Goal: Book appointment/travel/reservation

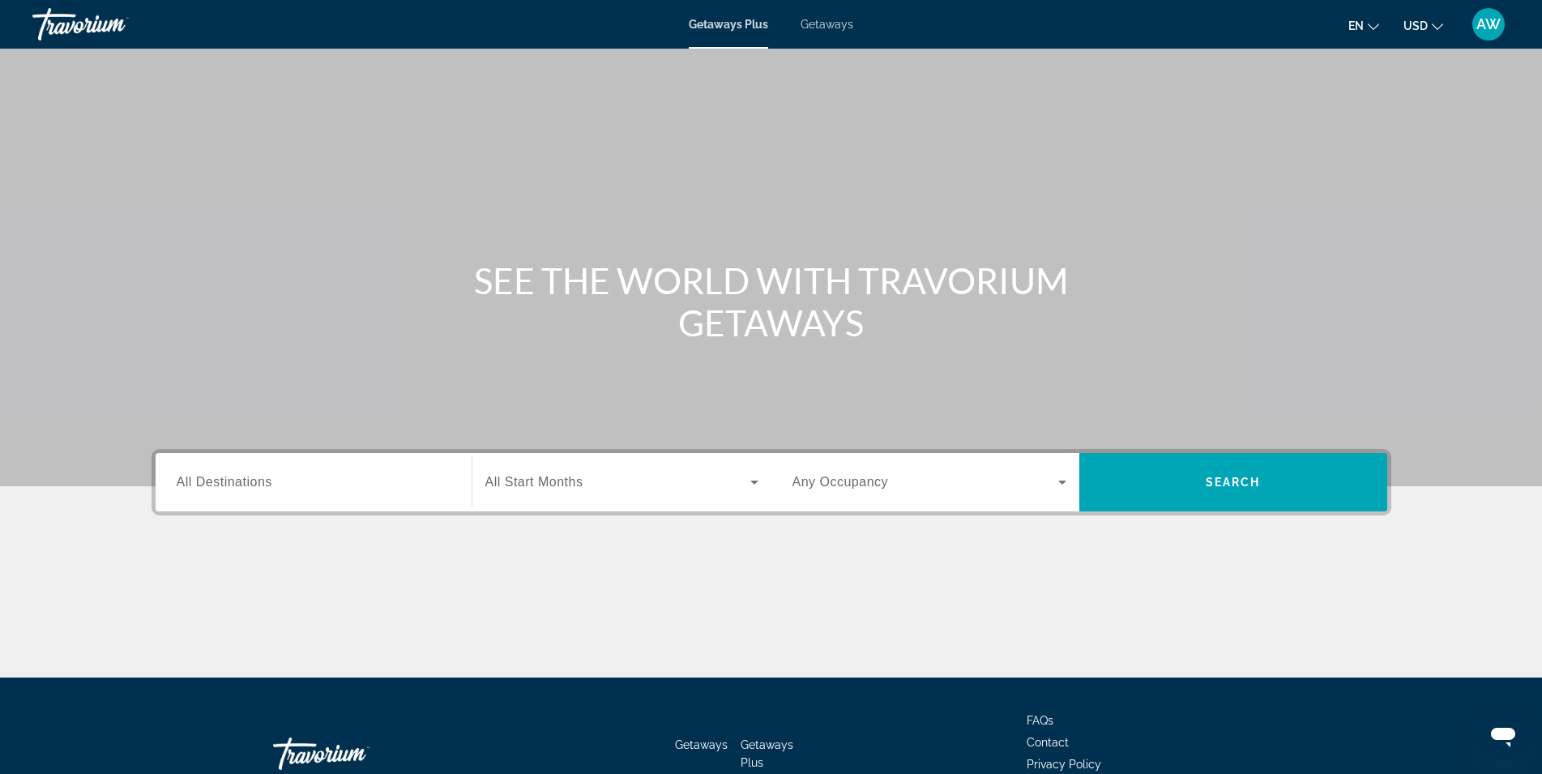
click at [622, 485] on span "Search widget" at bounding box center [617, 481] width 265 height 19
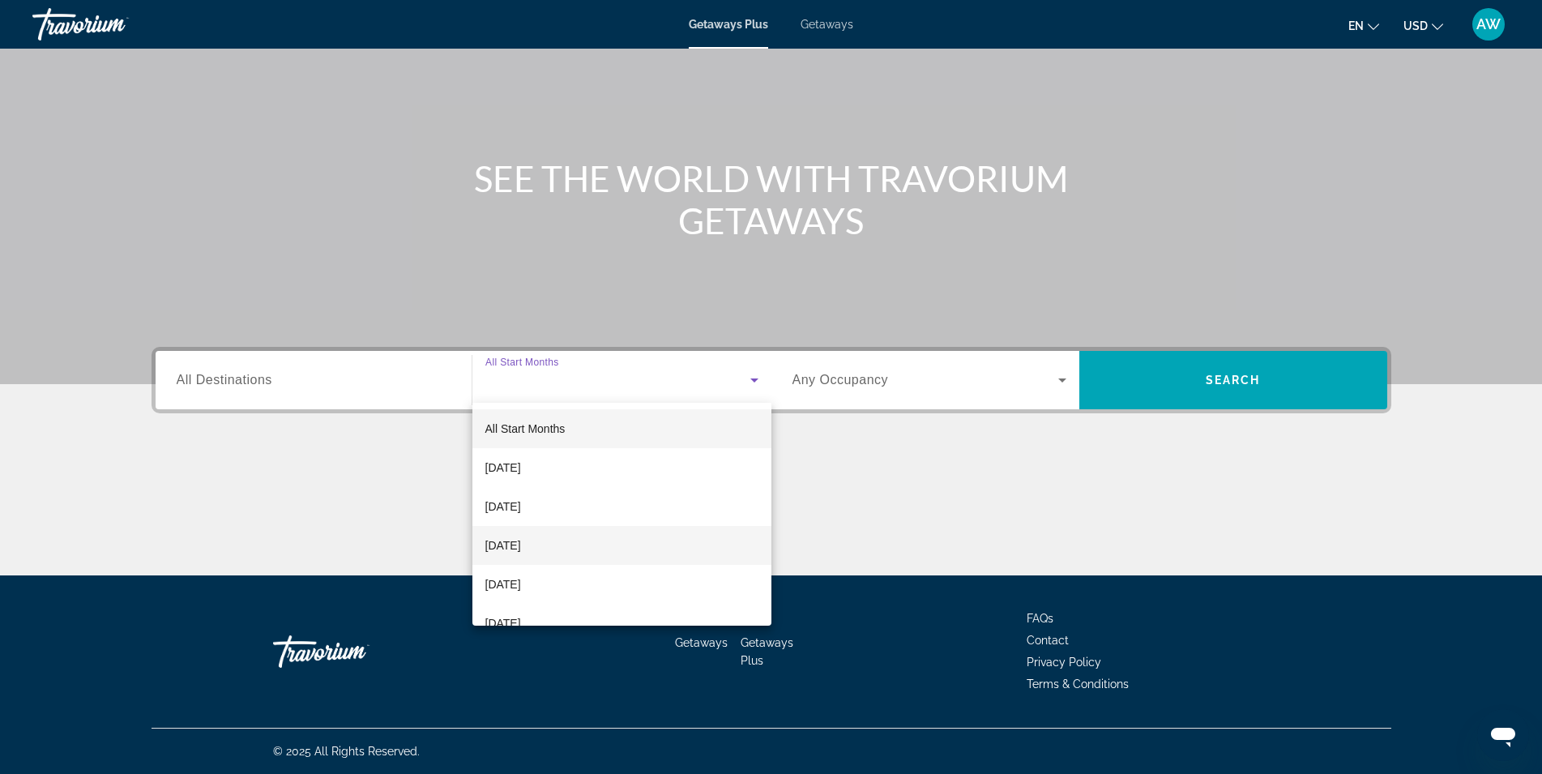
click at [606, 532] on mat-option "[DATE]" at bounding box center [621, 545] width 299 height 39
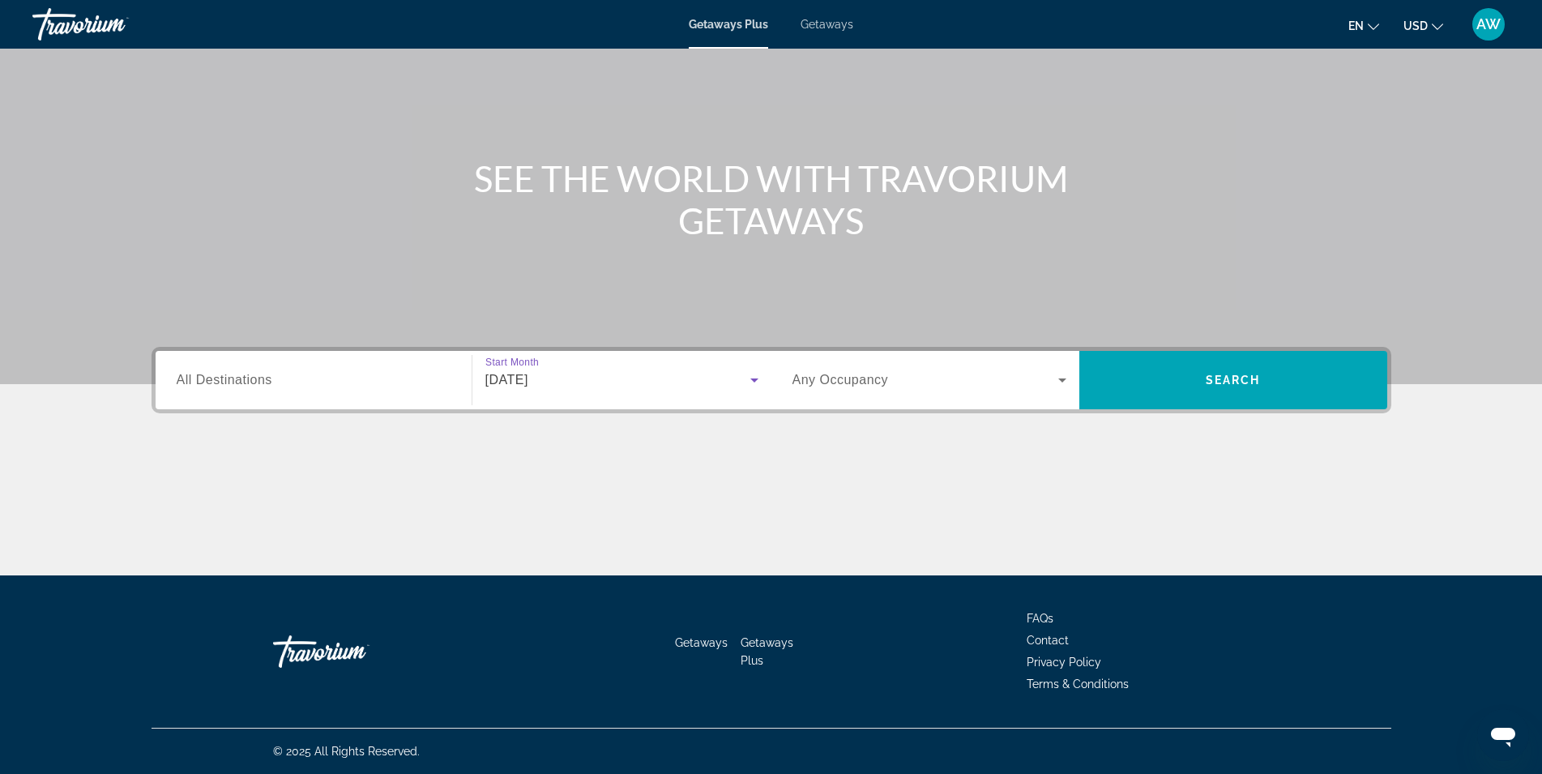
click at [942, 387] on span "Search widget" at bounding box center [925, 379] width 266 height 19
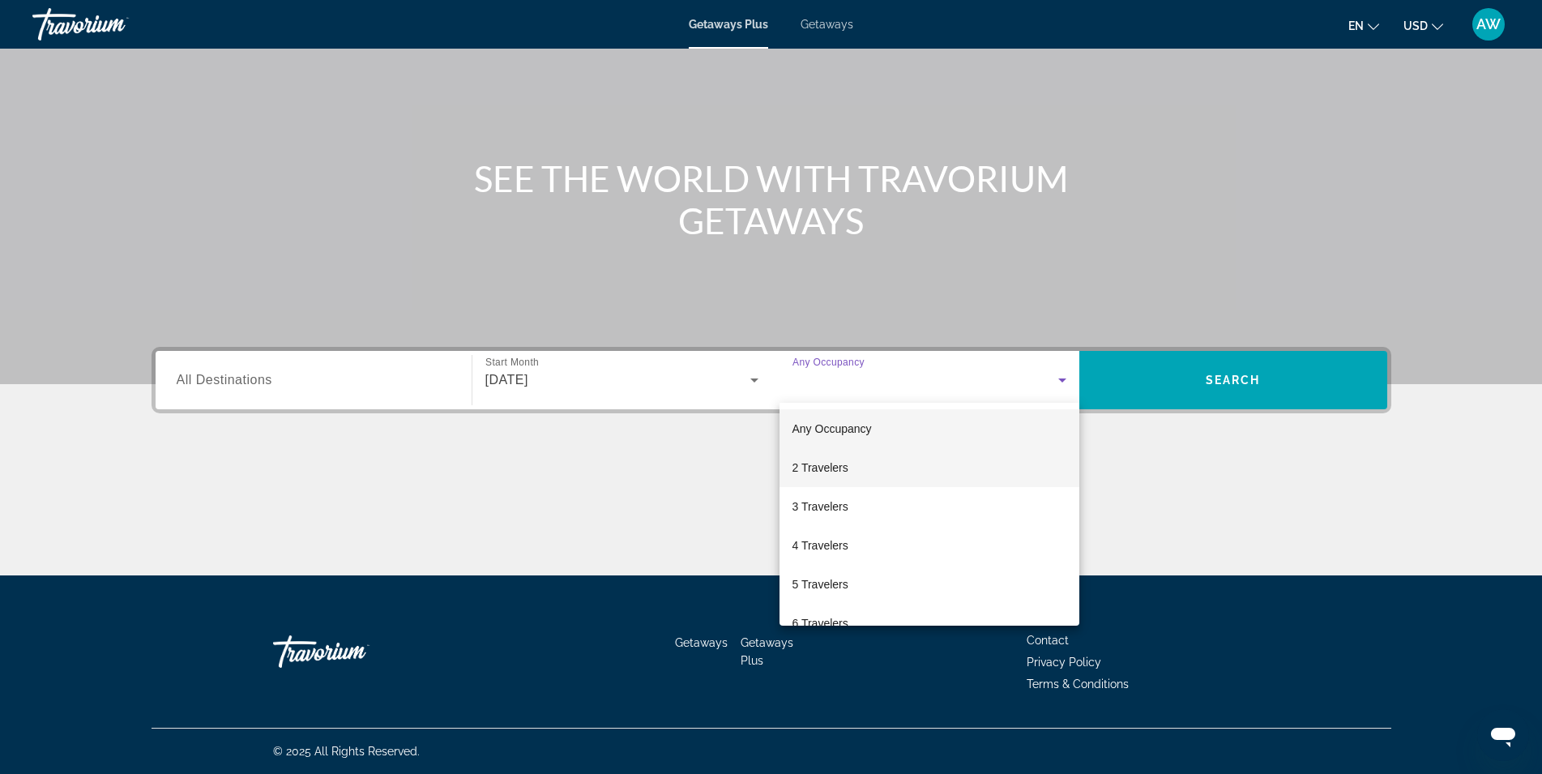
click at [872, 467] on mat-option "2 Travelers" at bounding box center [930, 467] width 300 height 39
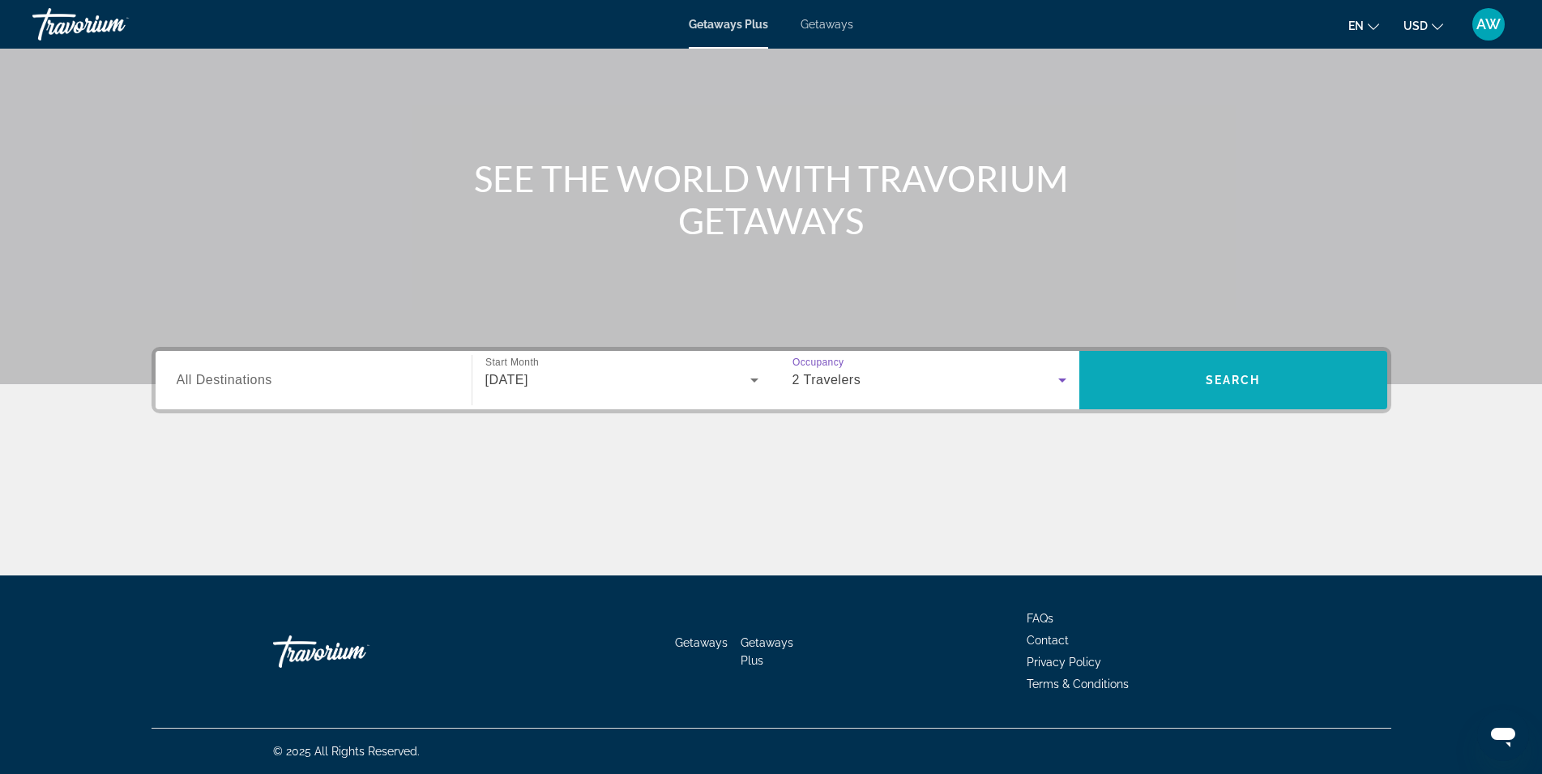
click at [1190, 377] on span "Search widget" at bounding box center [1233, 380] width 308 height 39
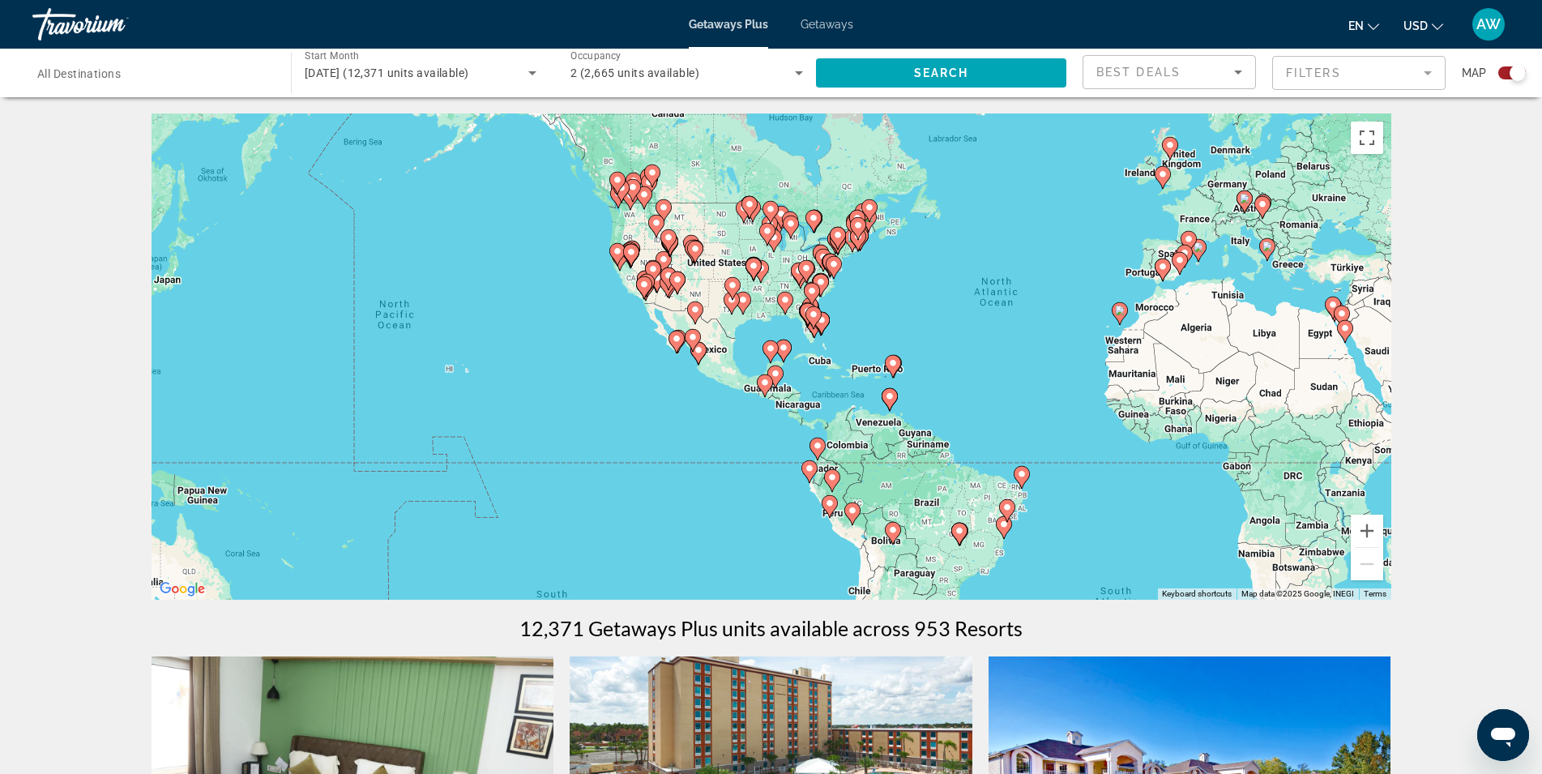
drag, startPoint x: 680, startPoint y: 344, endPoint x: 957, endPoint y: 305, distance: 279.8
click at [957, 305] on div "To activate drag with keyboard, press Alt + Enter. Once in keyboard drag state,…" at bounding box center [772, 356] width 1240 height 486
click at [1371, 527] on button "Zoom in" at bounding box center [1367, 531] width 32 height 32
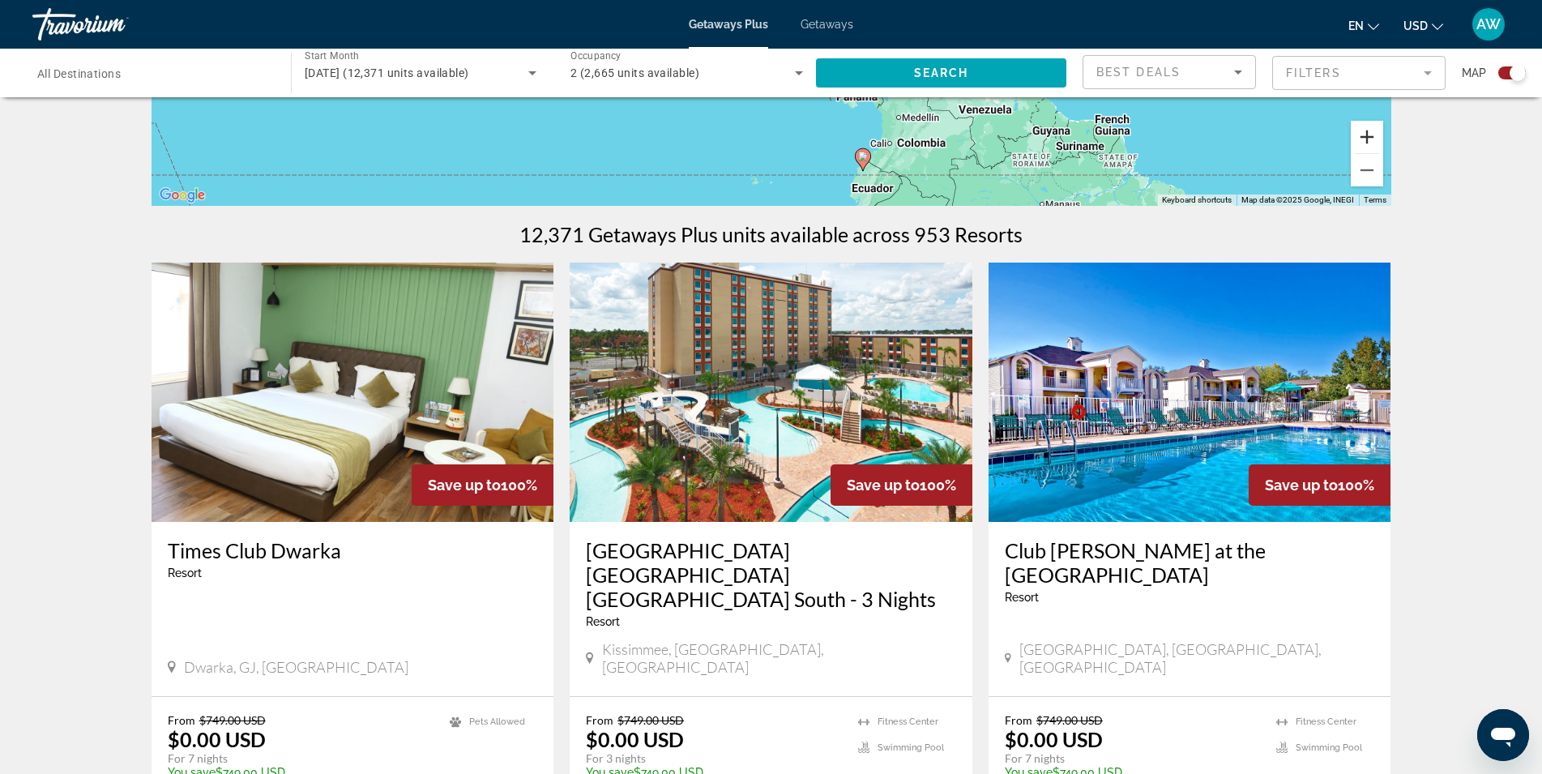
scroll to position [405, 0]
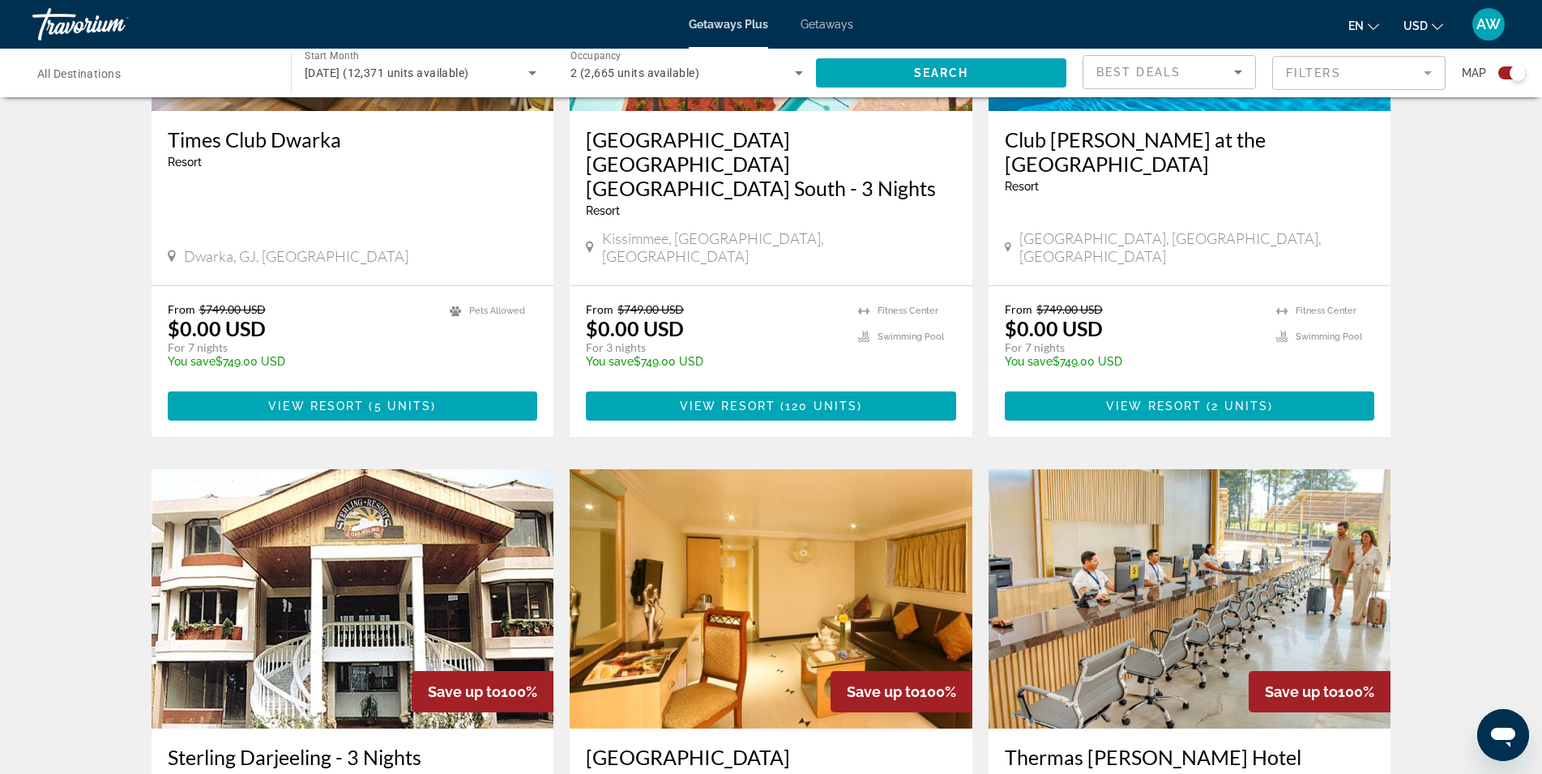
scroll to position [810, 0]
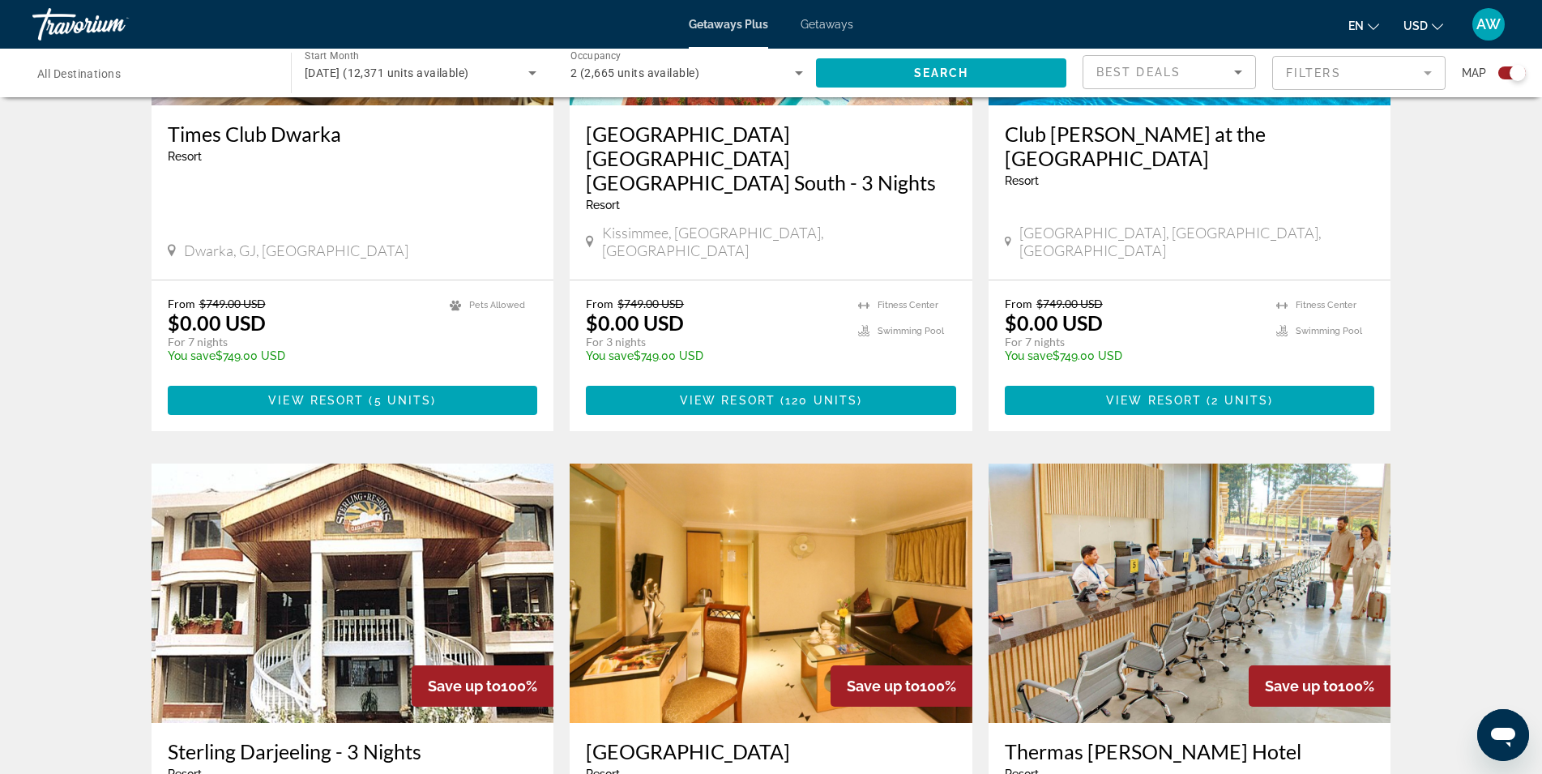
click at [1475, 203] on div "To navigate the map with touch gestures double-tap and hold your finger on the …" at bounding box center [771, 752] width 1542 height 2899
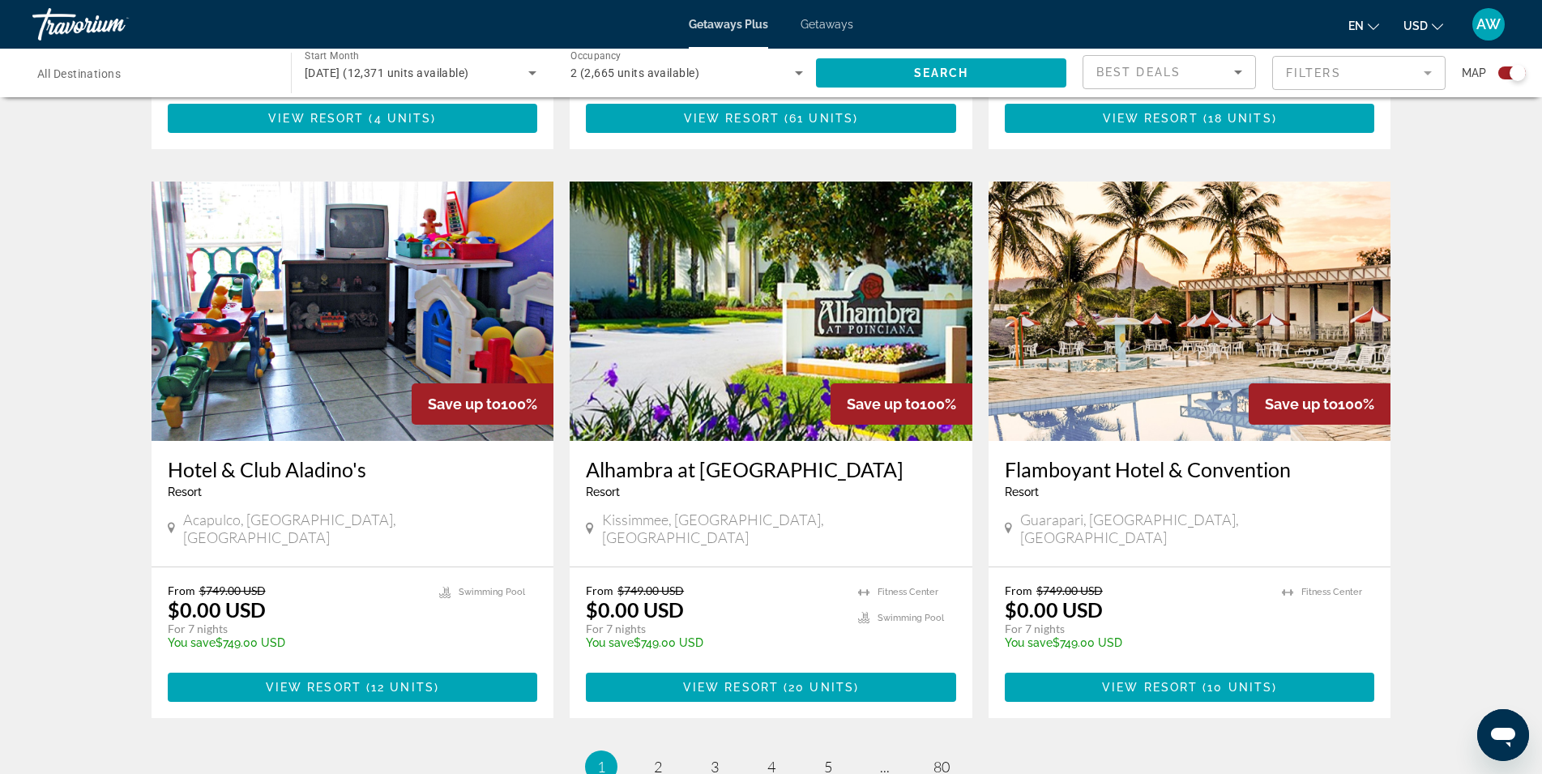
scroll to position [2269, 0]
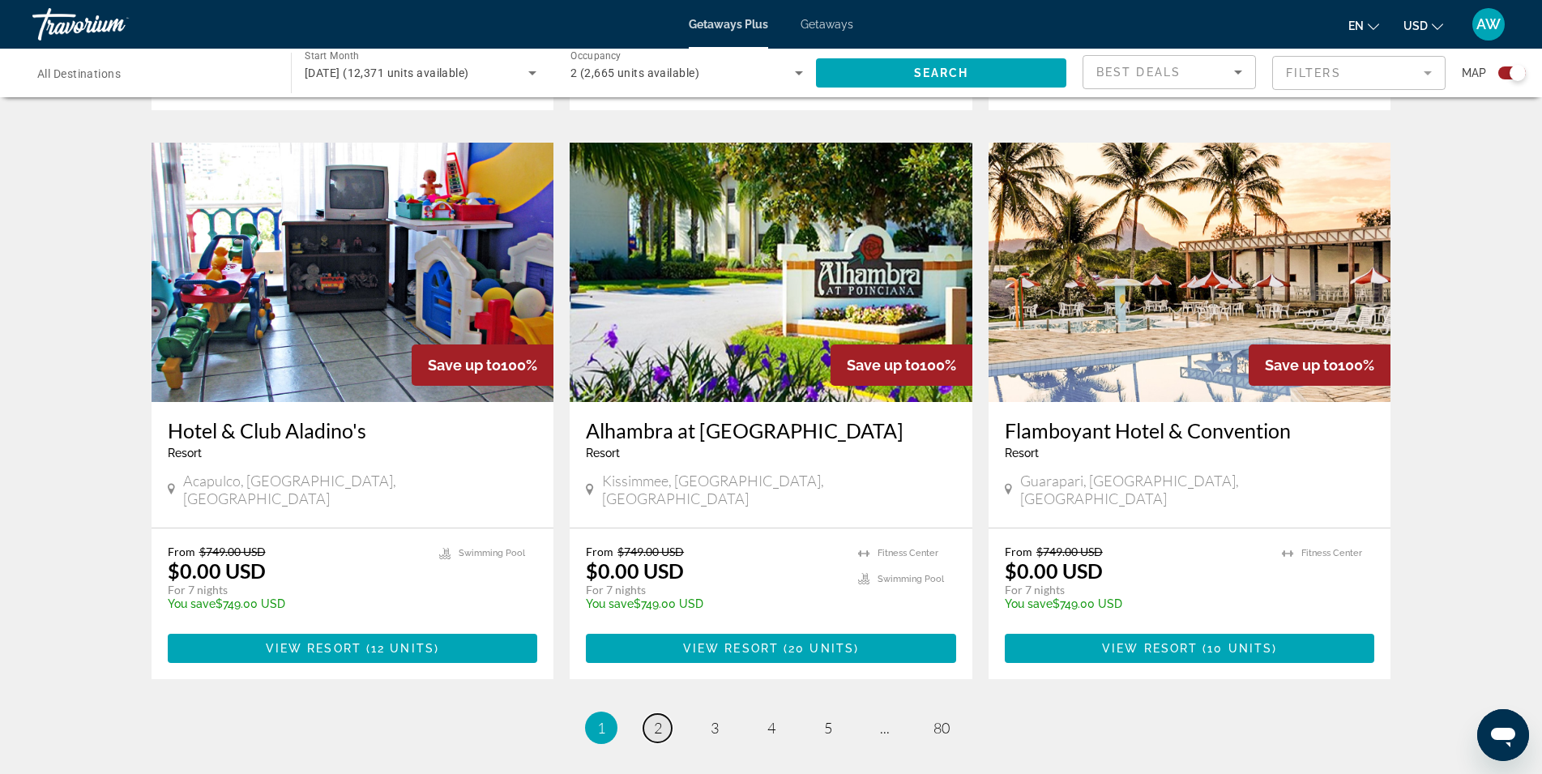
click at [654, 719] on span "2" at bounding box center [658, 728] width 8 height 18
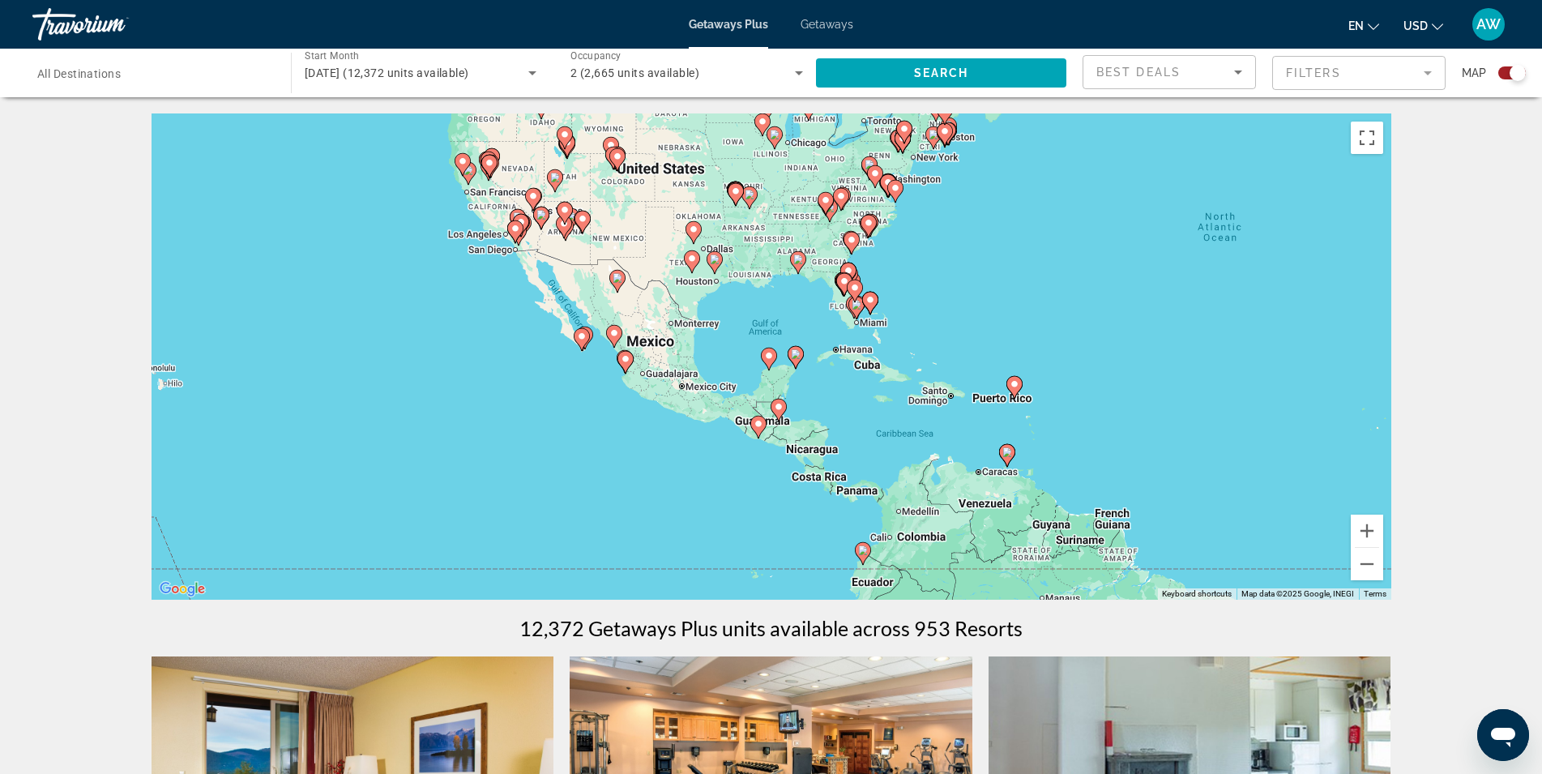
click at [1223, 75] on div "Best Deals" at bounding box center [1165, 71] width 138 height 19
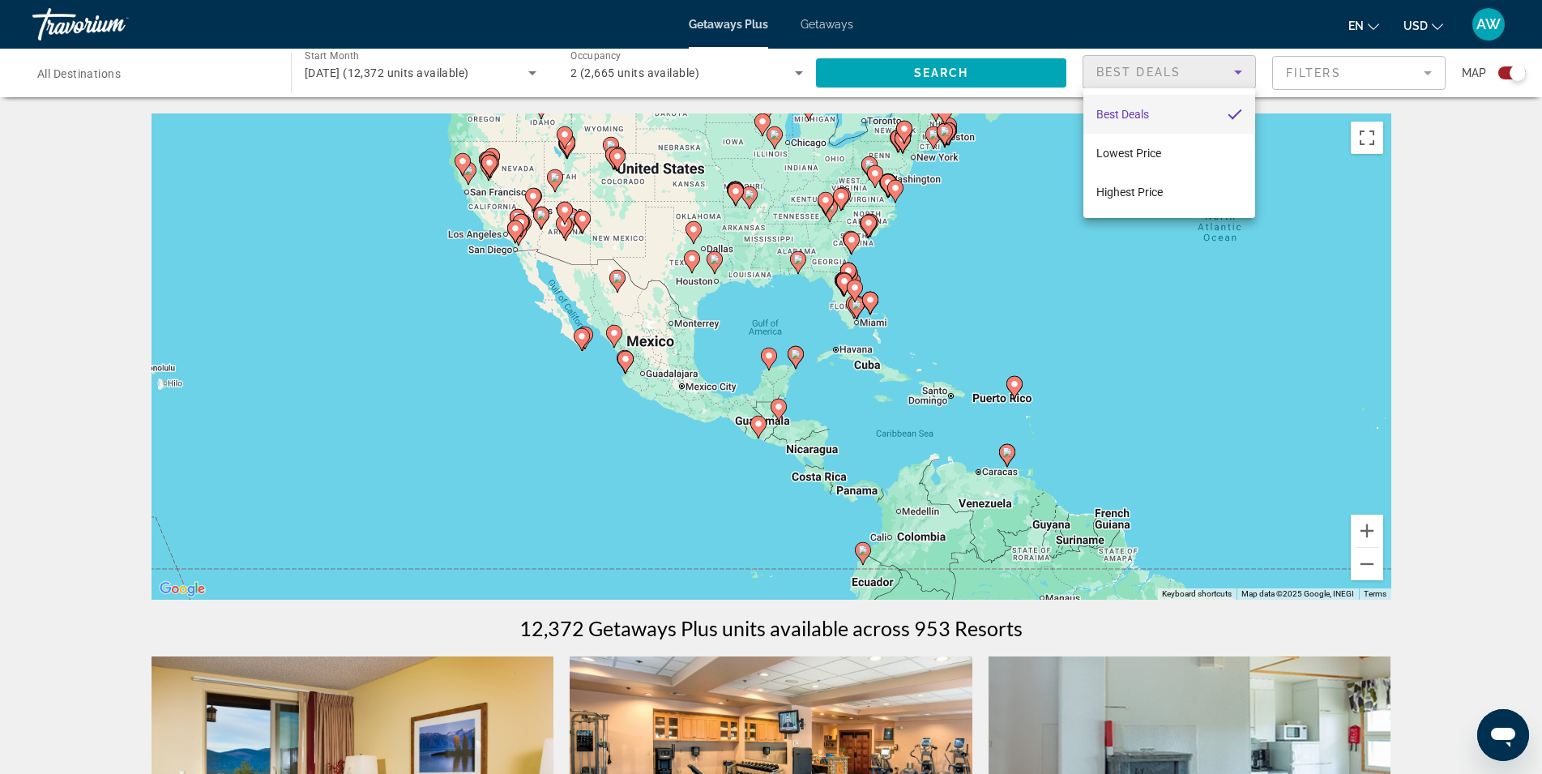
click at [1223, 75] on div at bounding box center [771, 387] width 1542 height 774
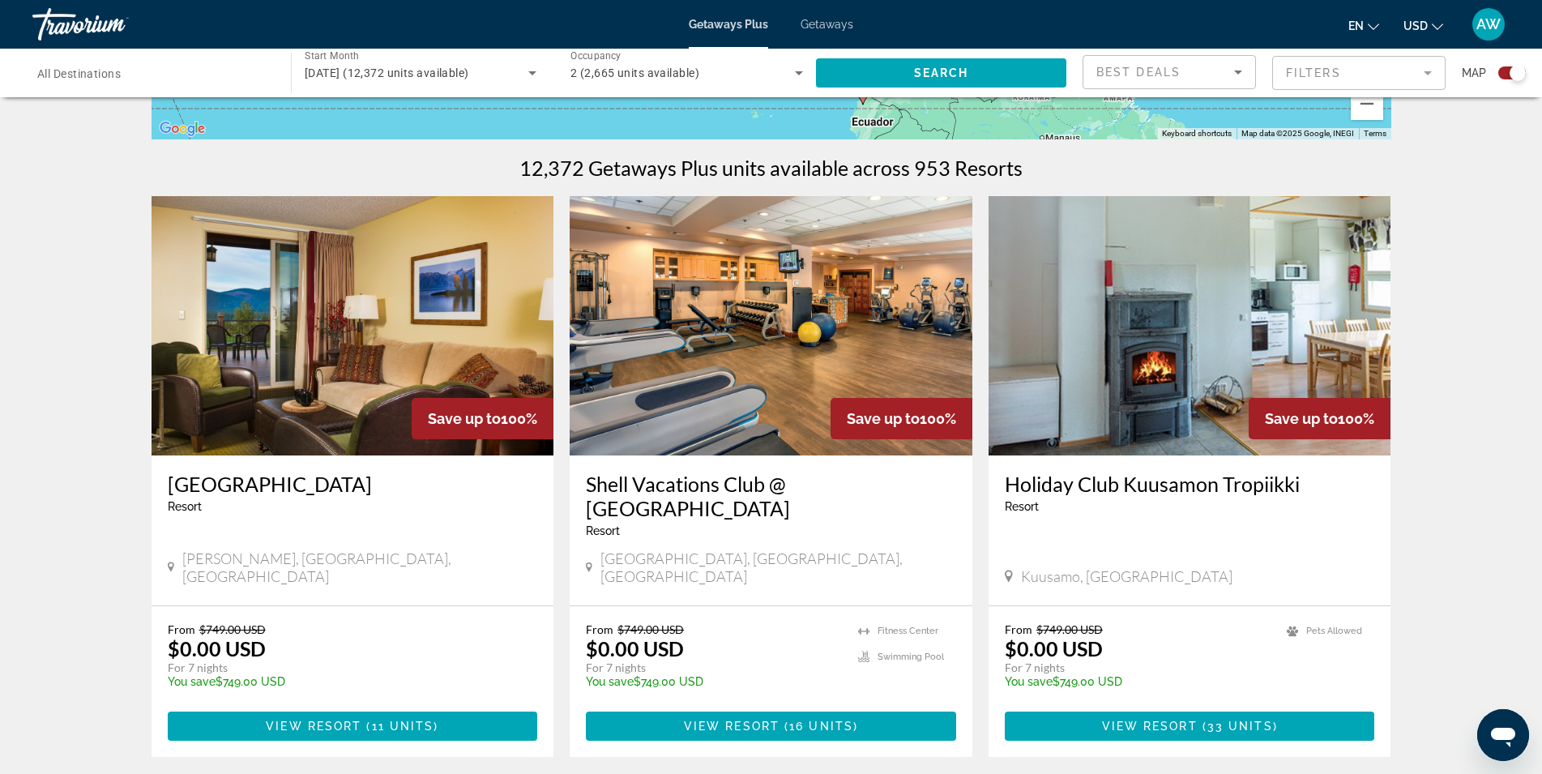
scroll to position [486, 0]
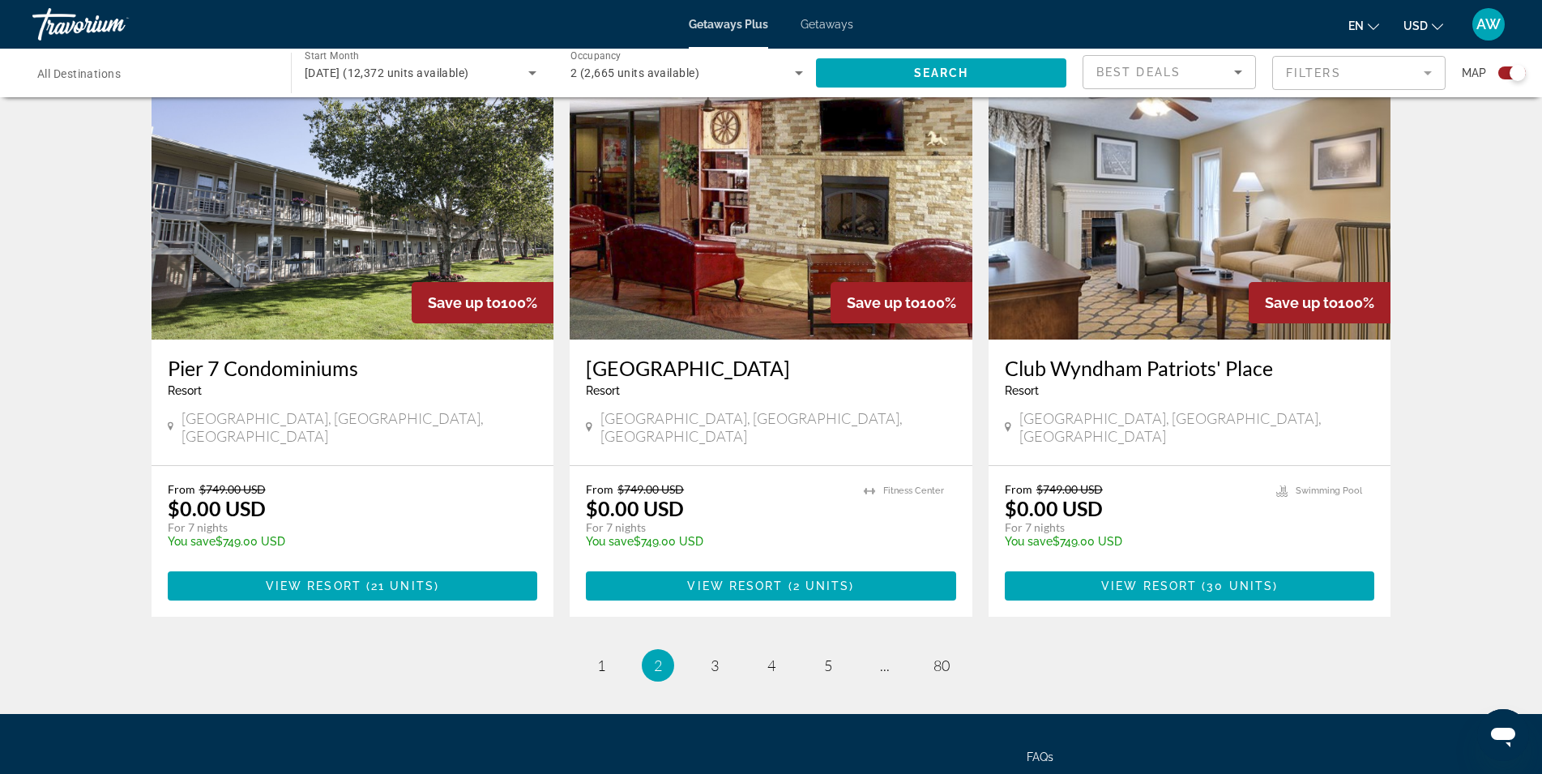
scroll to position [2350, 0]
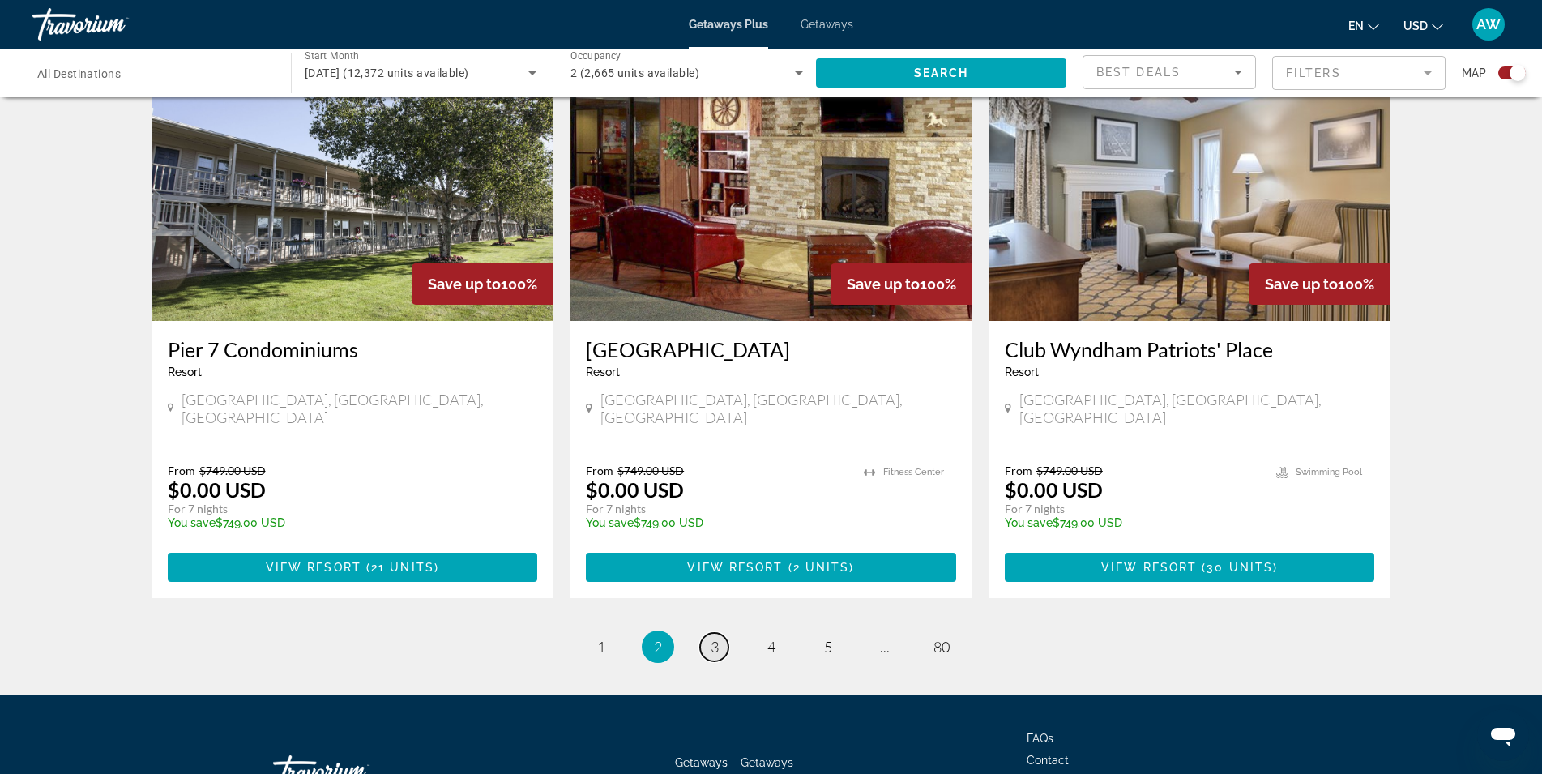
click at [713, 638] on span "3" at bounding box center [715, 647] width 8 height 18
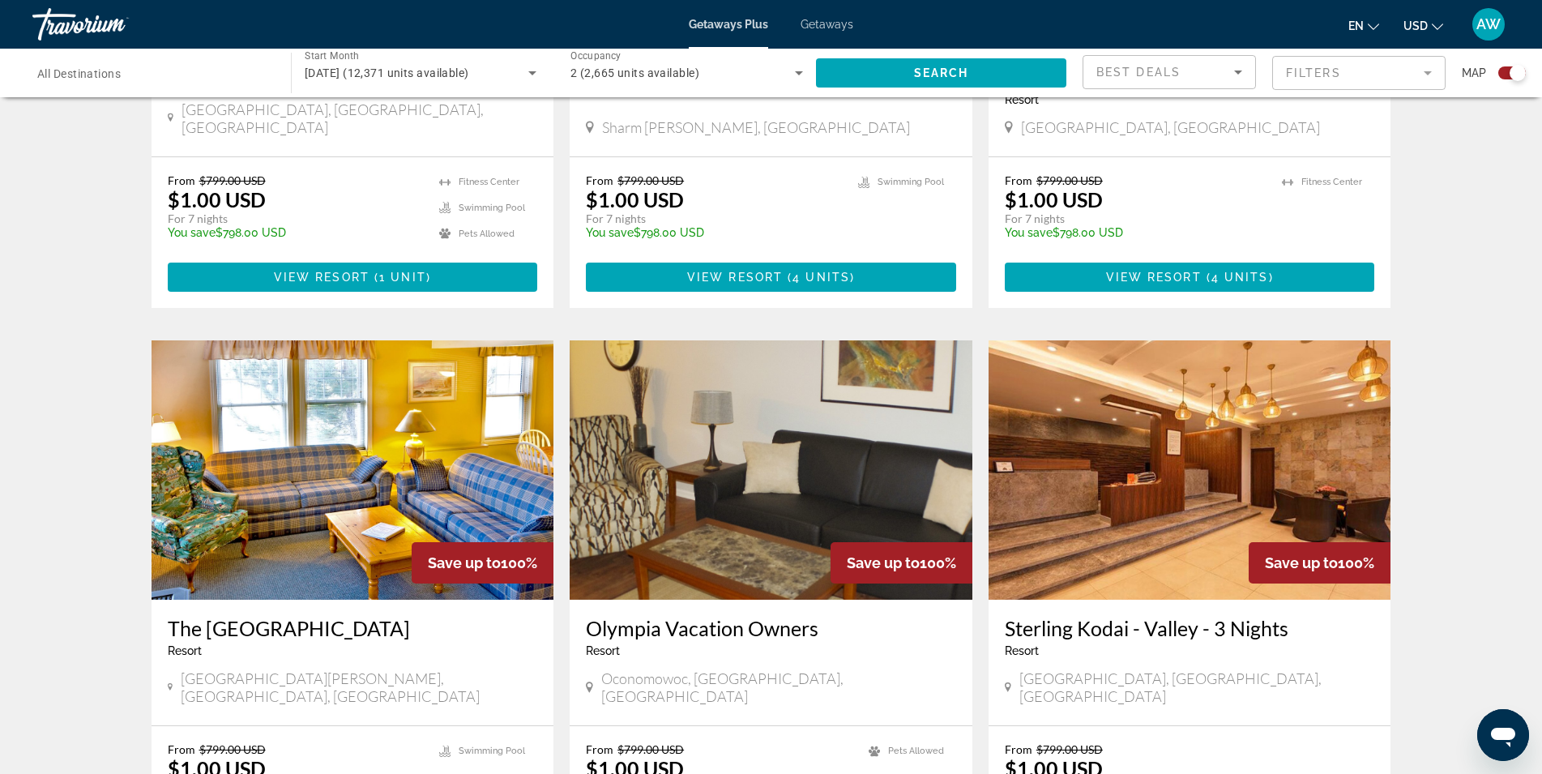
scroll to position [1053, 0]
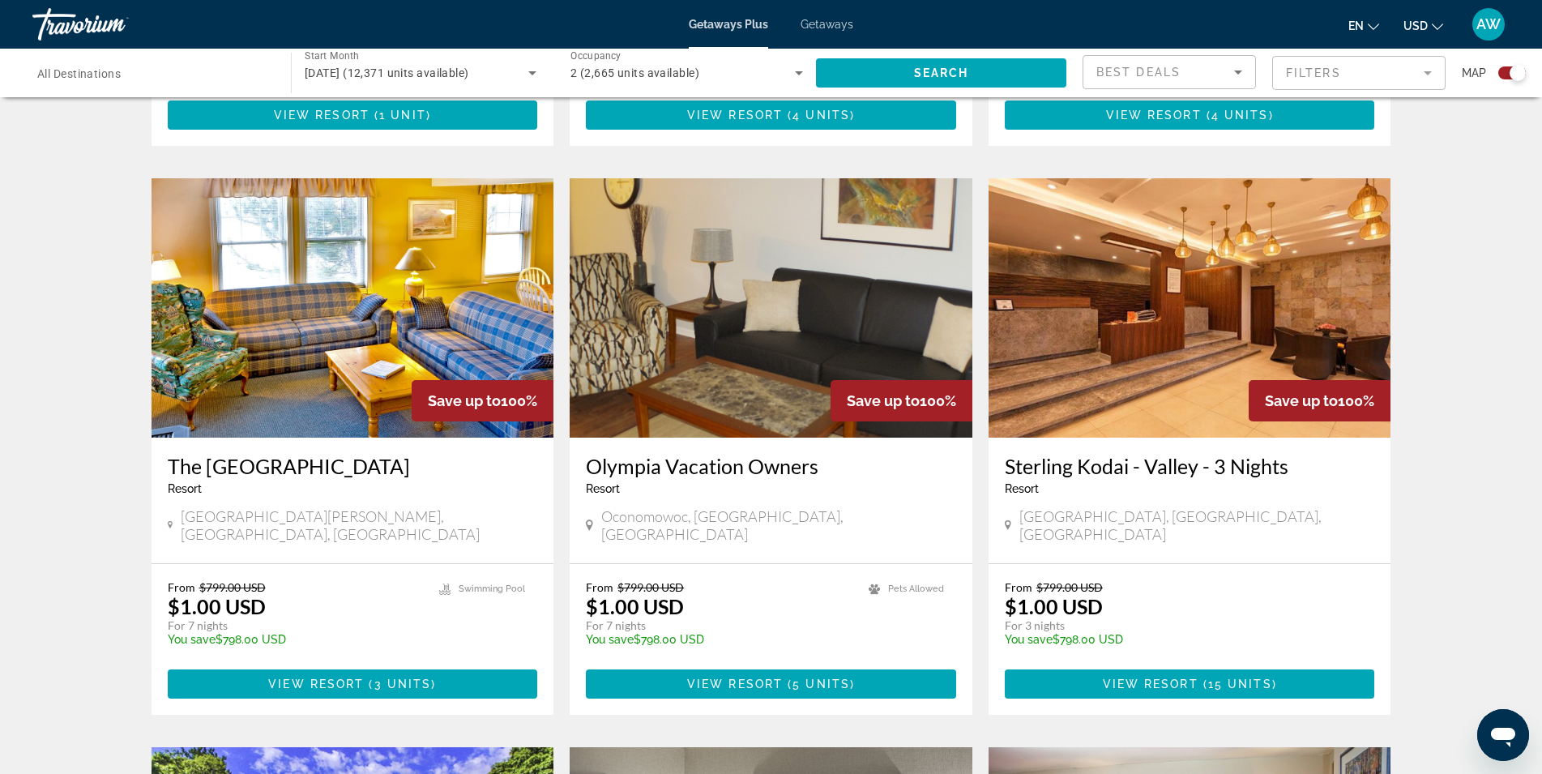
click at [1433, 272] on div "To navigate the map with touch gestures double-tap and hold your finger on the …" at bounding box center [771, 500] width 1542 height 2881
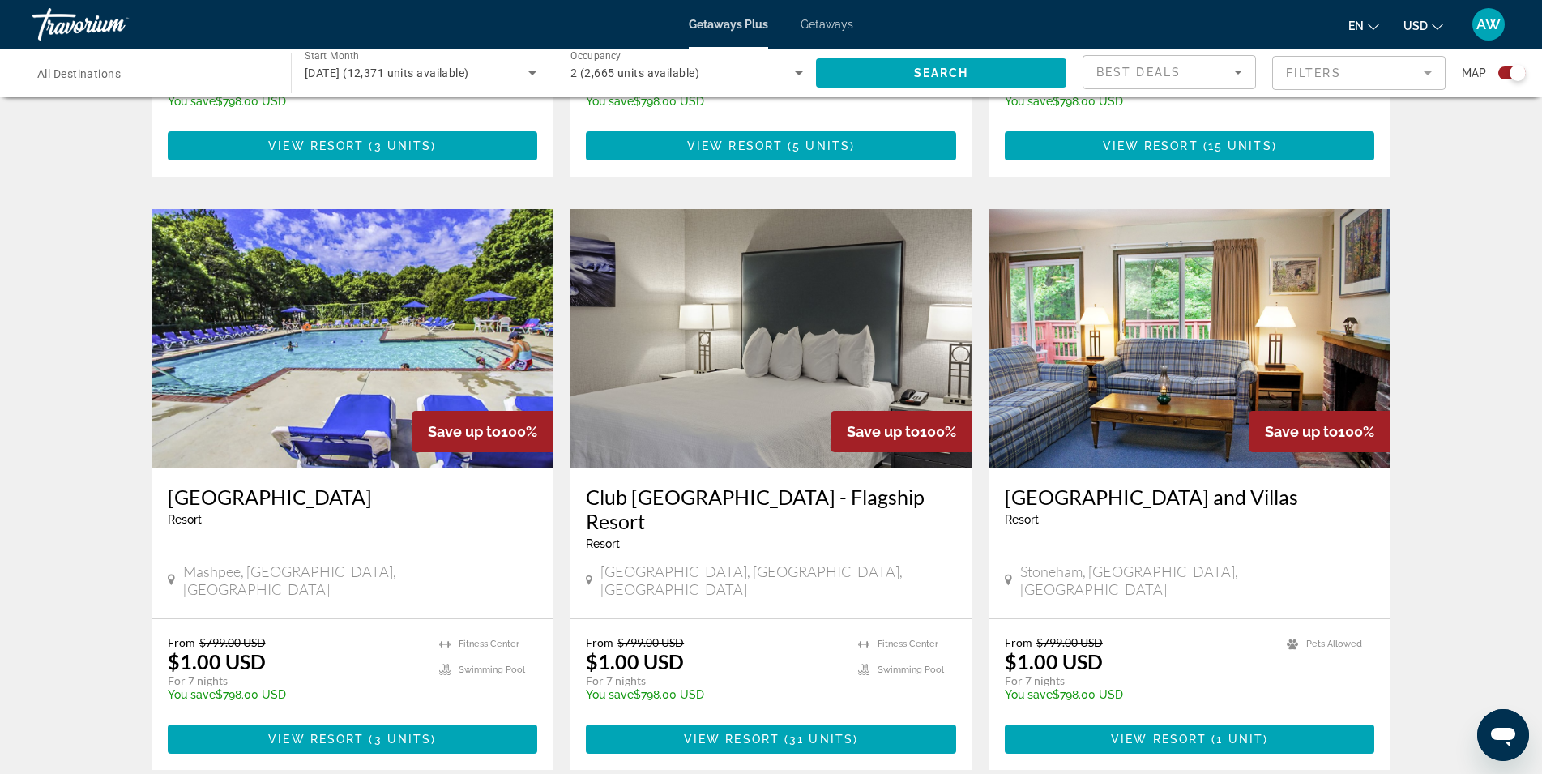
scroll to position [1621, 0]
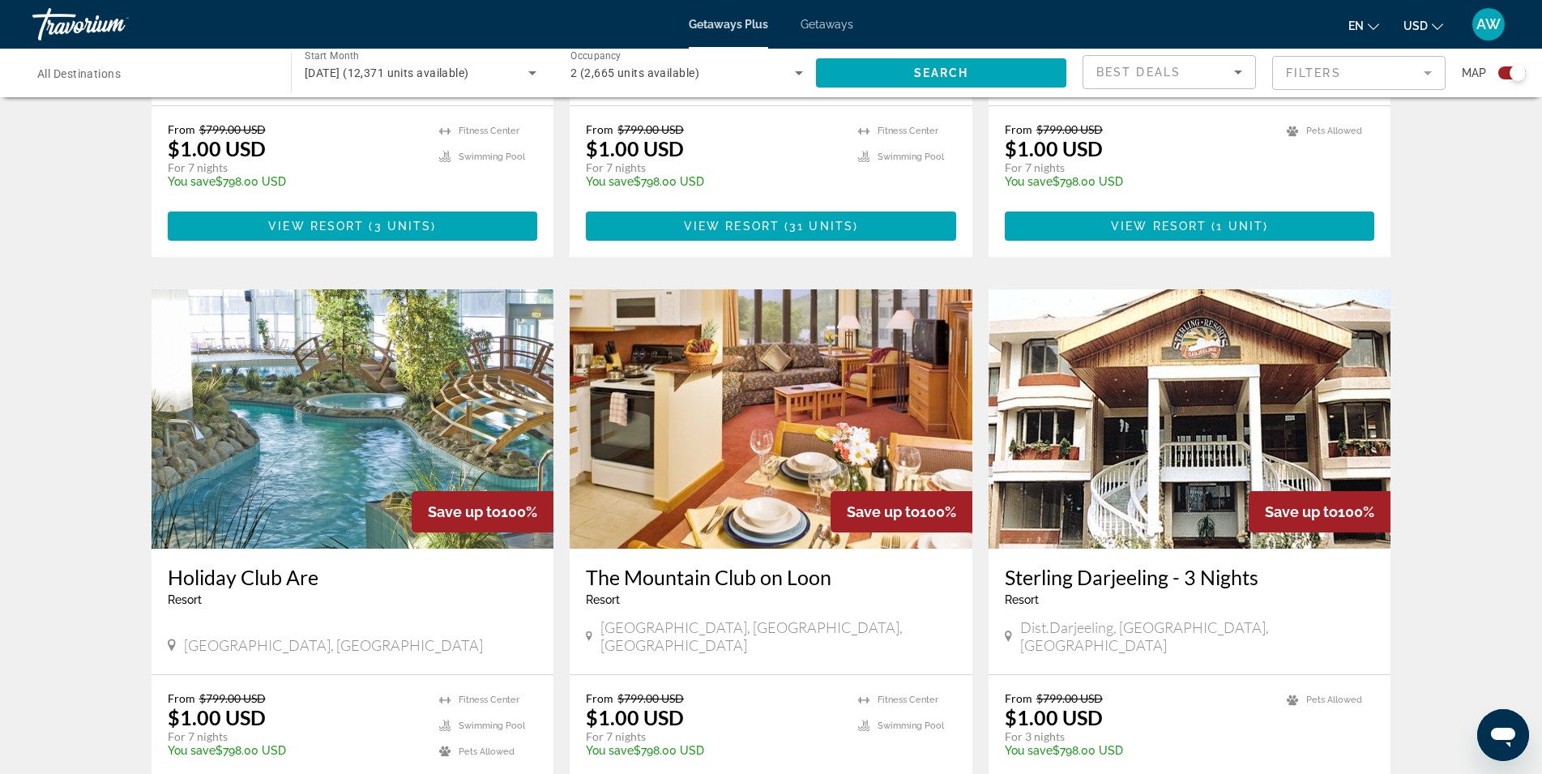
scroll to position [2107, 0]
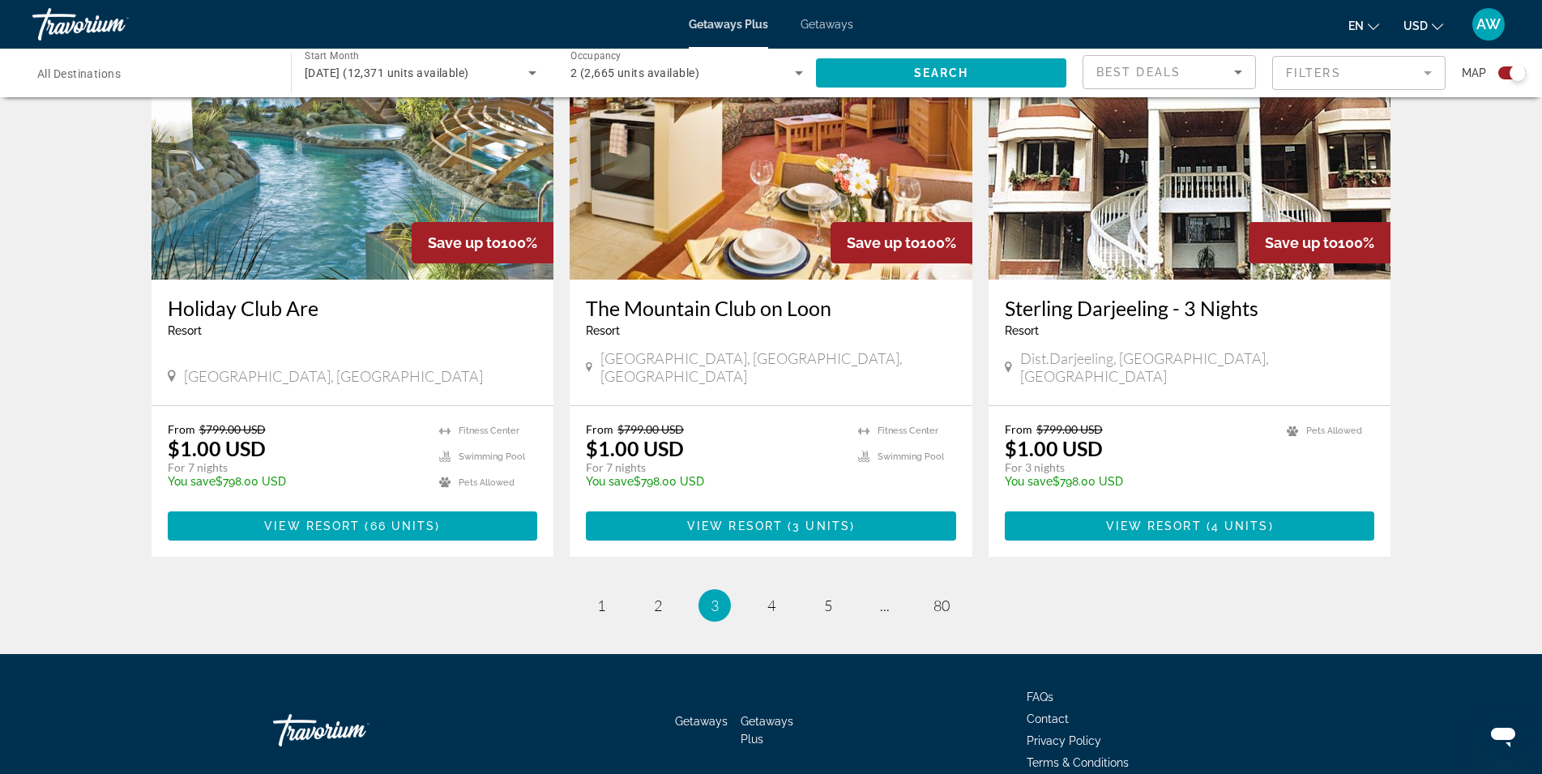
scroll to position [2374, 0]
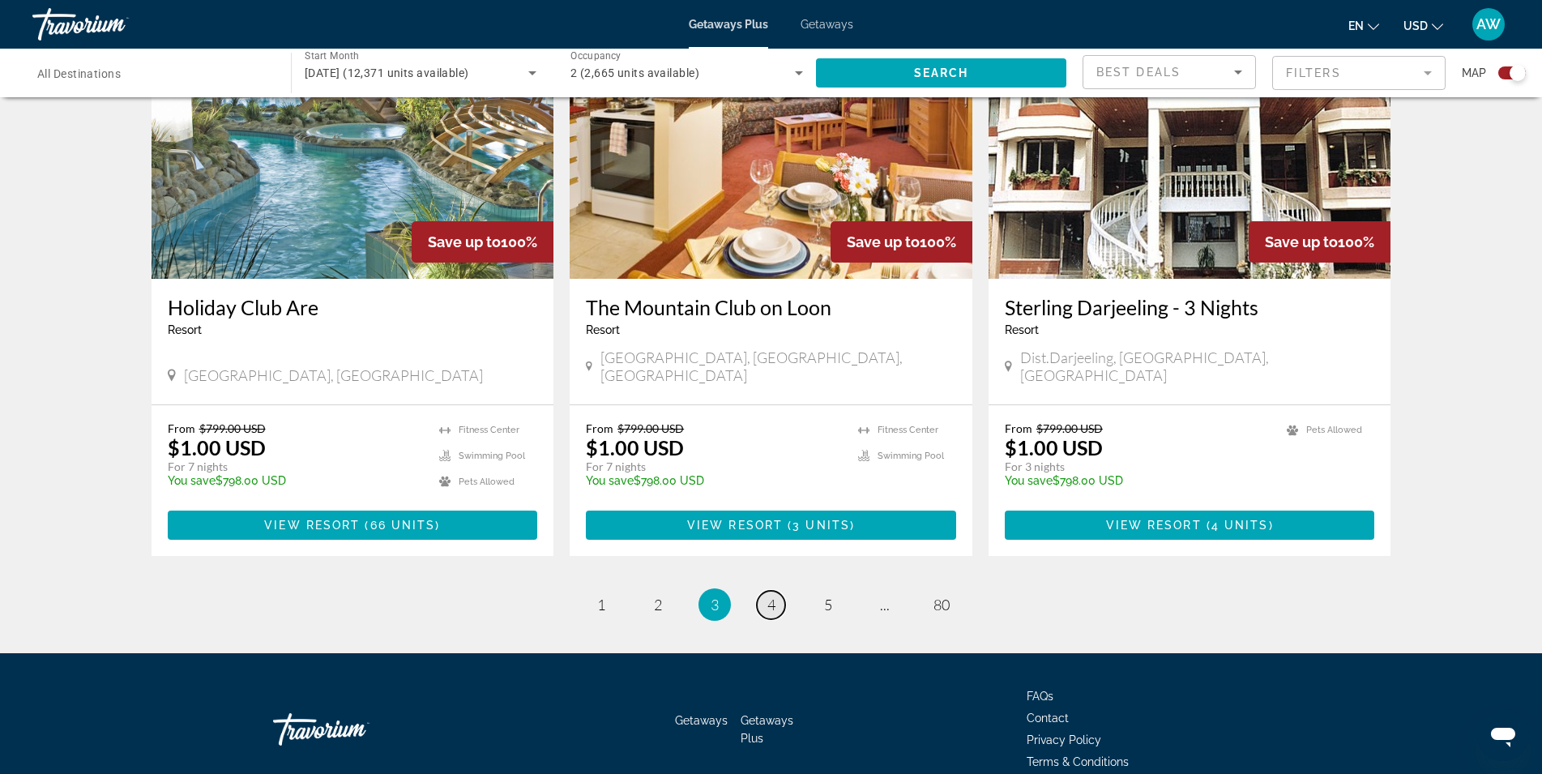
click at [775, 596] on span "4" at bounding box center [771, 605] width 8 height 18
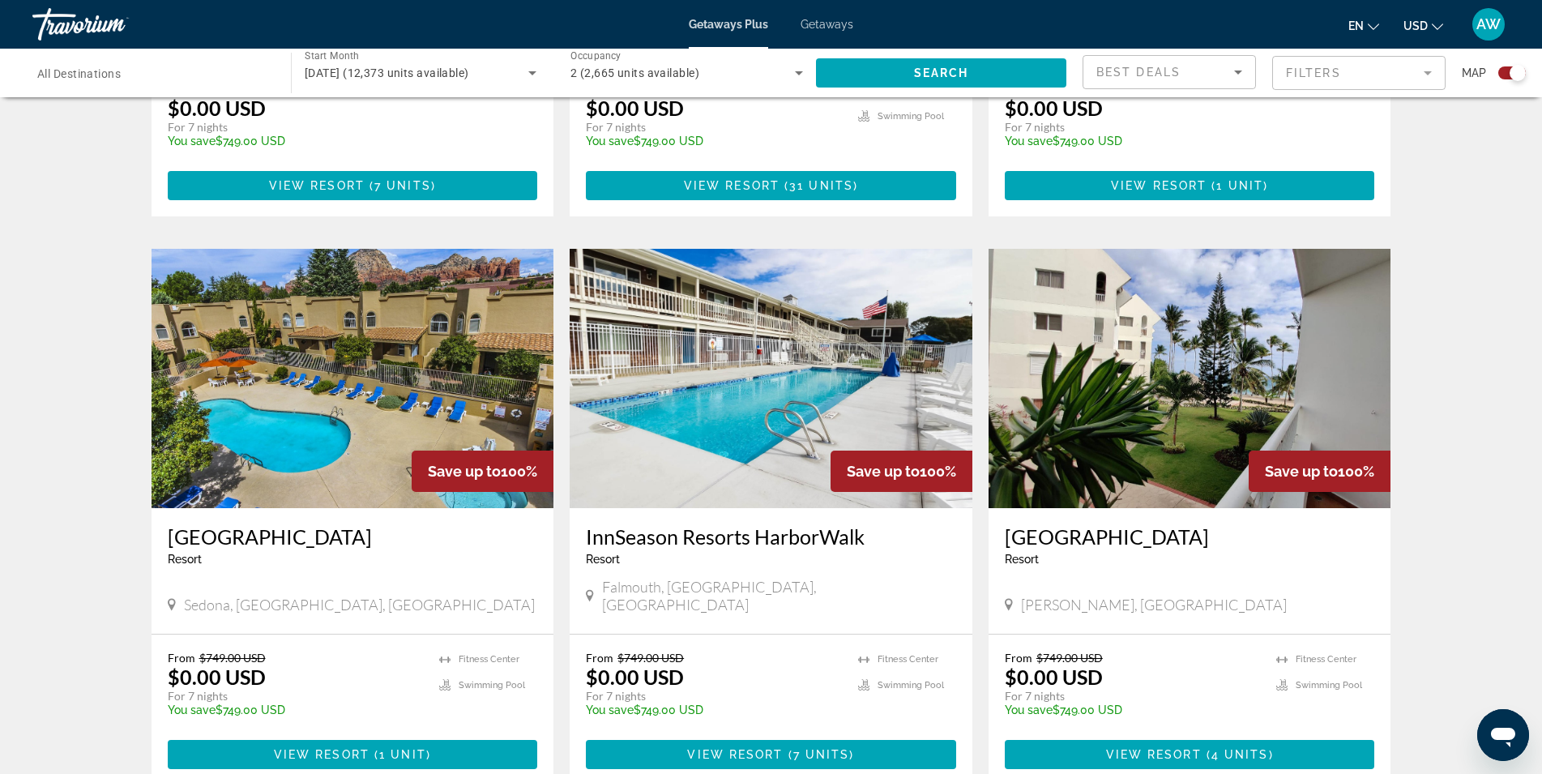
scroll to position [1053, 0]
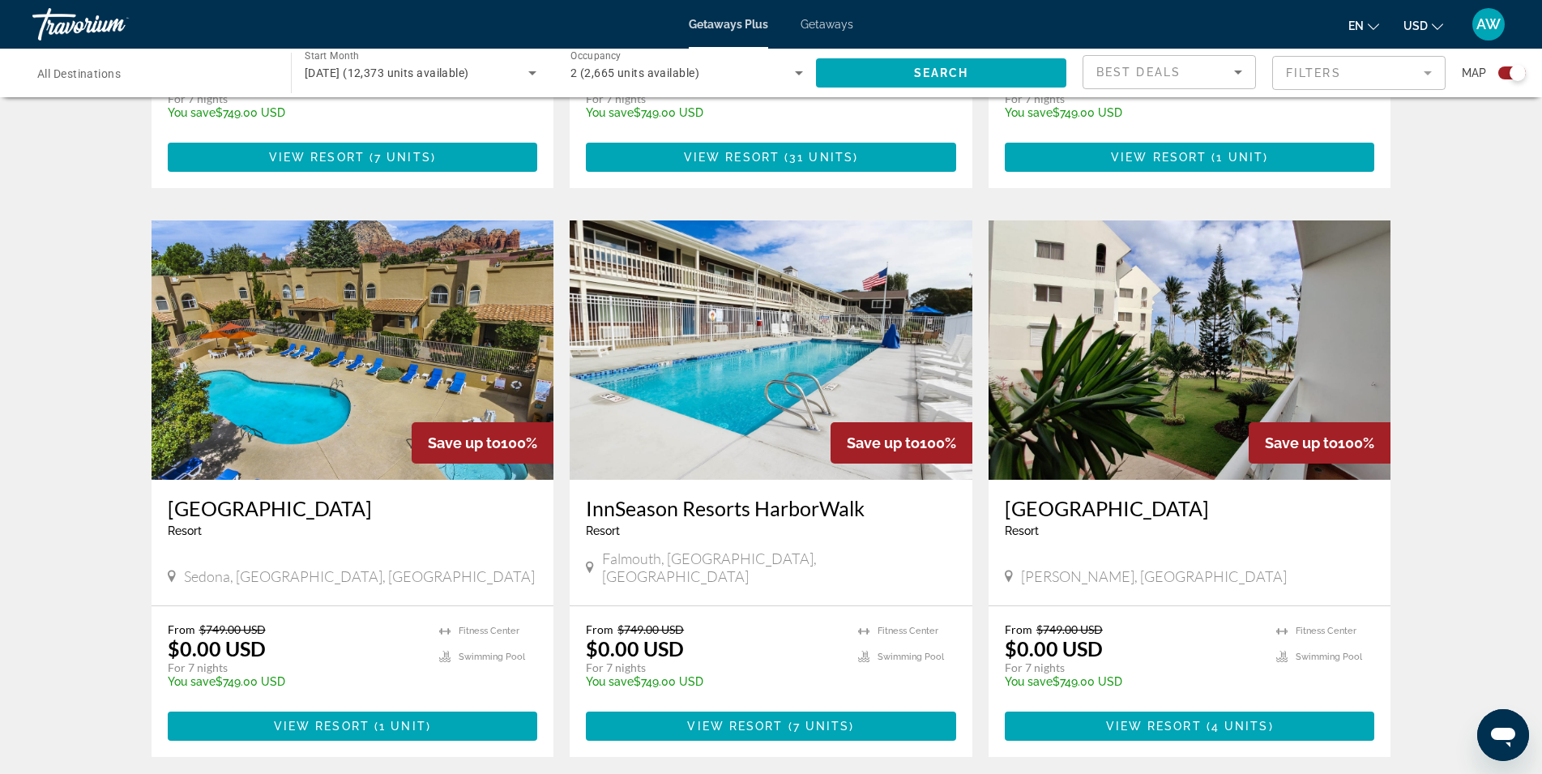
click at [1459, 251] on div "To navigate the map with touch gestures double-tap and hold your finger on the …" at bounding box center [771, 509] width 1542 height 2899
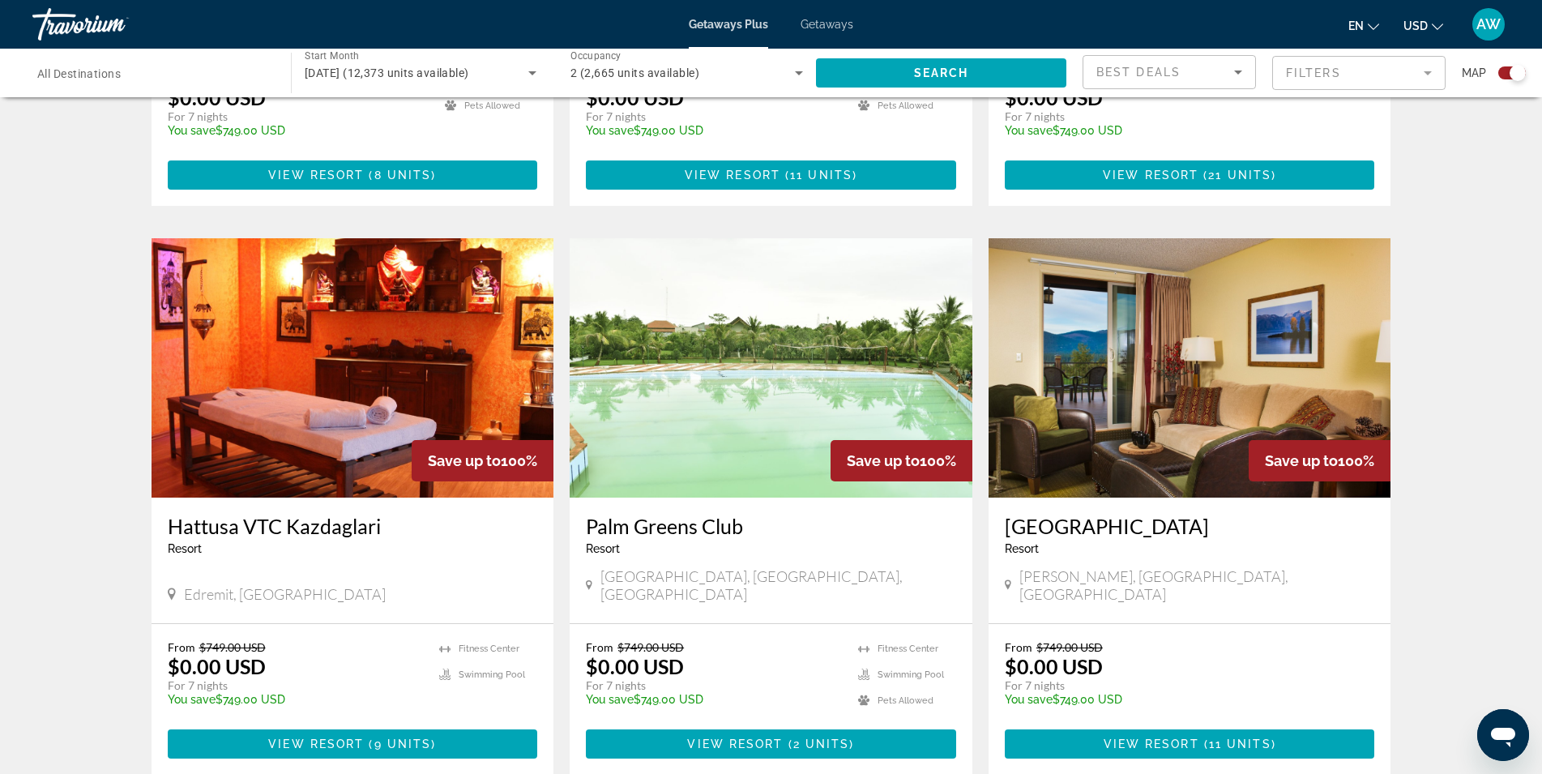
scroll to position [2188, 0]
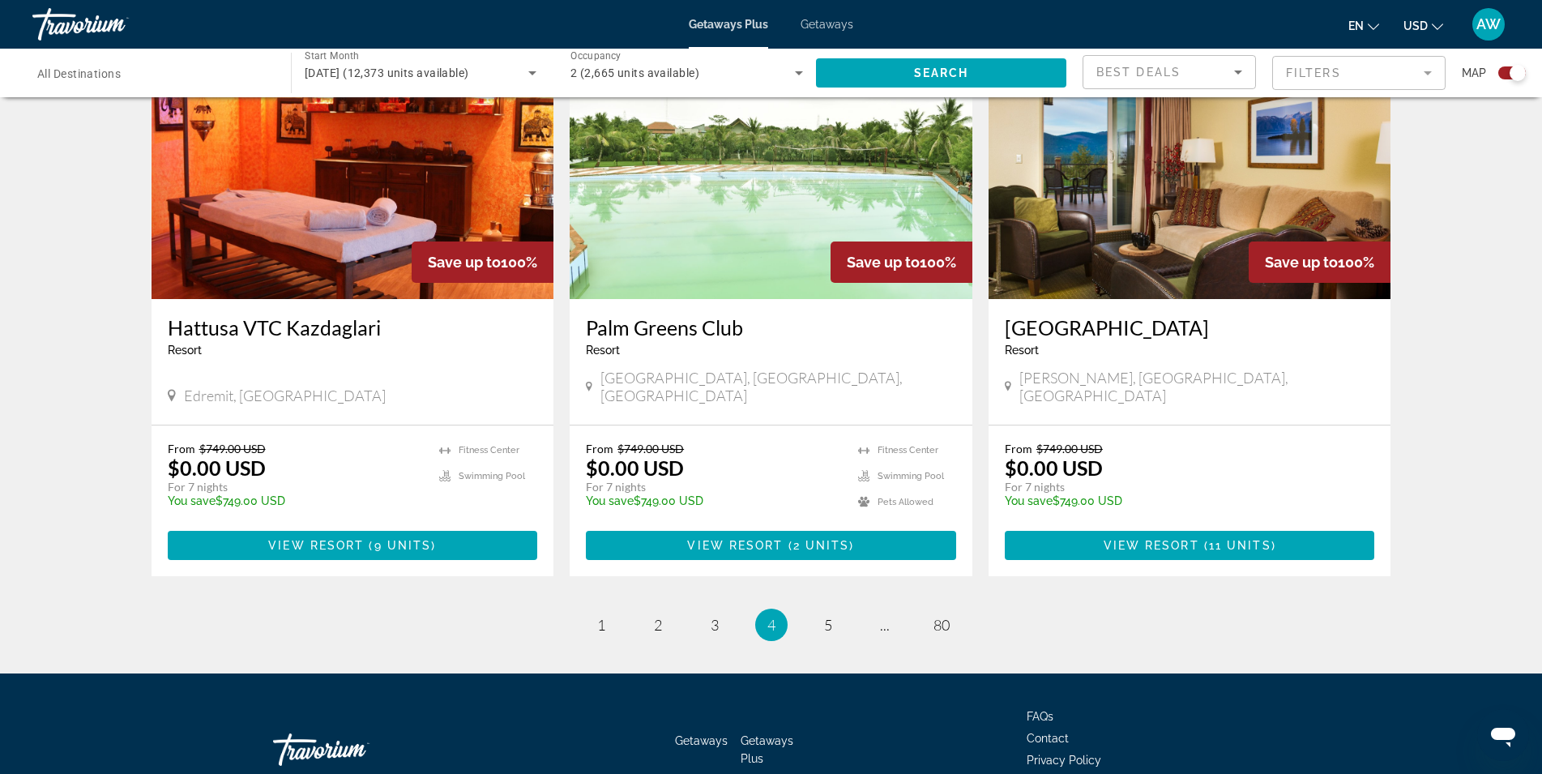
scroll to position [2374, 0]
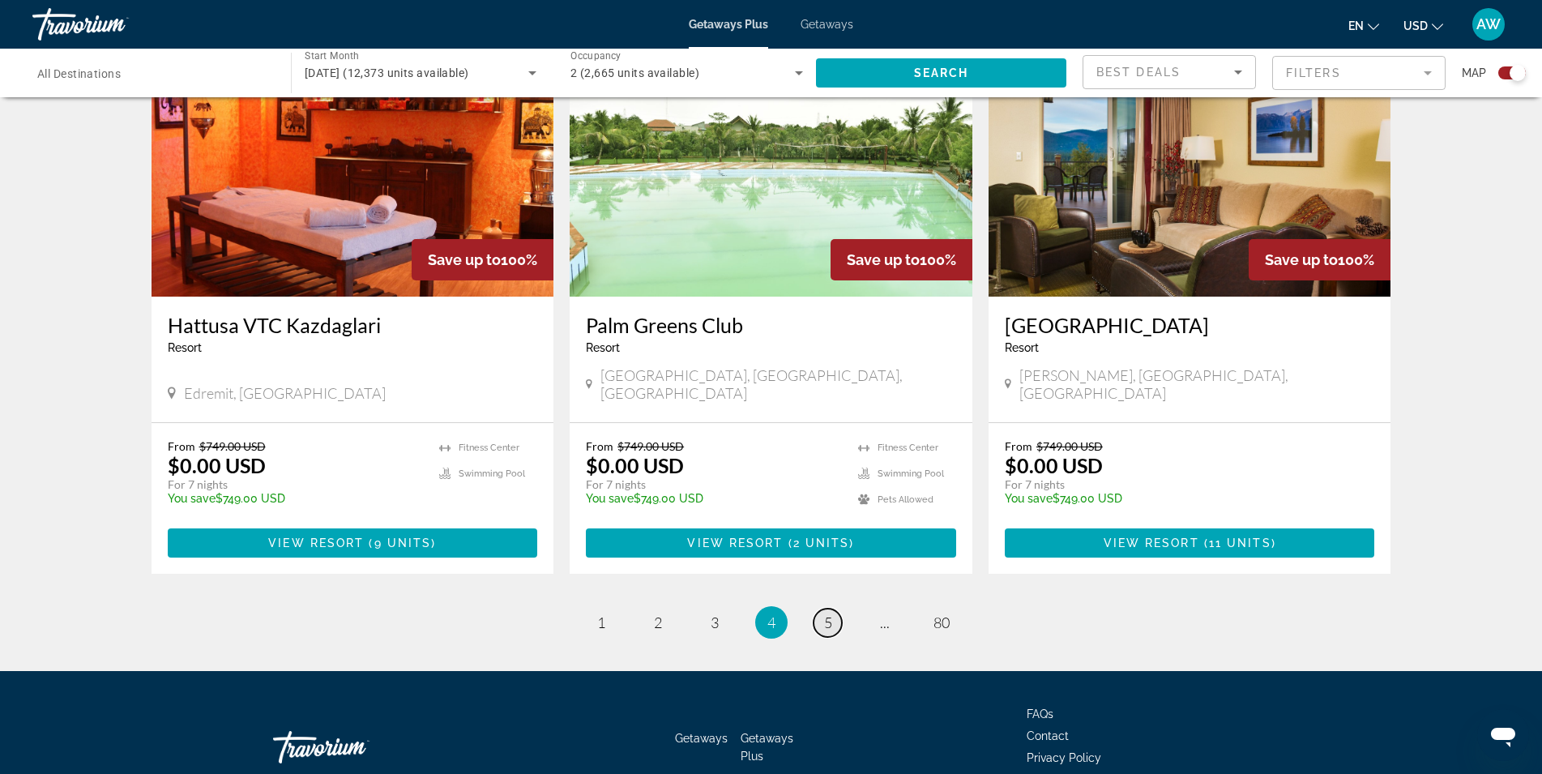
click at [825, 613] on span "5" at bounding box center [828, 622] width 8 height 18
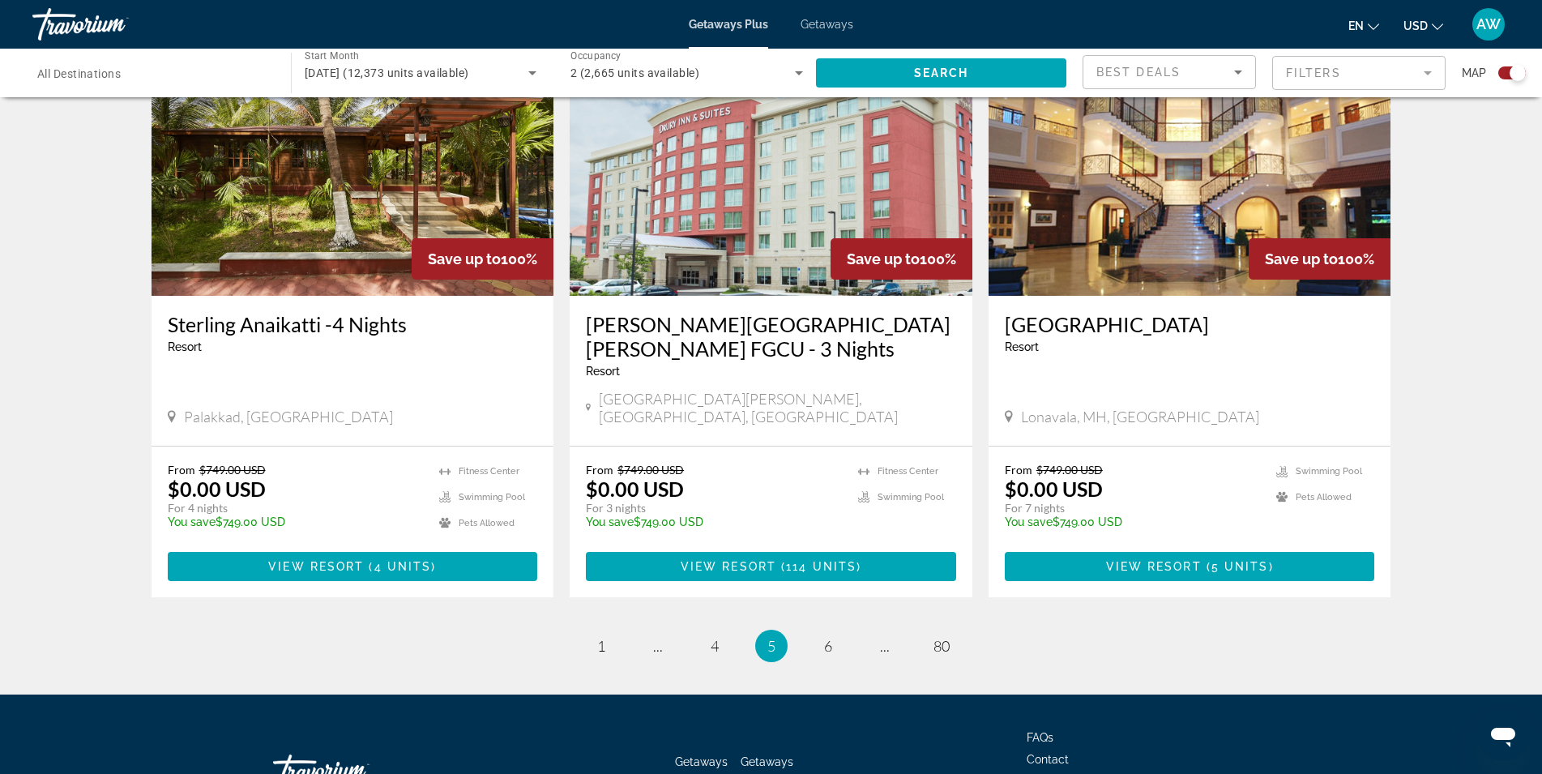
scroll to position [2350, 0]
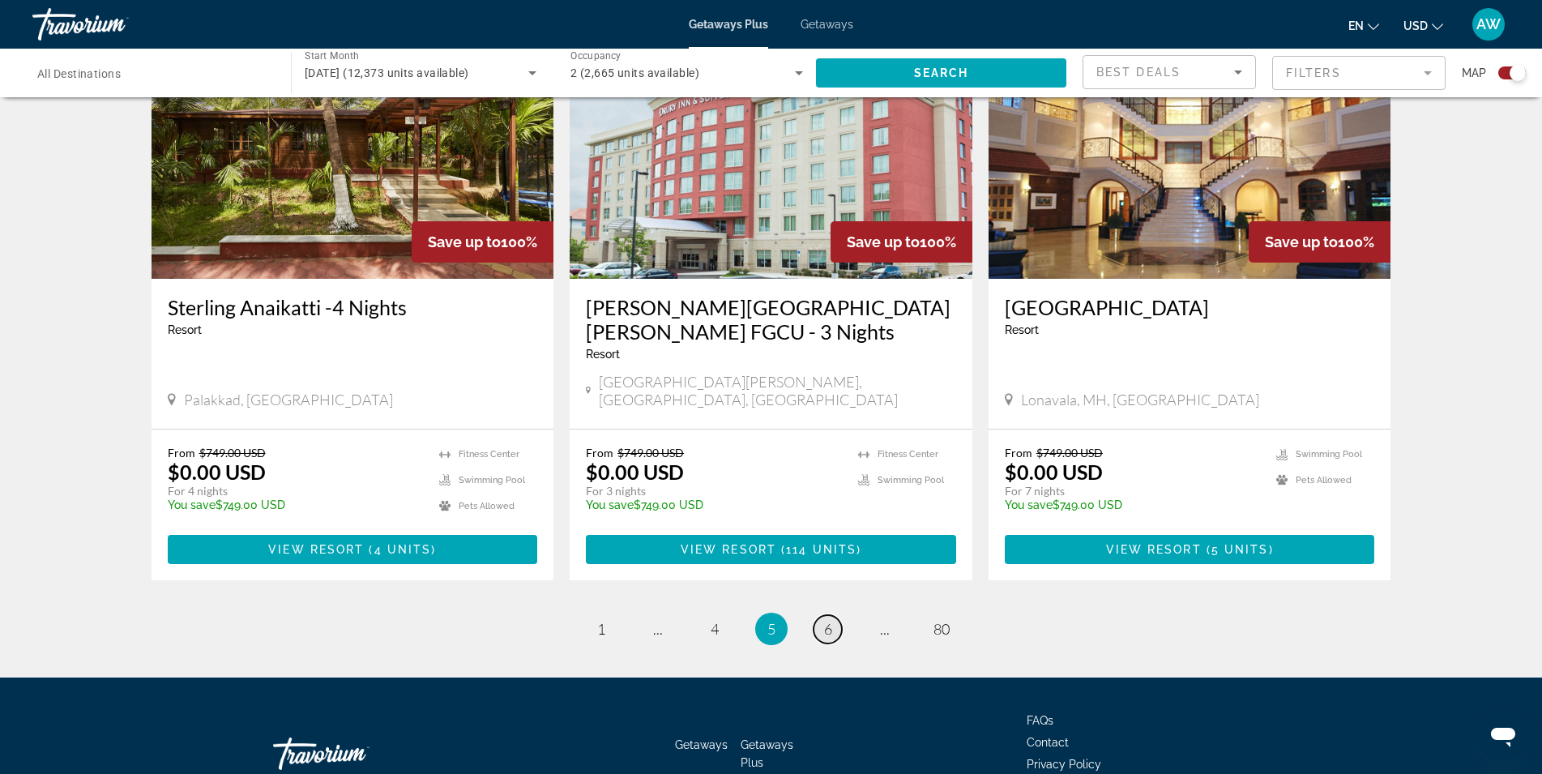
click at [826, 620] on span "6" at bounding box center [828, 629] width 8 height 18
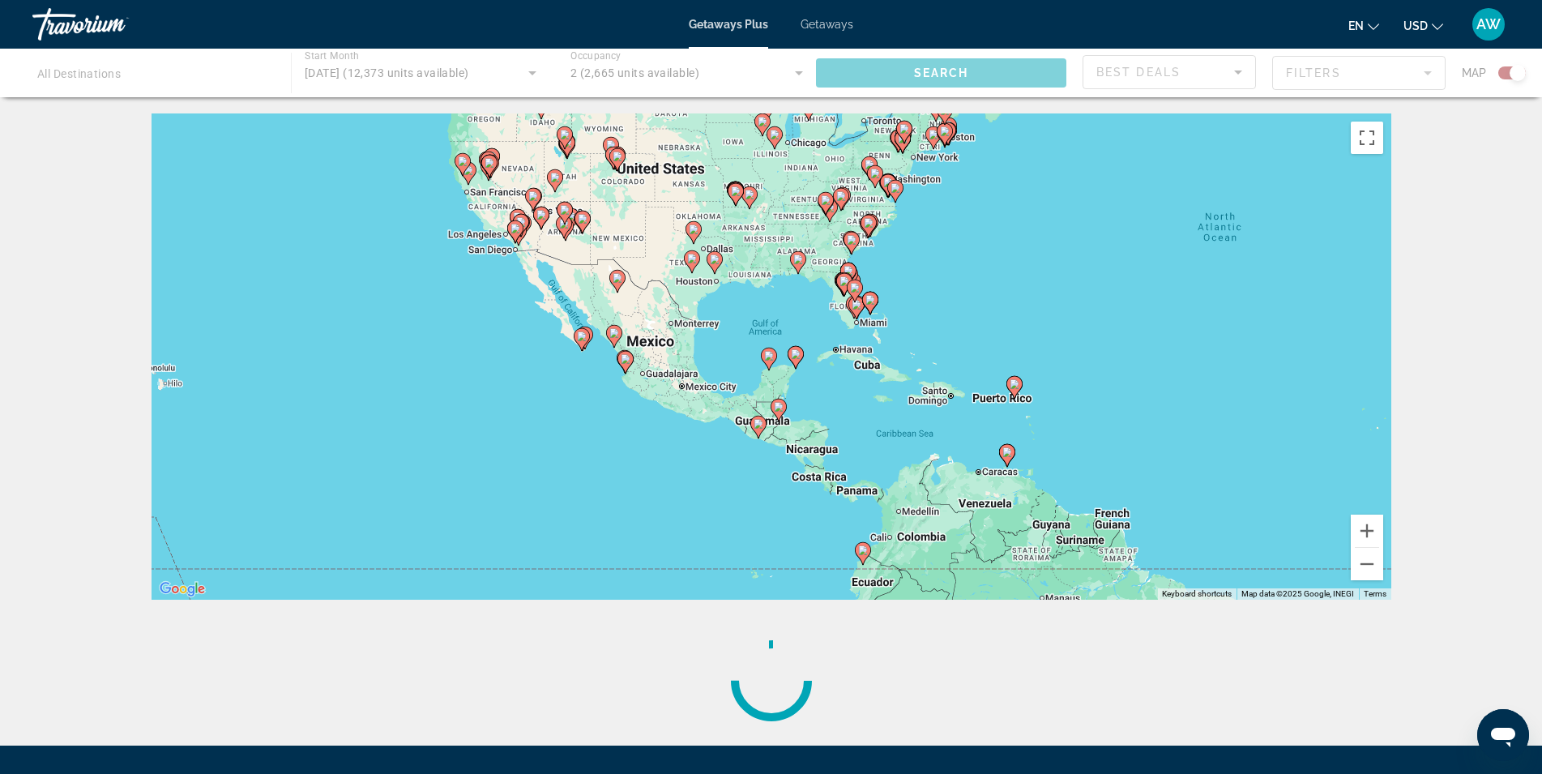
click at [1453, 199] on div "To navigate the map with touch gestures double-tap and hold your finger on the …" at bounding box center [771, 429] width 1542 height 632
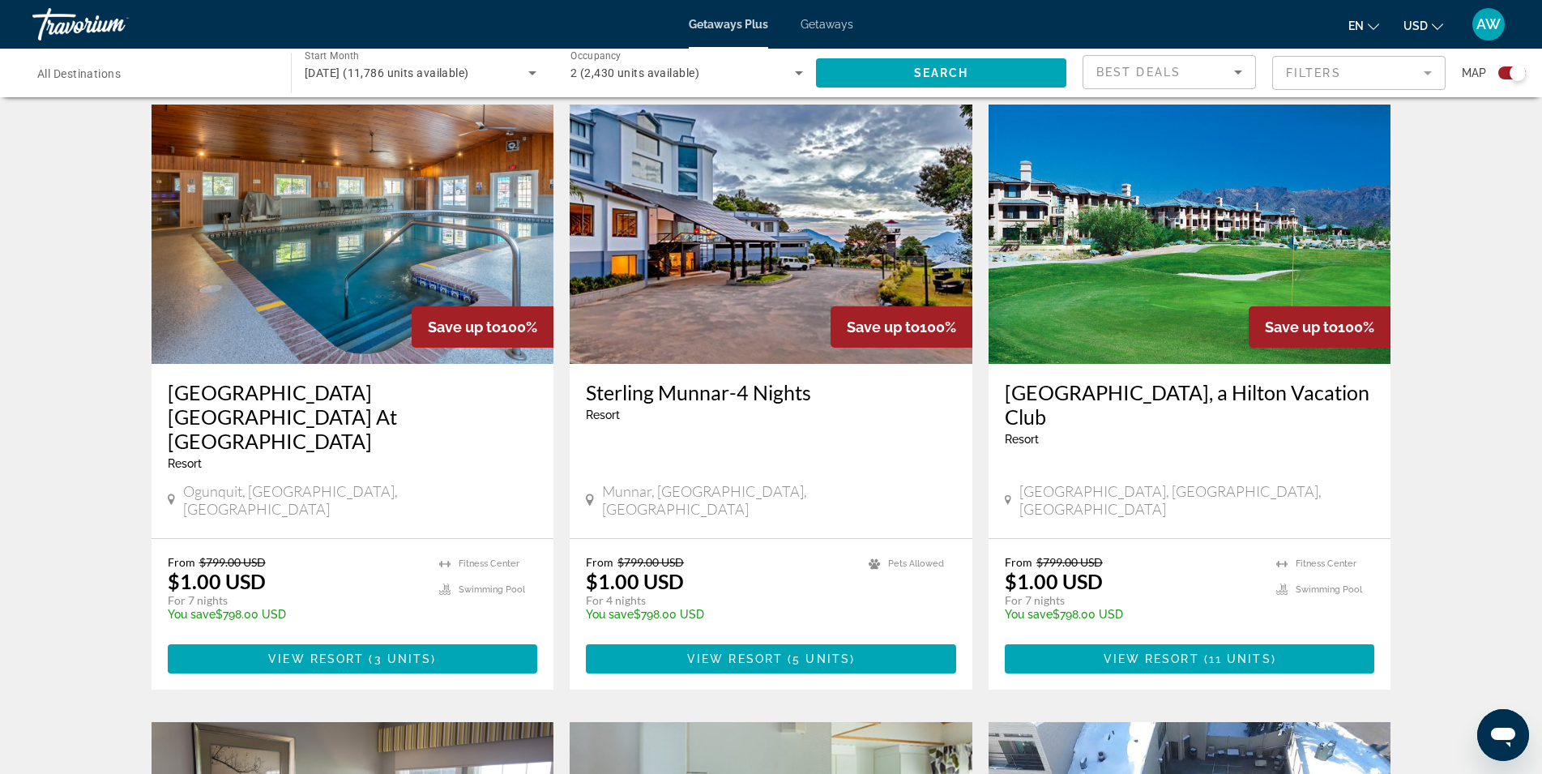
scroll to position [567, 0]
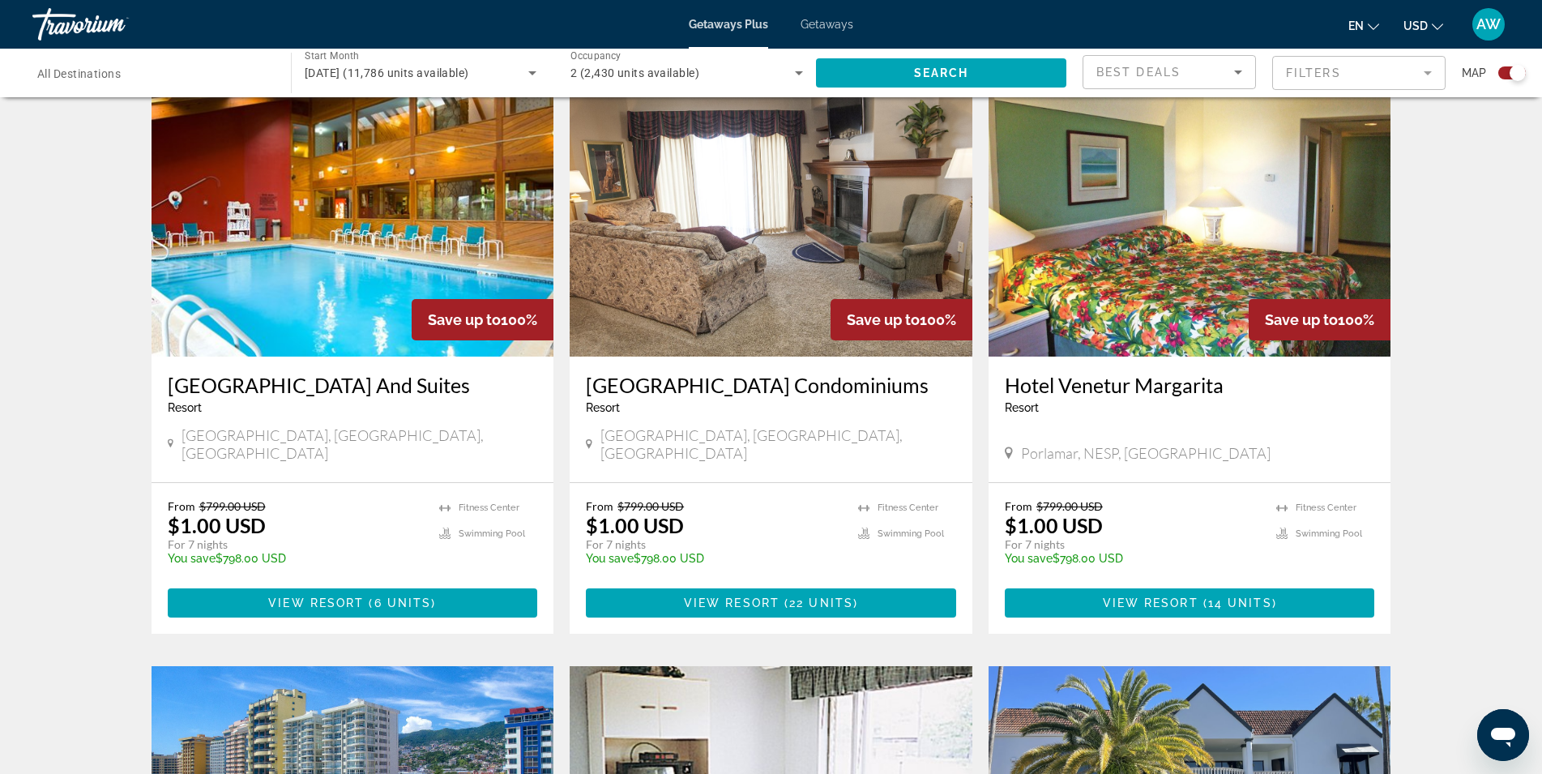
scroll to position [1864, 0]
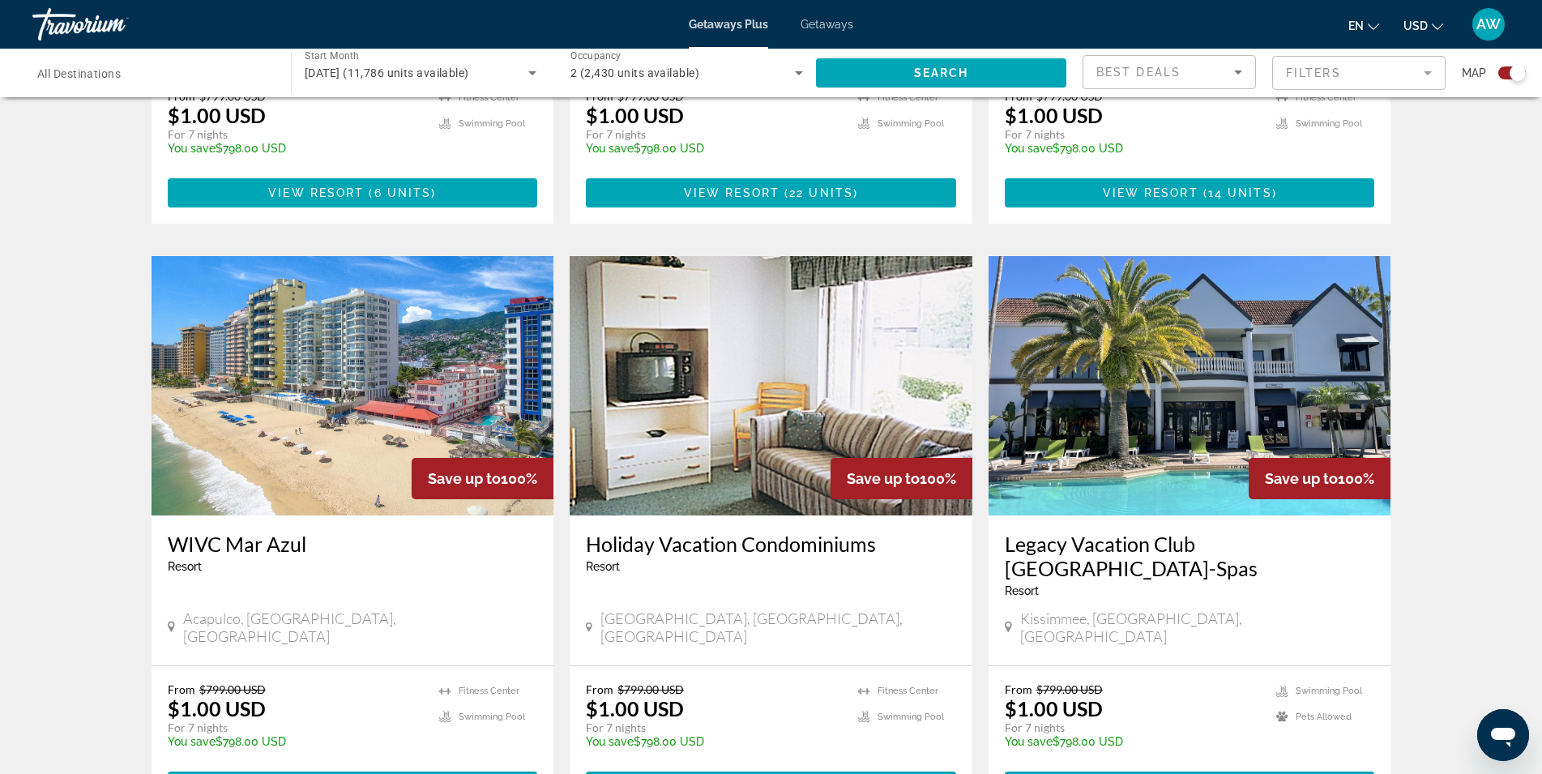
scroll to position [2269, 0]
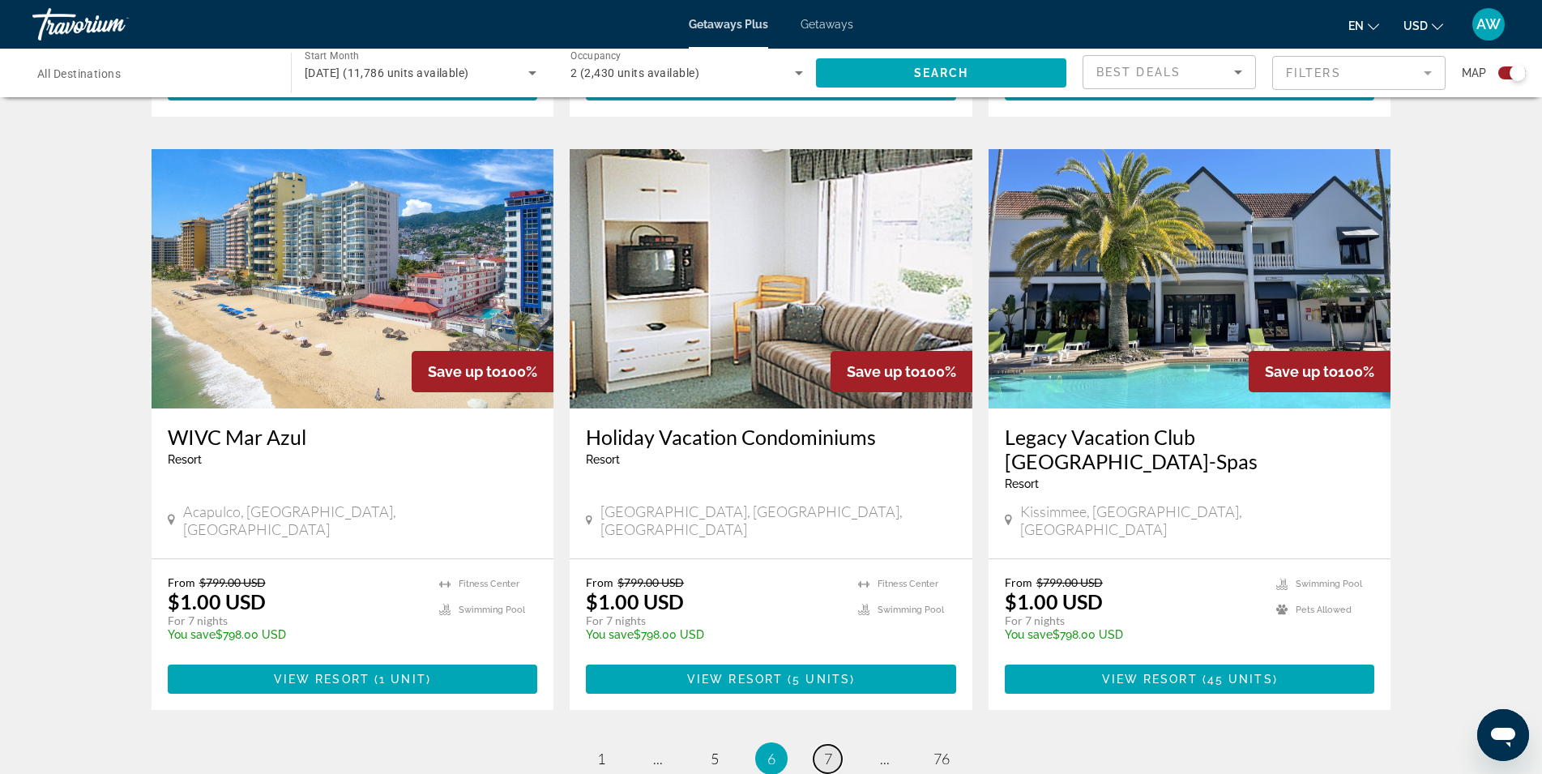
click at [827, 750] on span "7" at bounding box center [828, 759] width 8 height 18
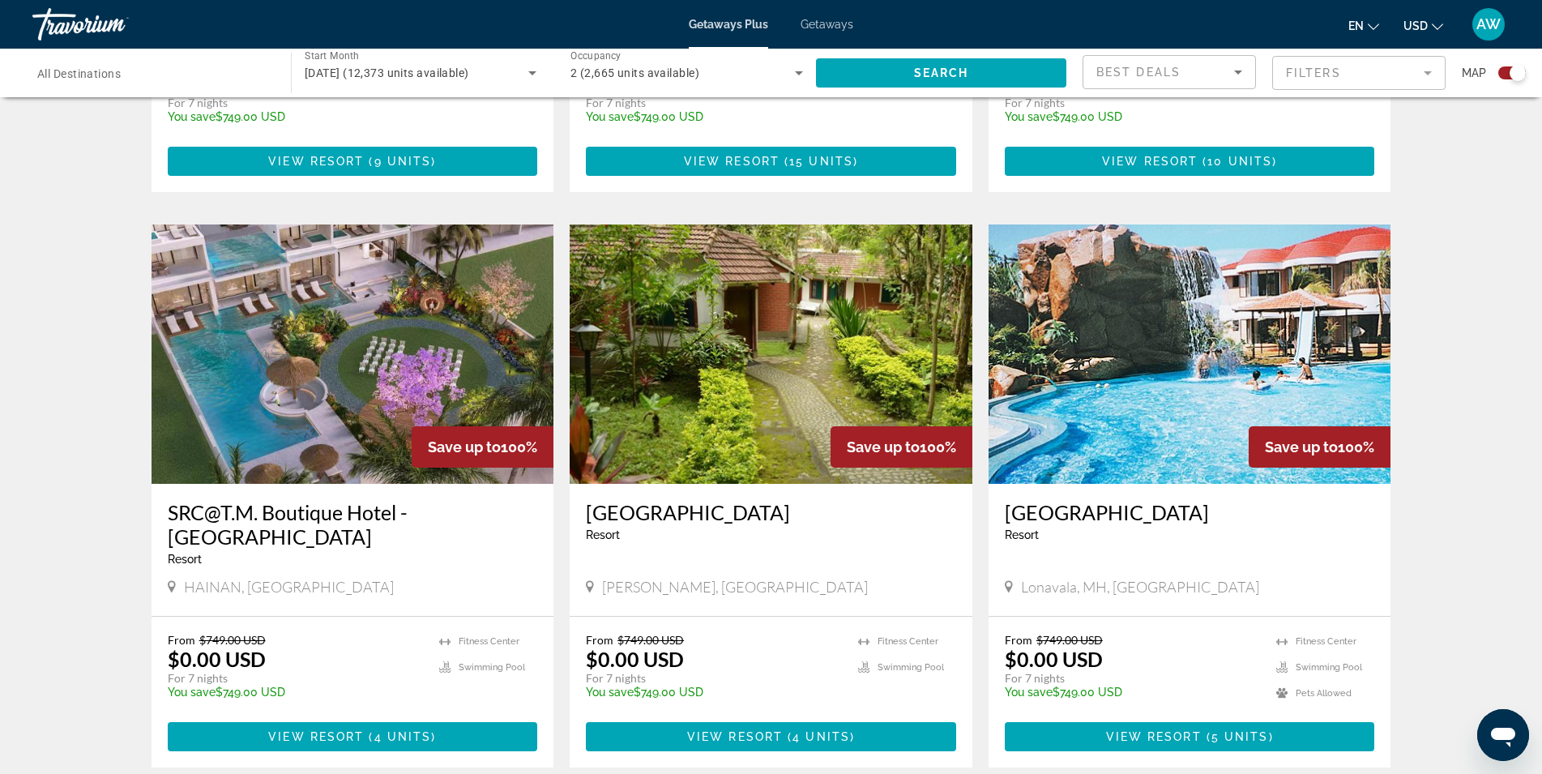
scroll to position [1053, 0]
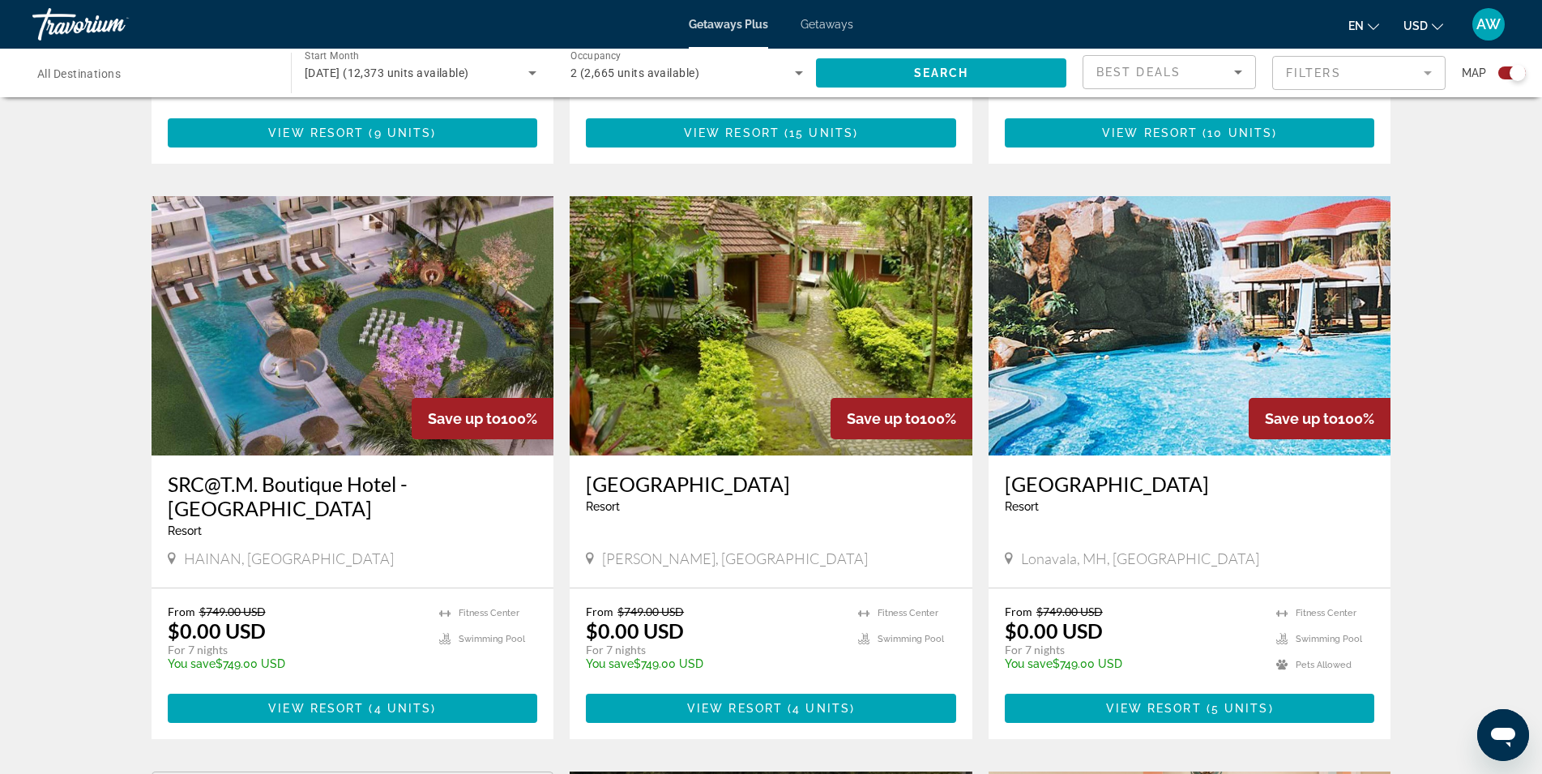
click at [1433, 209] on div "To navigate the map with touch gestures double-tap and hold your finger on the …" at bounding box center [771, 525] width 1542 height 2930
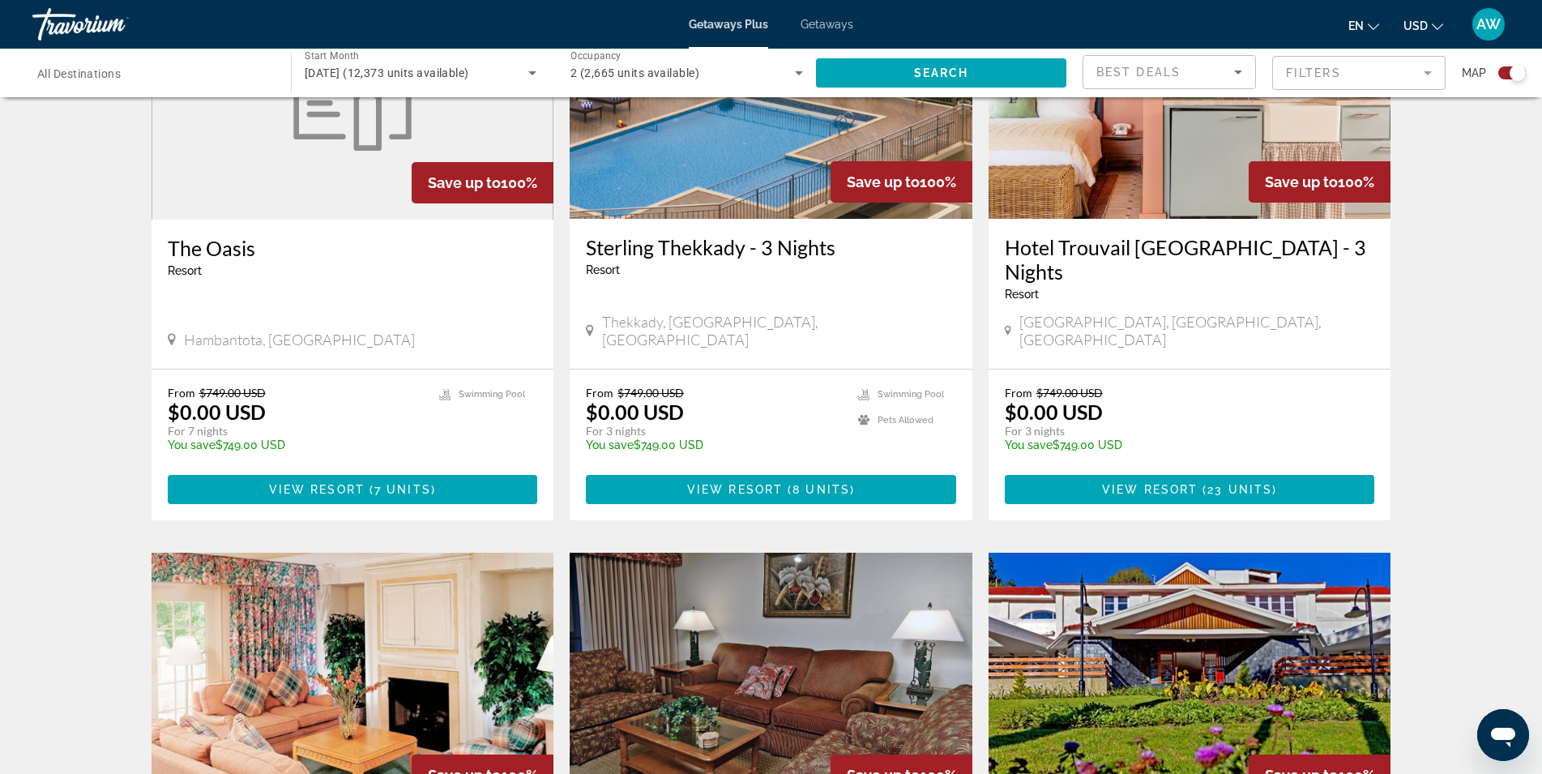
scroll to position [2026, 0]
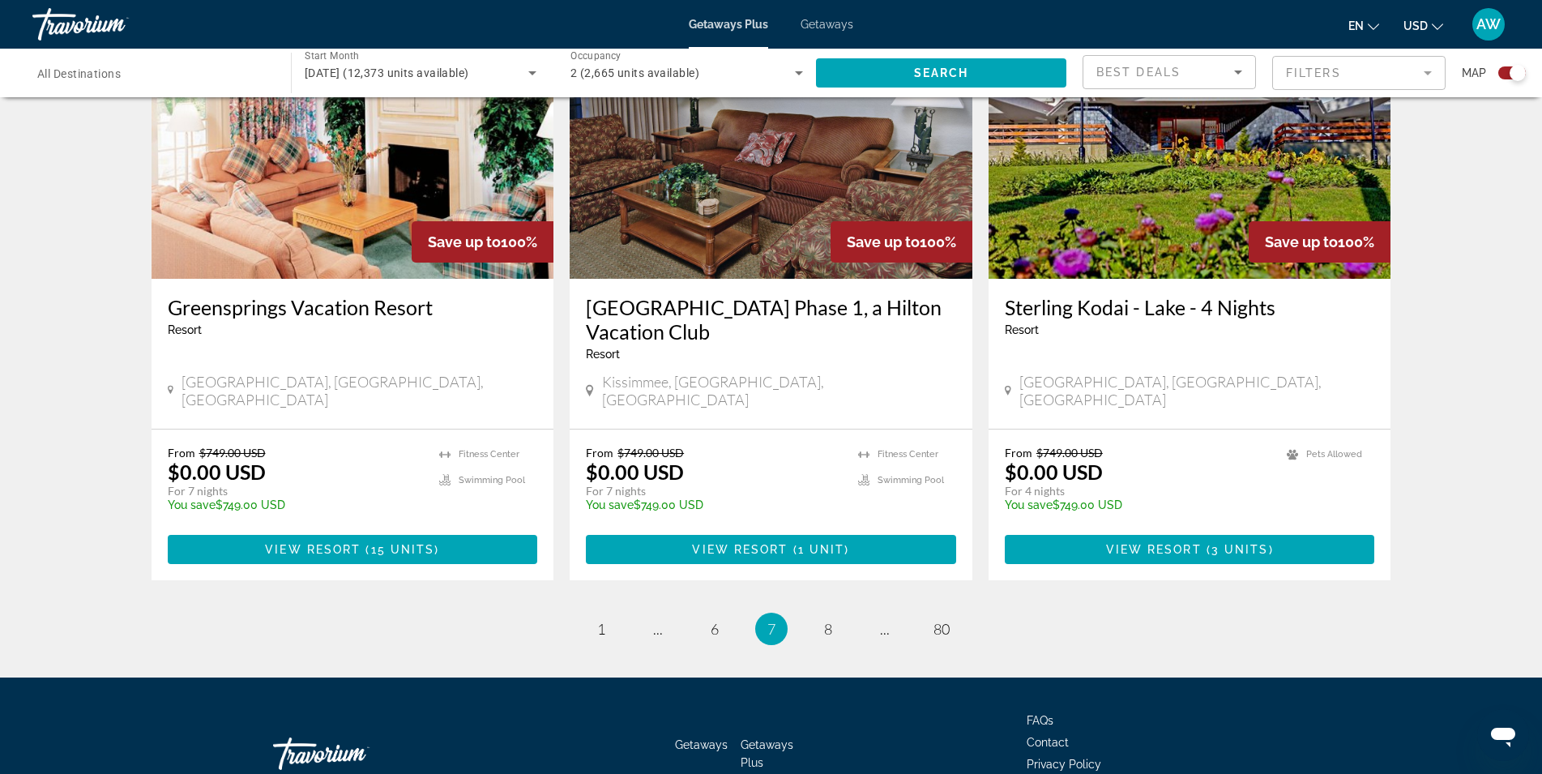
scroll to position [2399, 0]
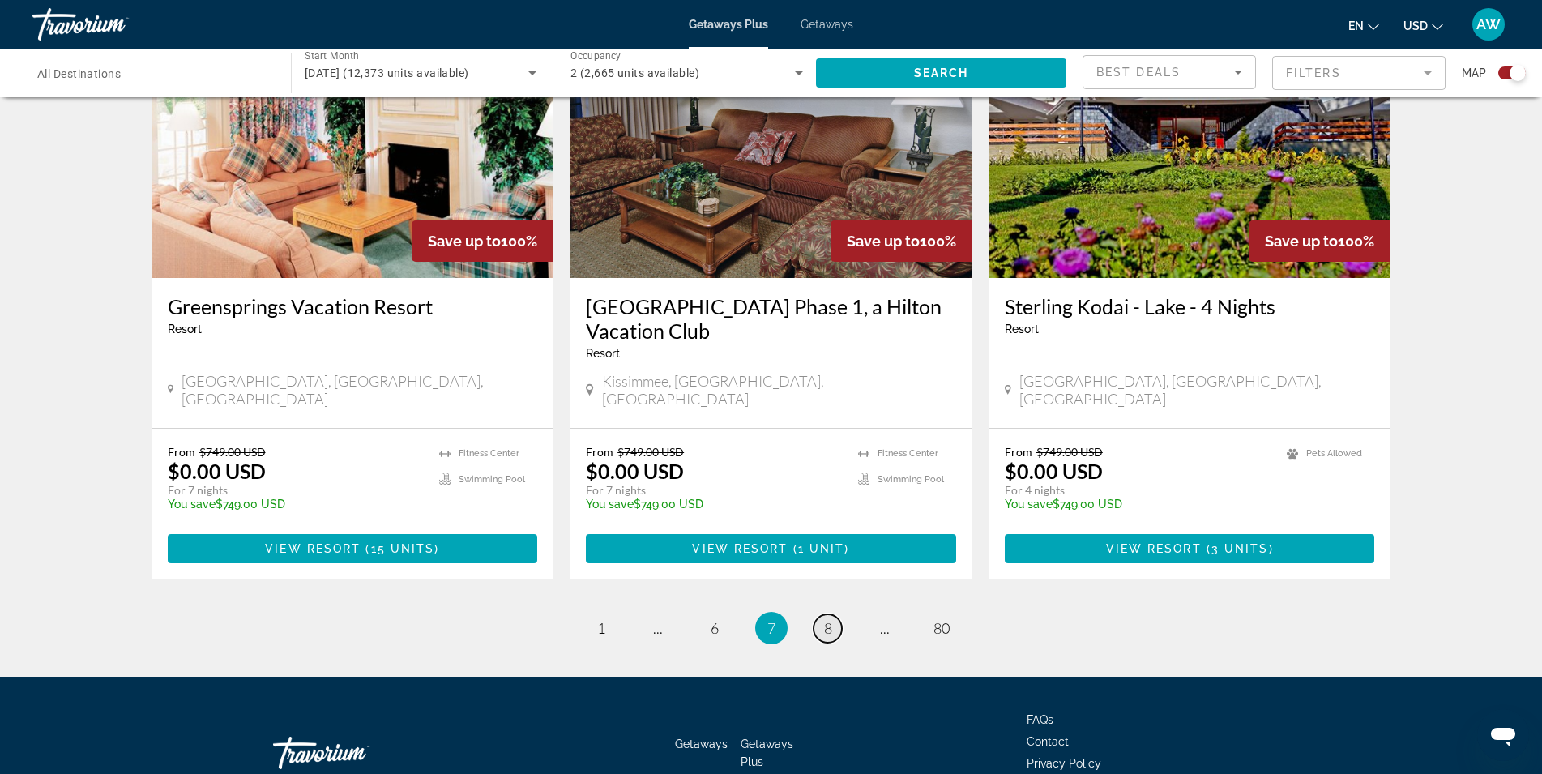
click at [822, 614] on link "page 8" at bounding box center [828, 628] width 28 height 28
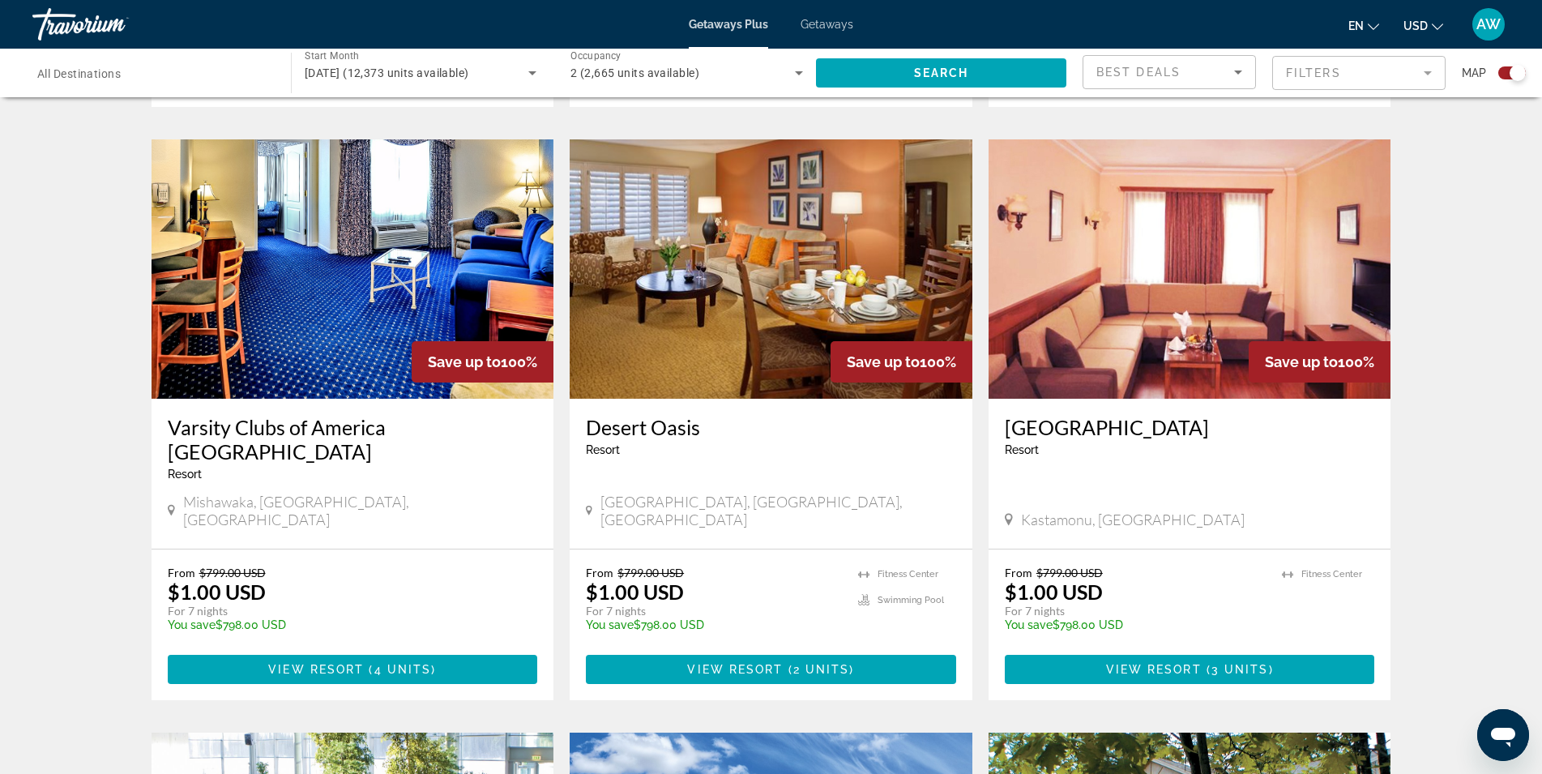
scroll to position [1134, 0]
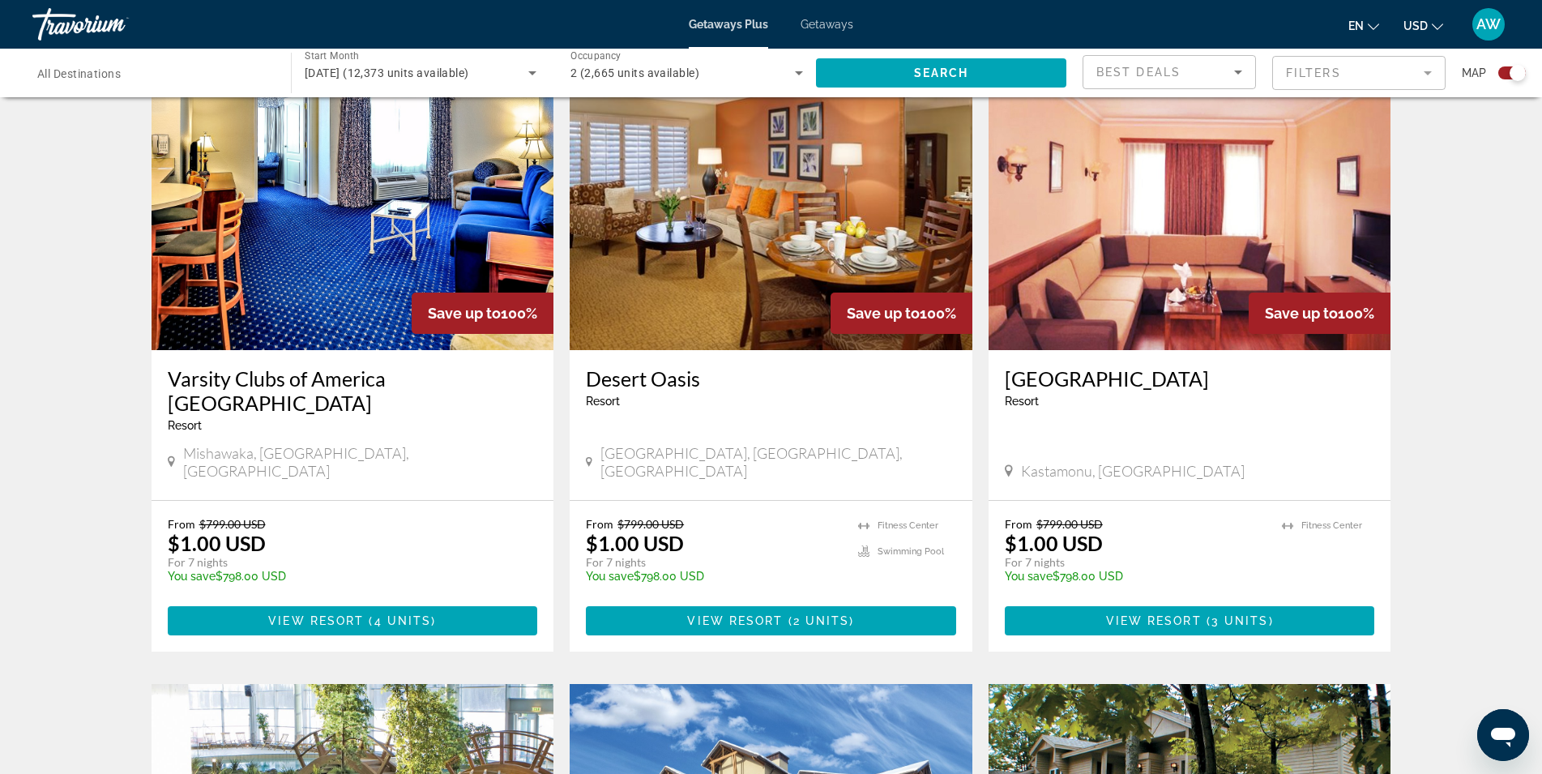
click at [1420, 306] on div "To navigate the map with touch gestures double-tap and hold your finger on the …" at bounding box center [771, 416] width 1305 height 2875
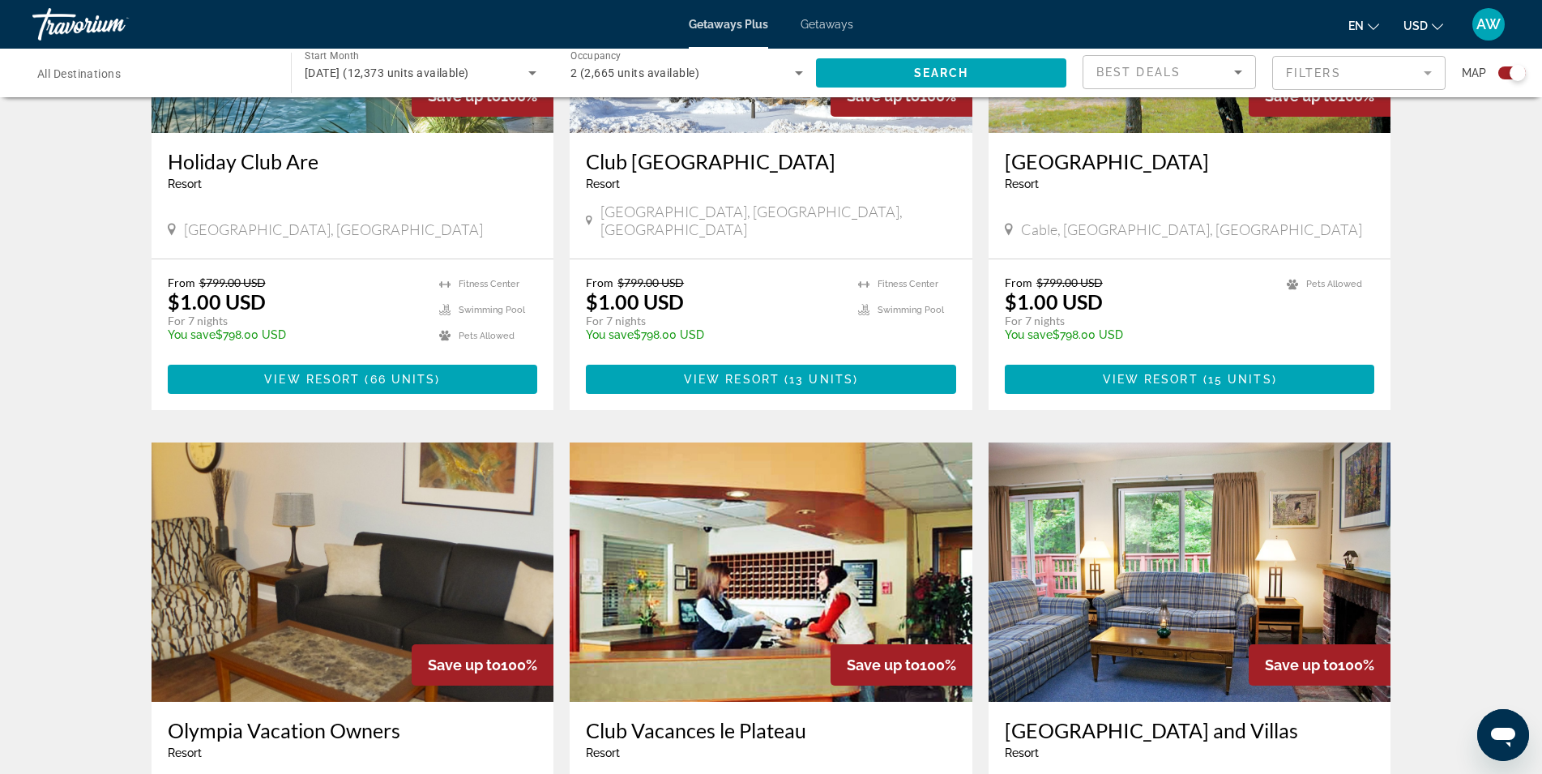
scroll to position [2188, 0]
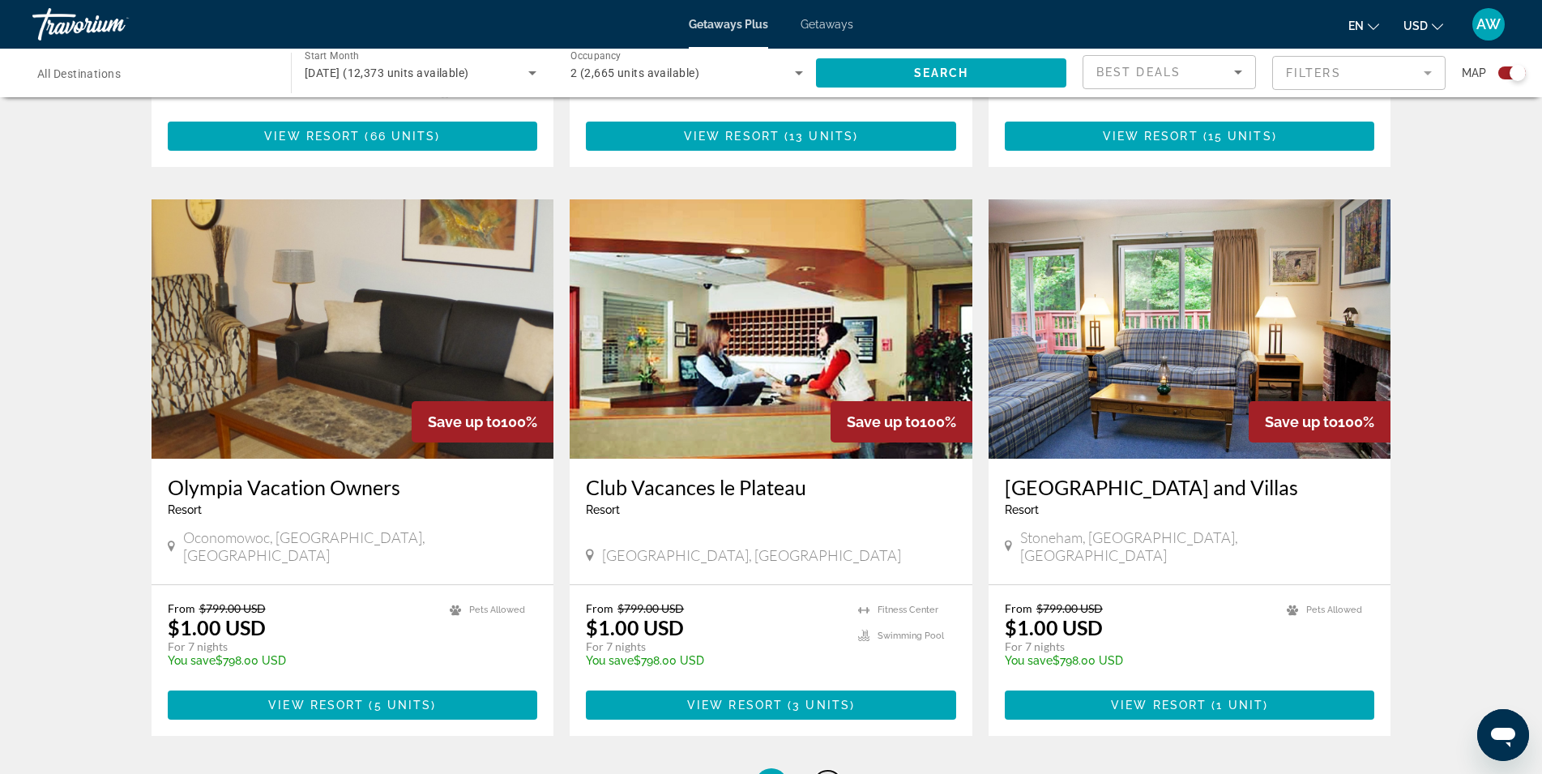
click at [833, 771] on link "page 9" at bounding box center [828, 785] width 28 height 28
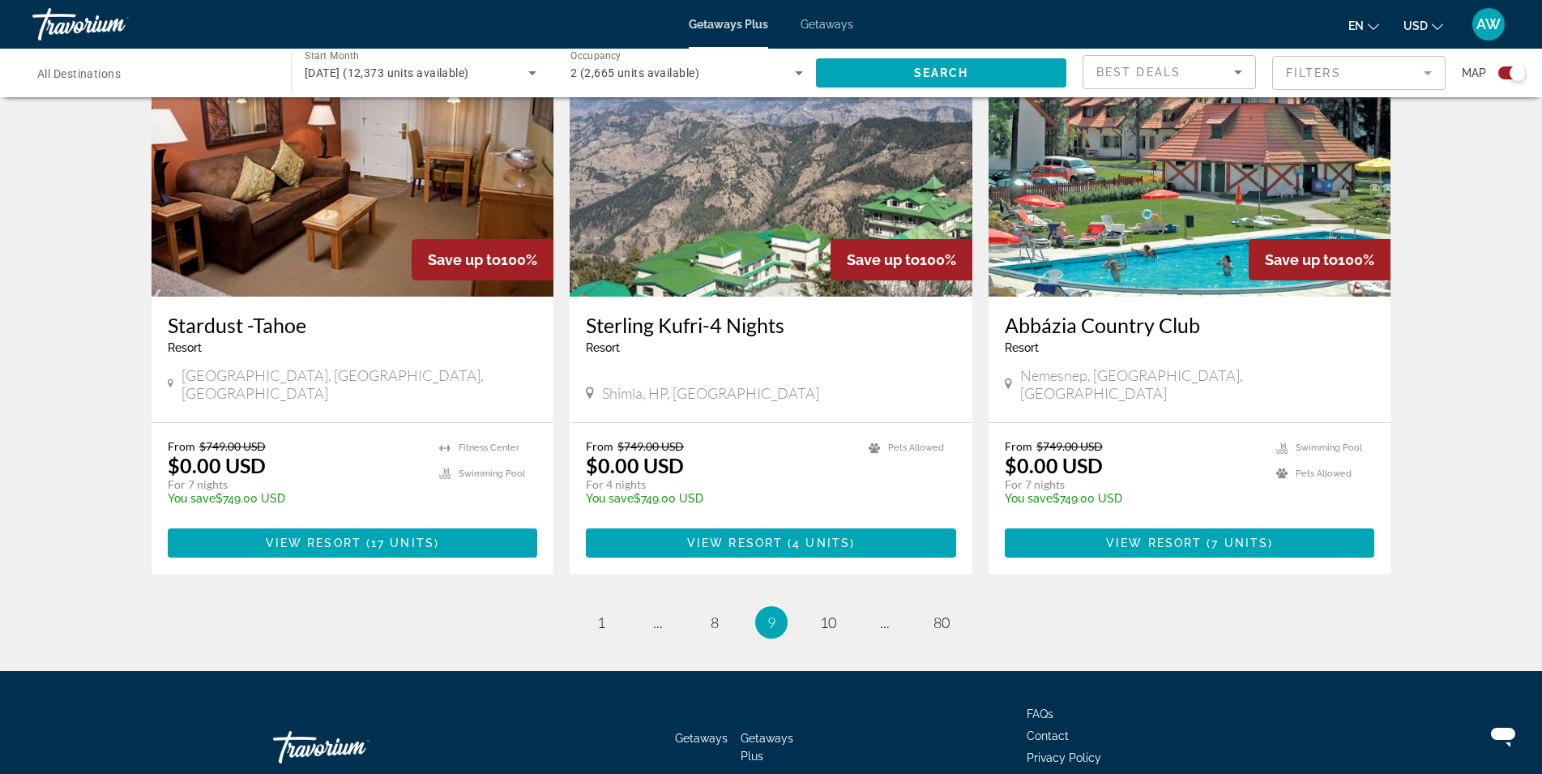
scroll to position [2374, 0]
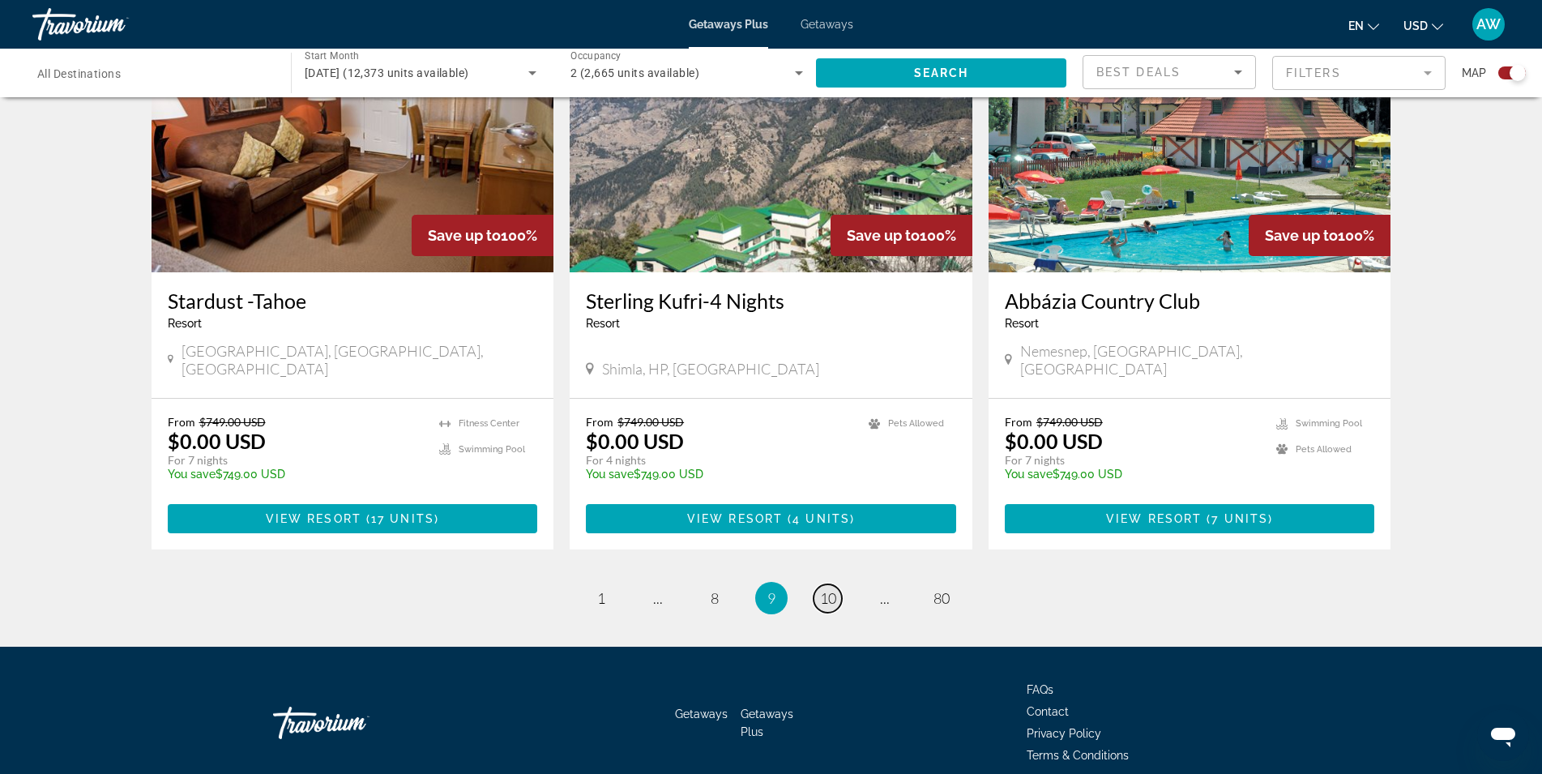
click at [825, 589] on span "10" at bounding box center [828, 598] width 16 height 18
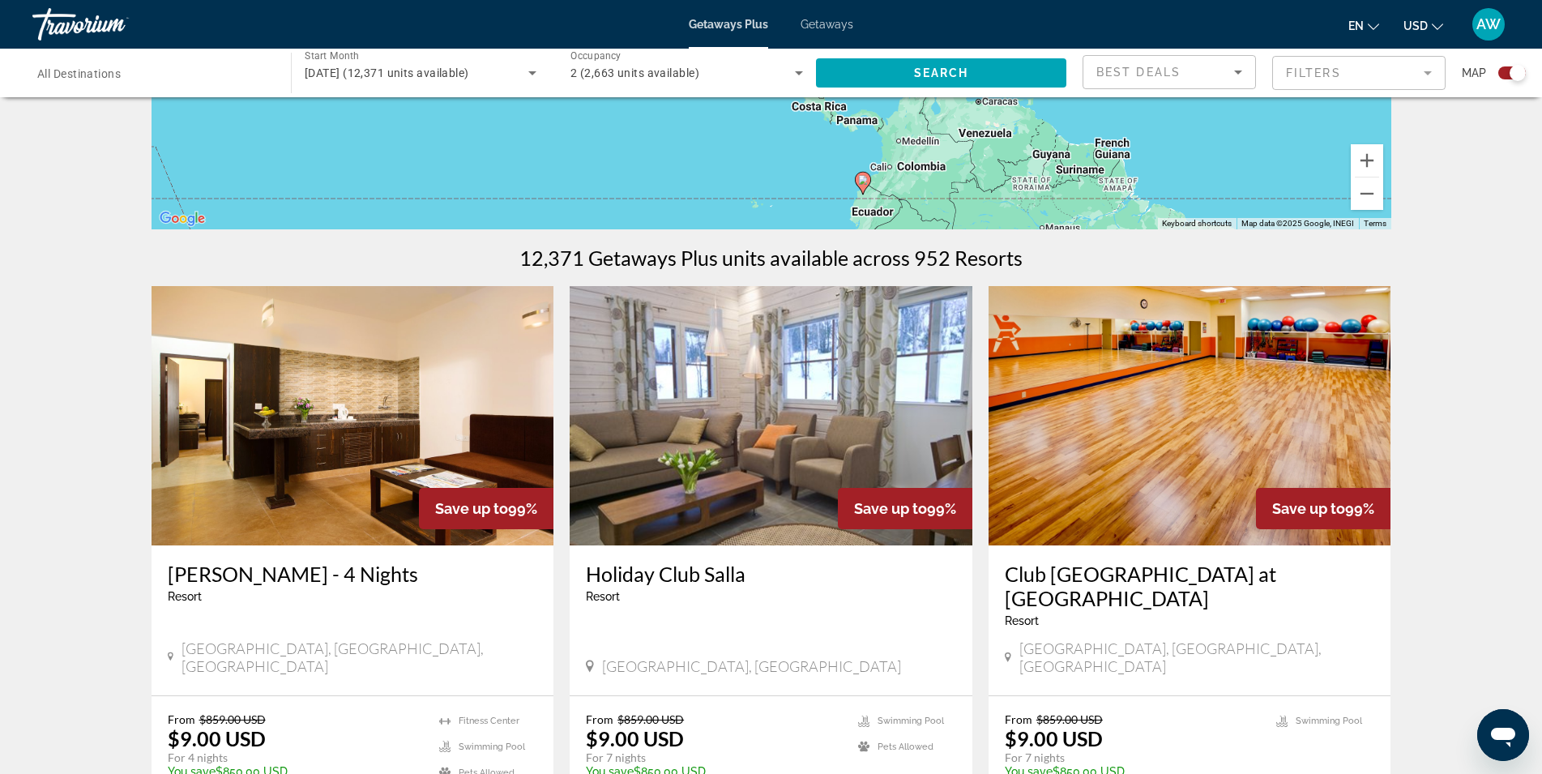
scroll to position [405, 0]
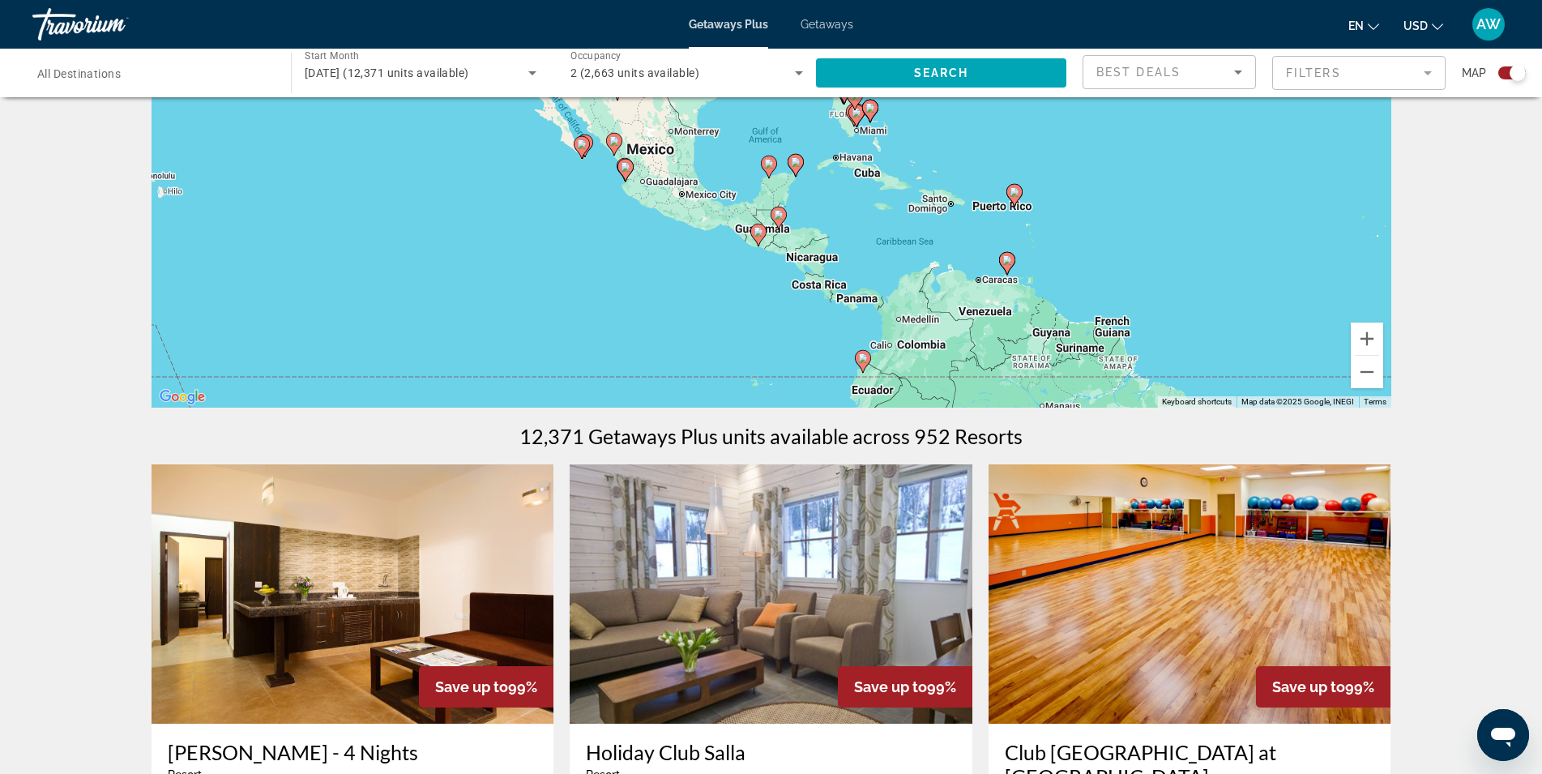
scroll to position [0, 0]
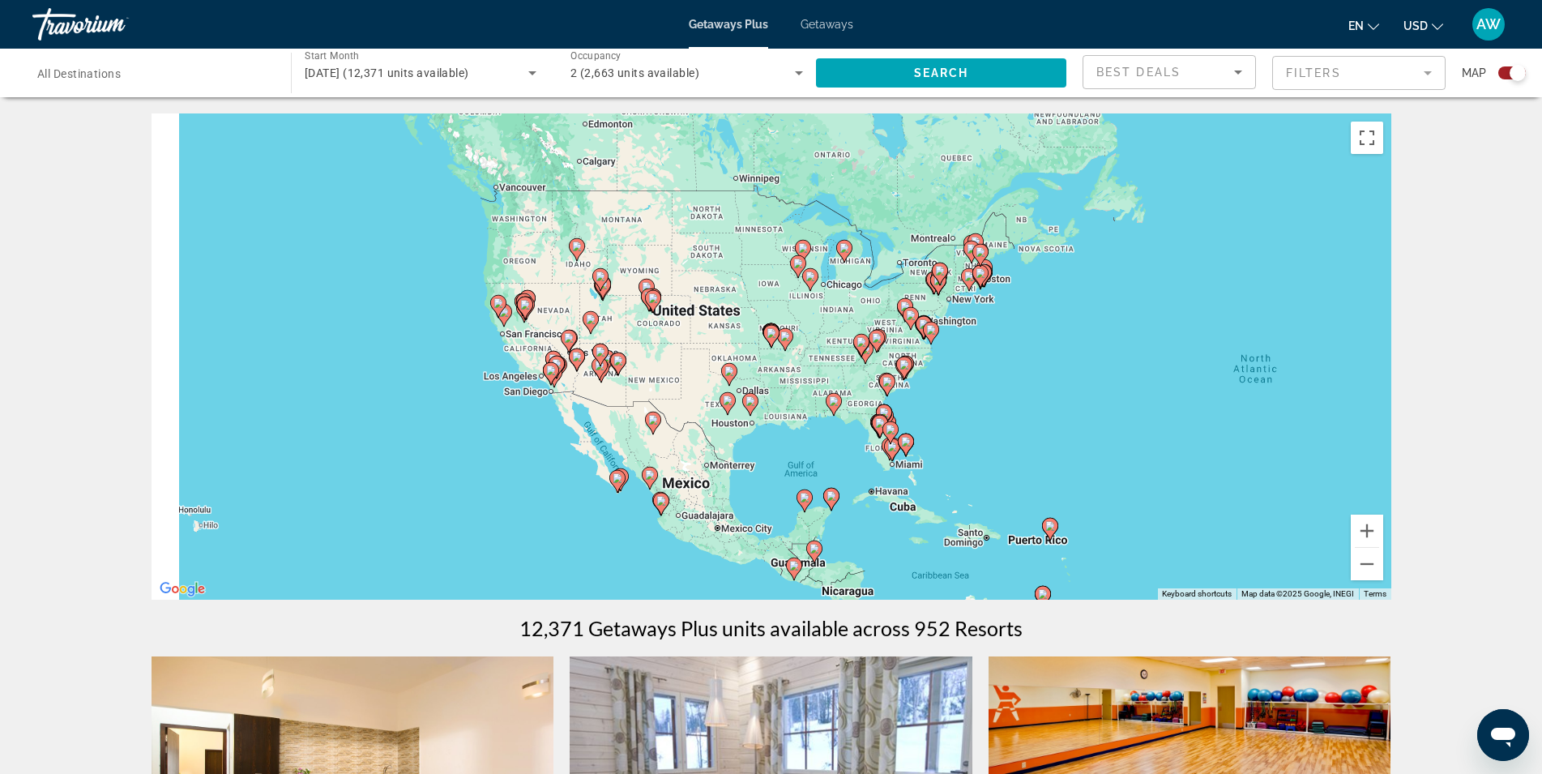
drag, startPoint x: 540, startPoint y: 364, endPoint x: 720, endPoint y: 526, distance: 242.1
click at [588, 550] on div "To activate drag with keyboard, press Alt + Enter. Once in keyboard drag state,…" at bounding box center [772, 356] width 1240 height 486
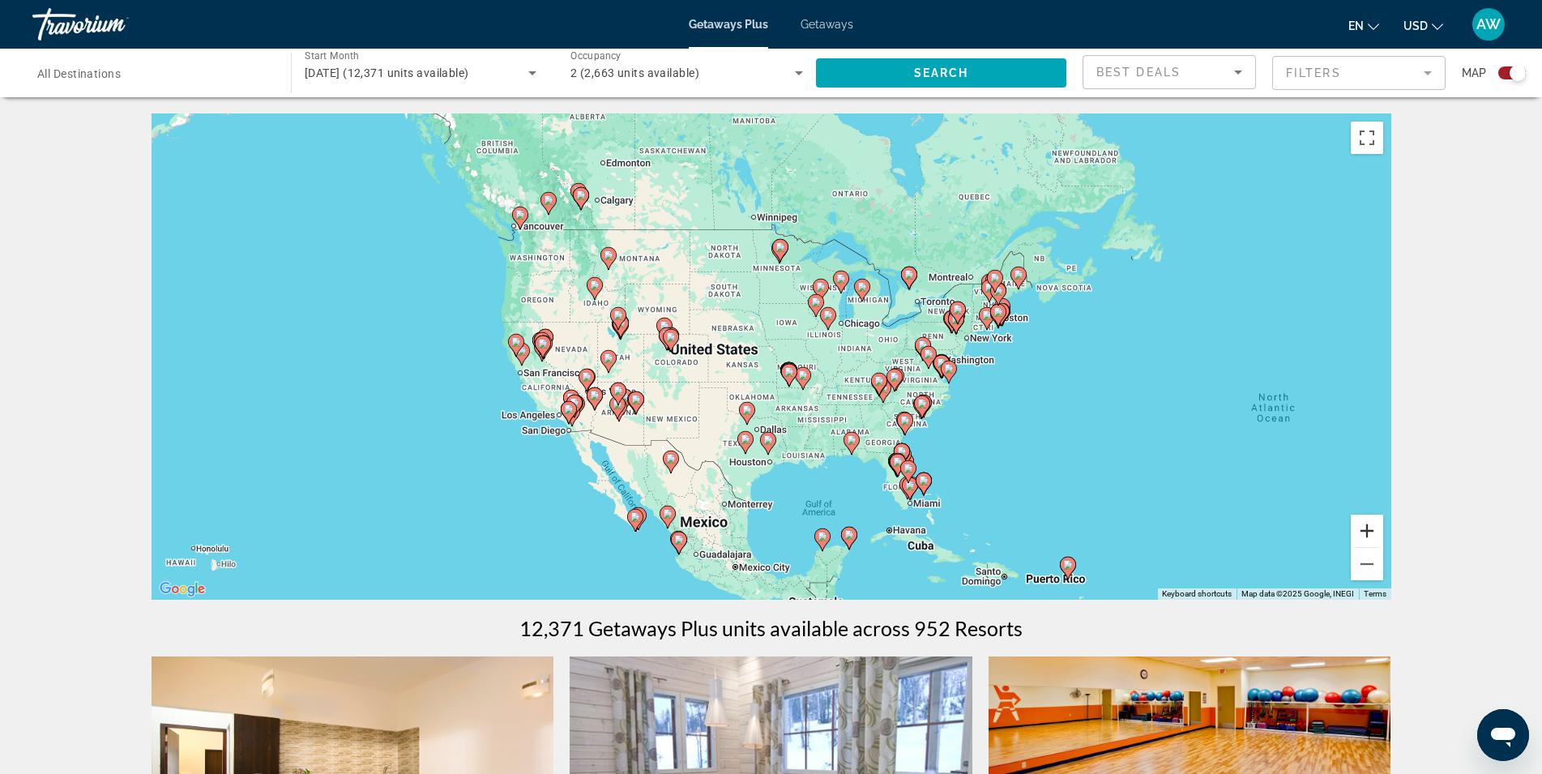
click at [1359, 529] on button "Zoom in" at bounding box center [1367, 531] width 32 height 32
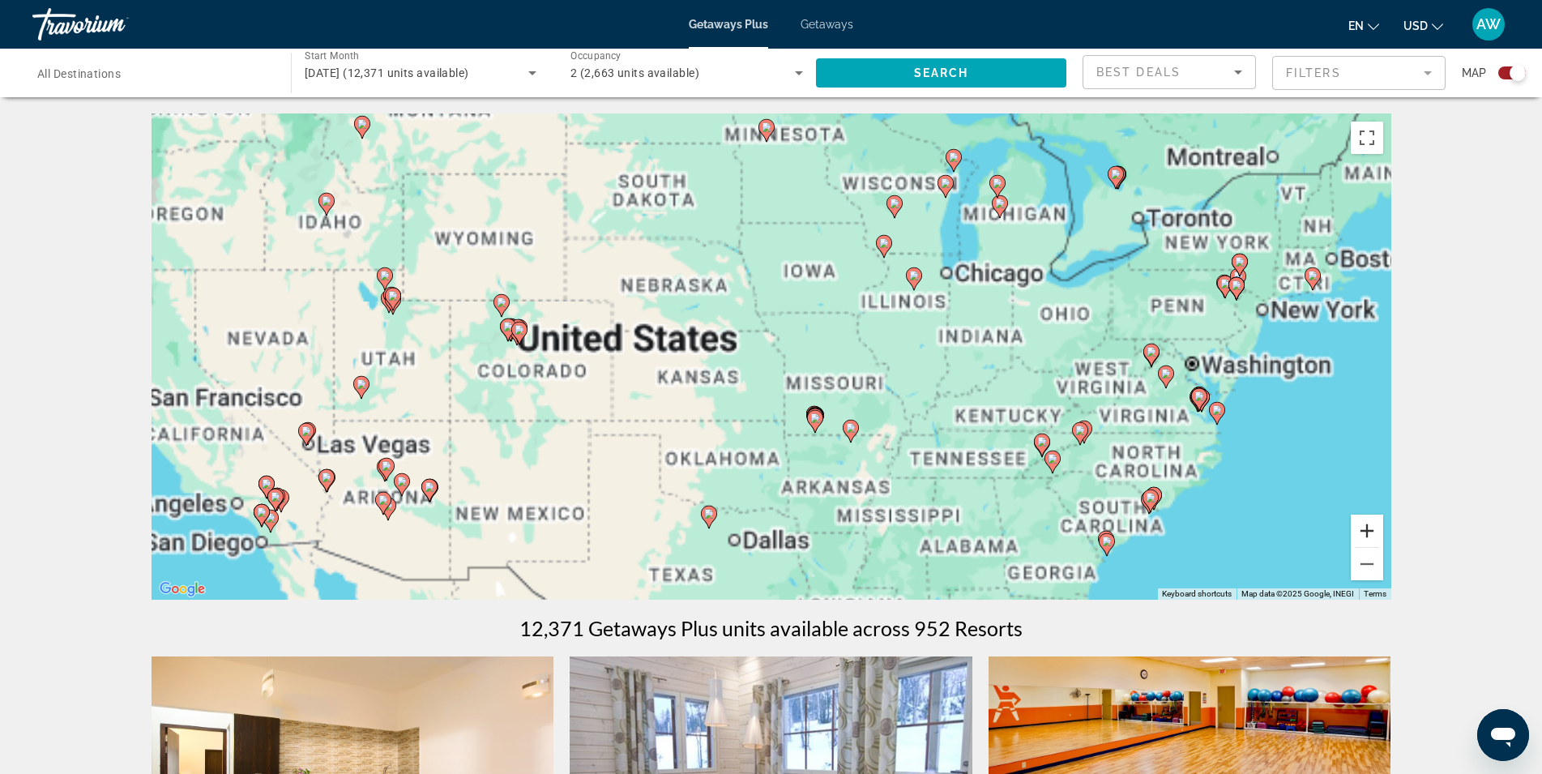
click at [1359, 529] on button "Zoom in" at bounding box center [1367, 531] width 32 height 32
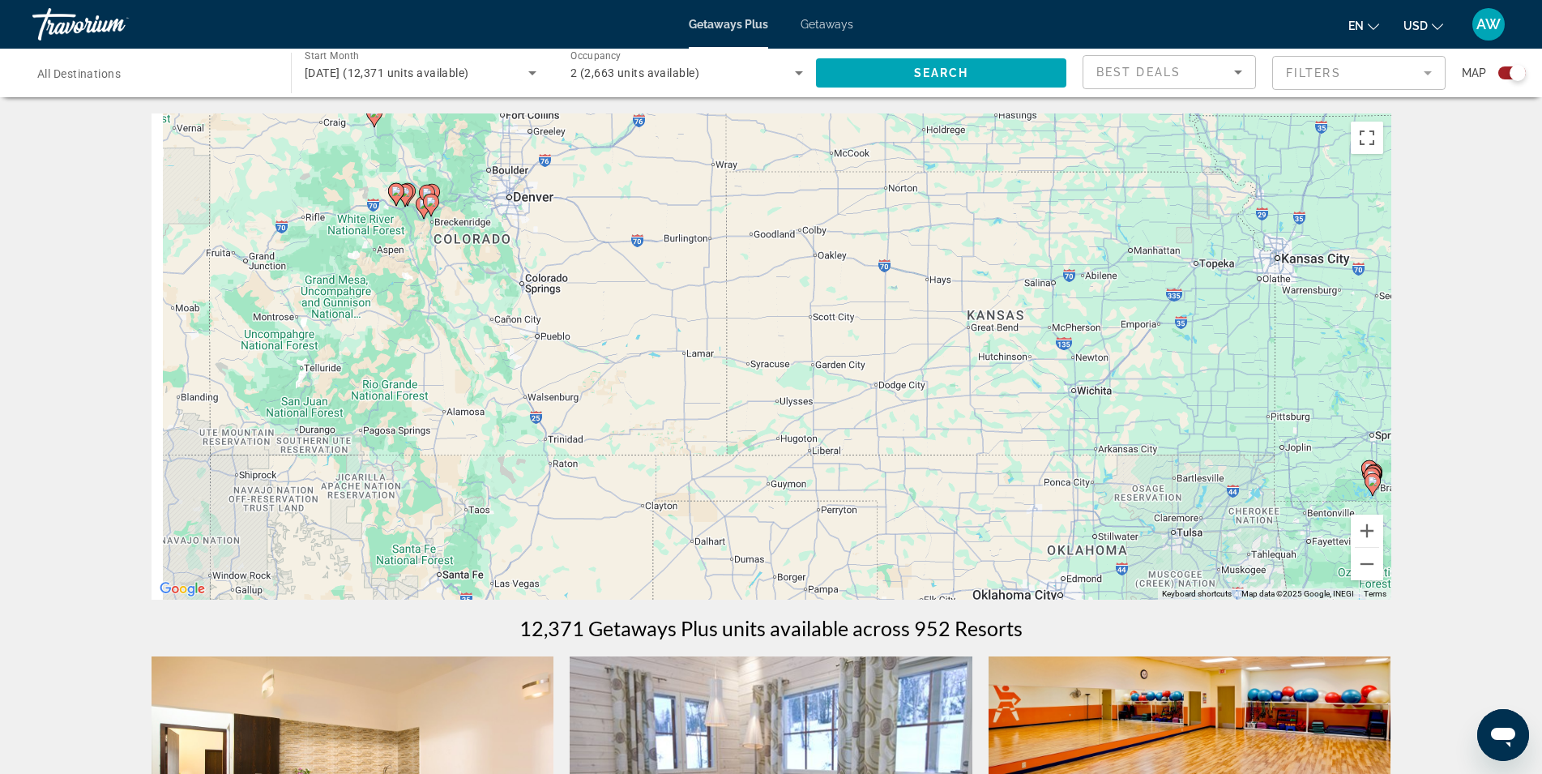
drag, startPoint x: 602, startPoint y: 369, endPoint x: 912, endPoint y: 285, distance: 320.8
click at [912, 288] on div "To activate drag with keyboard, press Alt + Enter. Once in keyboard drag state,…" at bounding box center [772, 356] width 1240 height 486
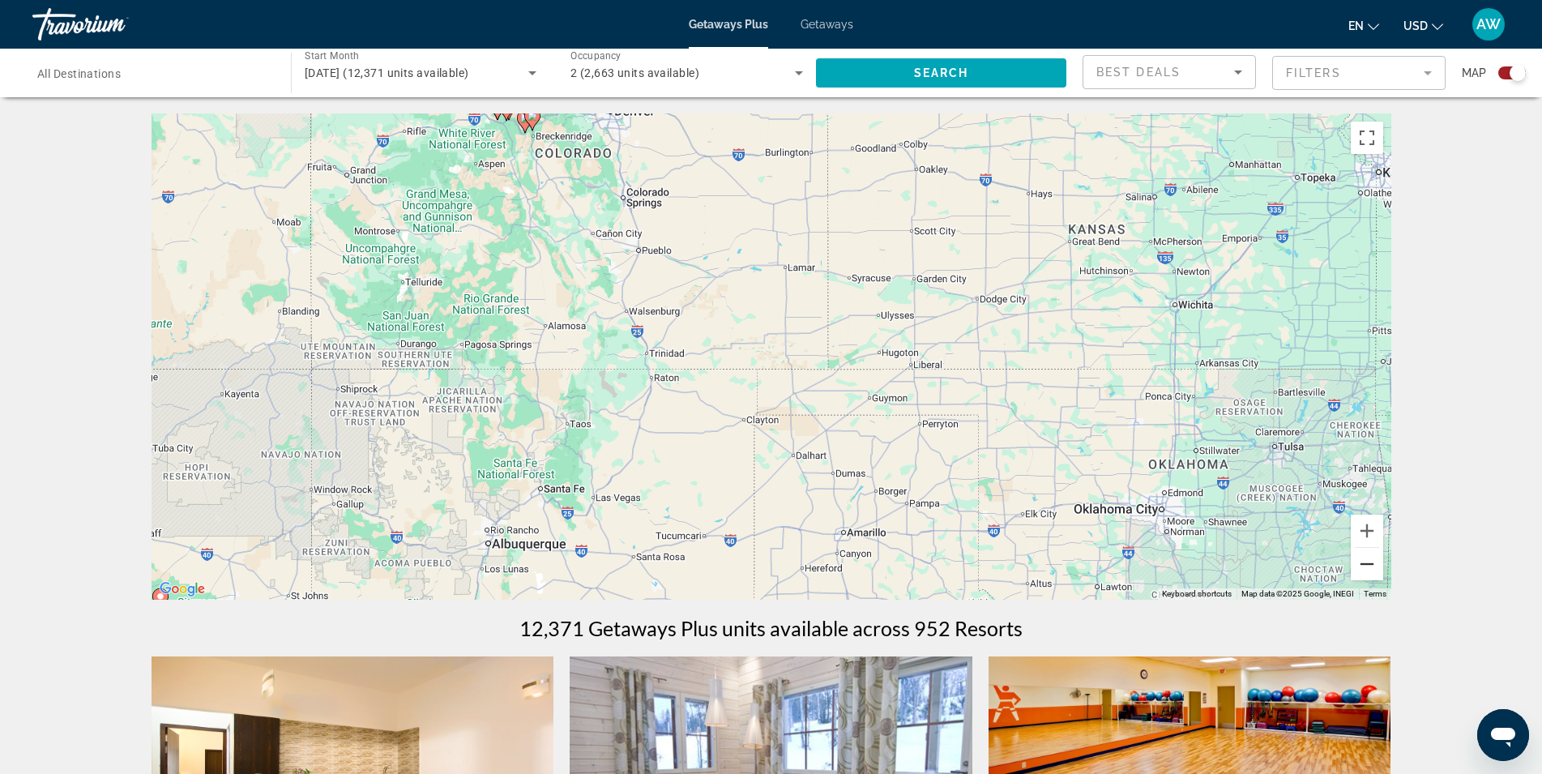
click at [1365, 567] on button "Zoom out" at bounding box center [1367, 564] width 32 height 32
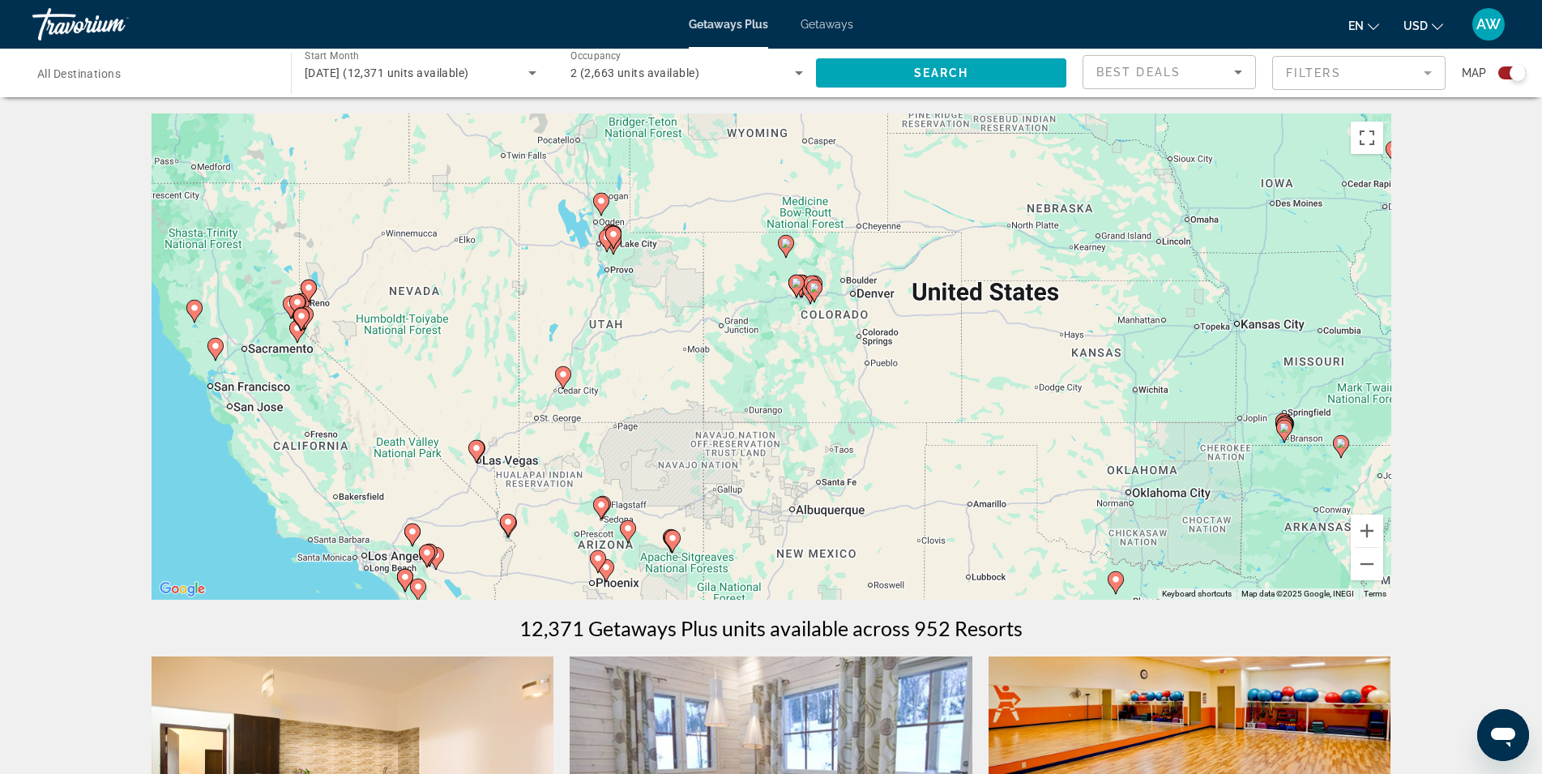
drag, startPoint x: 513, startPoint y: 294, endPoint x: 677, endPoint y: 357, distance: 175.9
click at [677, 357] on div "To activate drag with keyboard, press Alt + Enter. Once in keyboard drag state,…" at bounding box center [772, 356] width 1240 height 486
click at [478, 452] on image "Main content" at bounding box center [478, 450] width 10 height 10
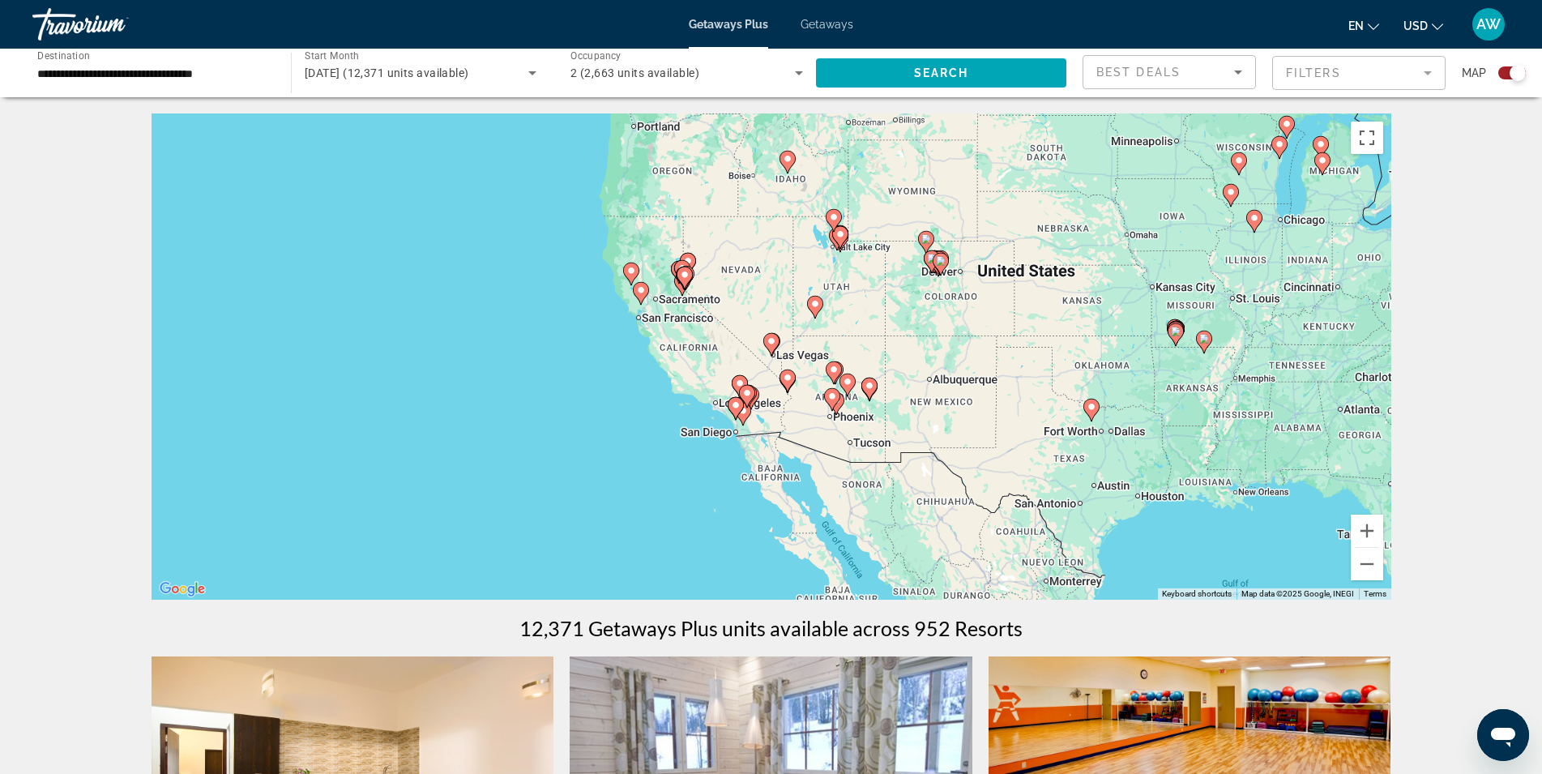
click at [774, 347] on icon "Main content" at bounding box center [770, 344] width 15 height 21
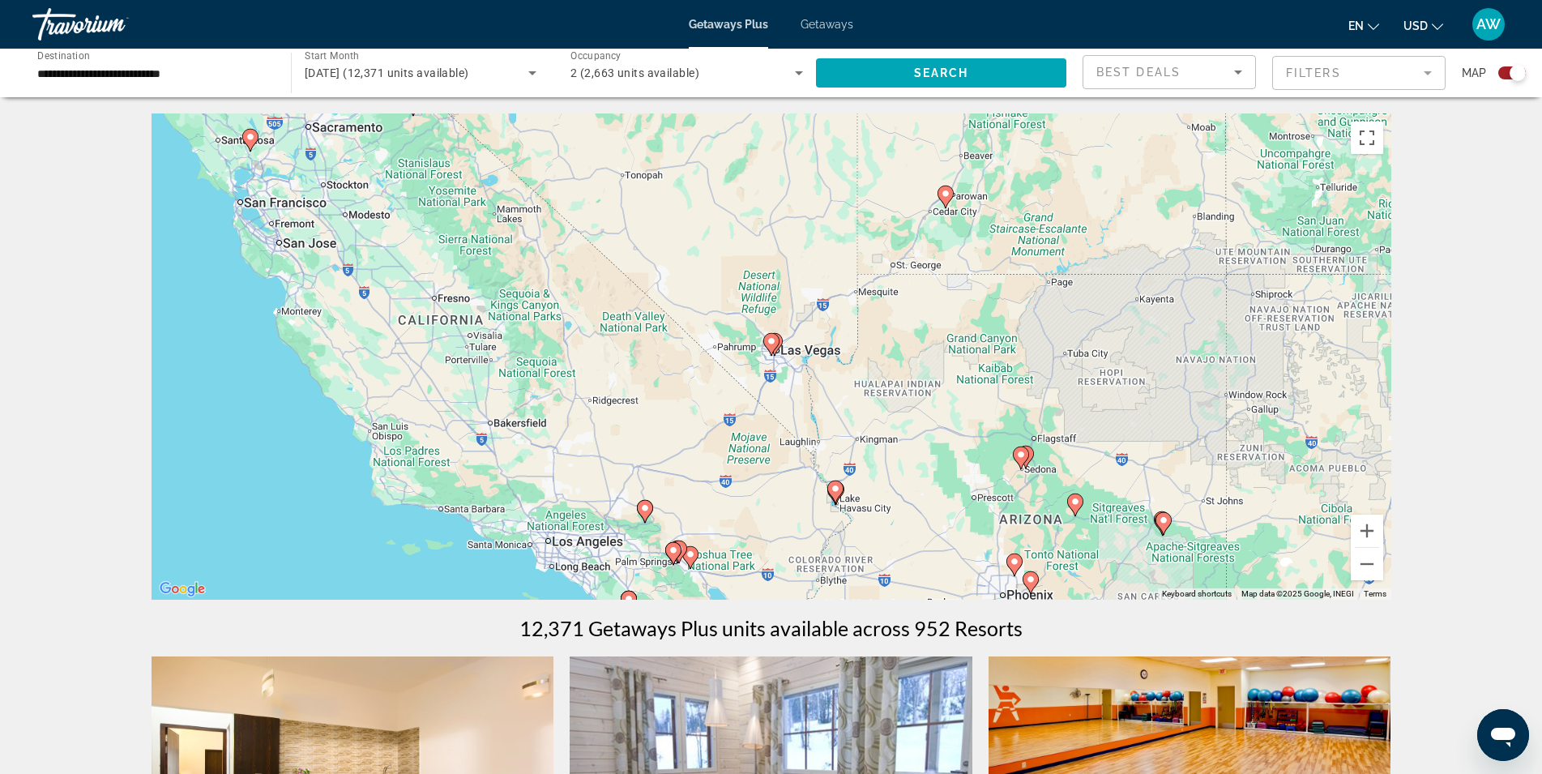
click at [772, 345] on image "Main content" at bounding box center [772, 341] width 10 height 10
type input "**********"
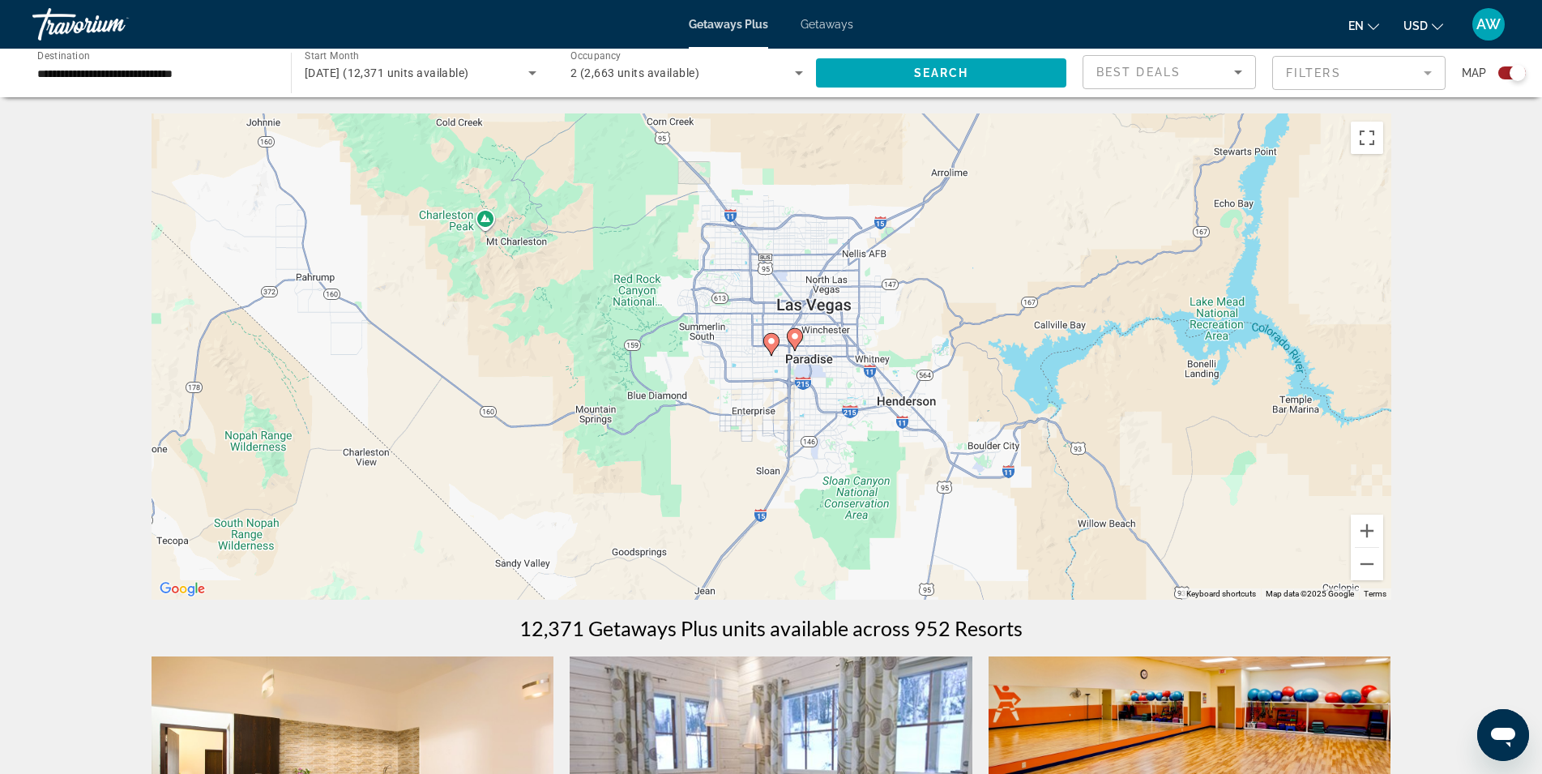
click at [772, 345] on image "Main content" at bounding box center [772, 341] width 10 height 10
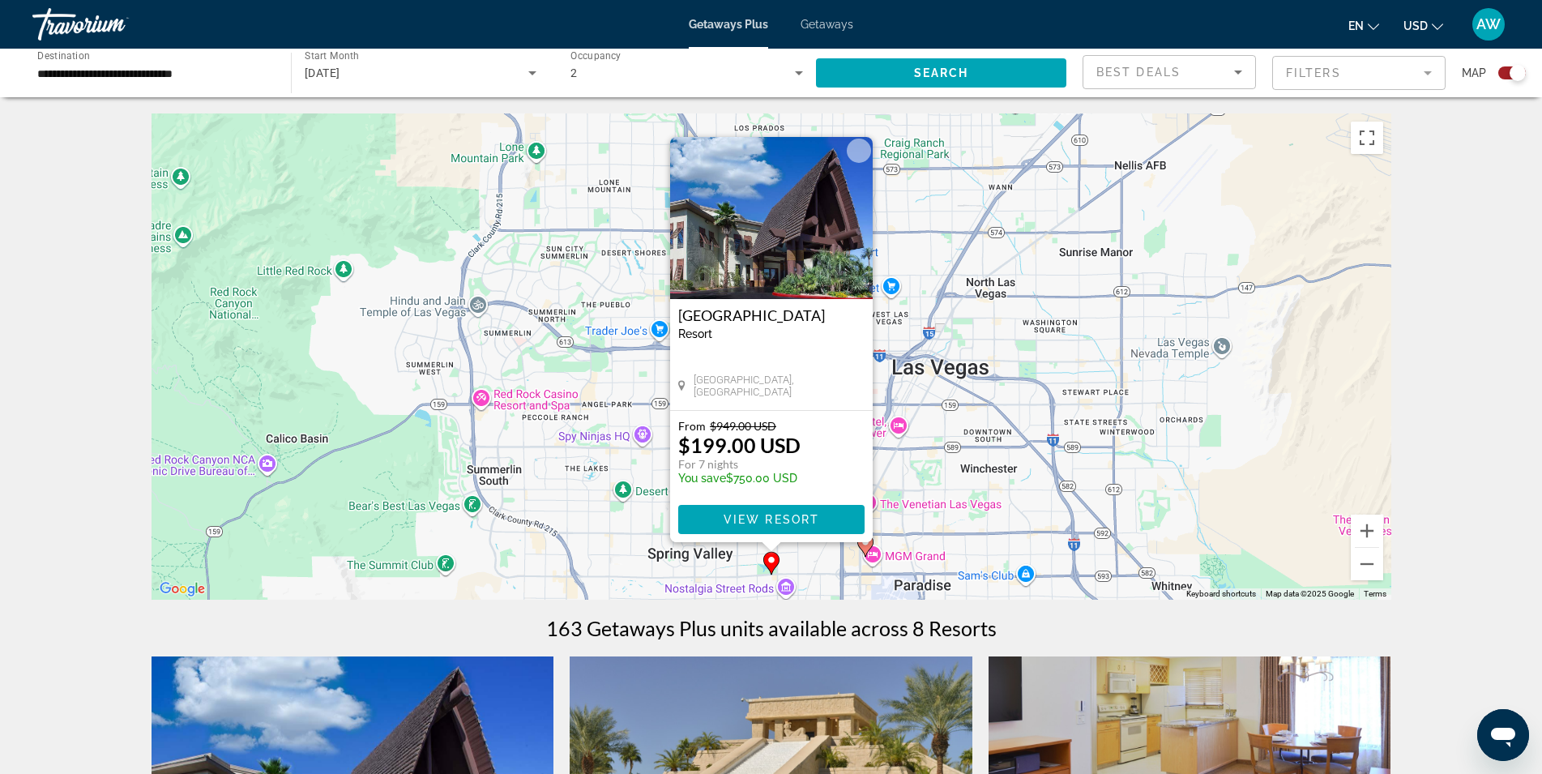
click at [869, 548] on icon "Main content" at bounding box center [864, 545] width 15 height 21
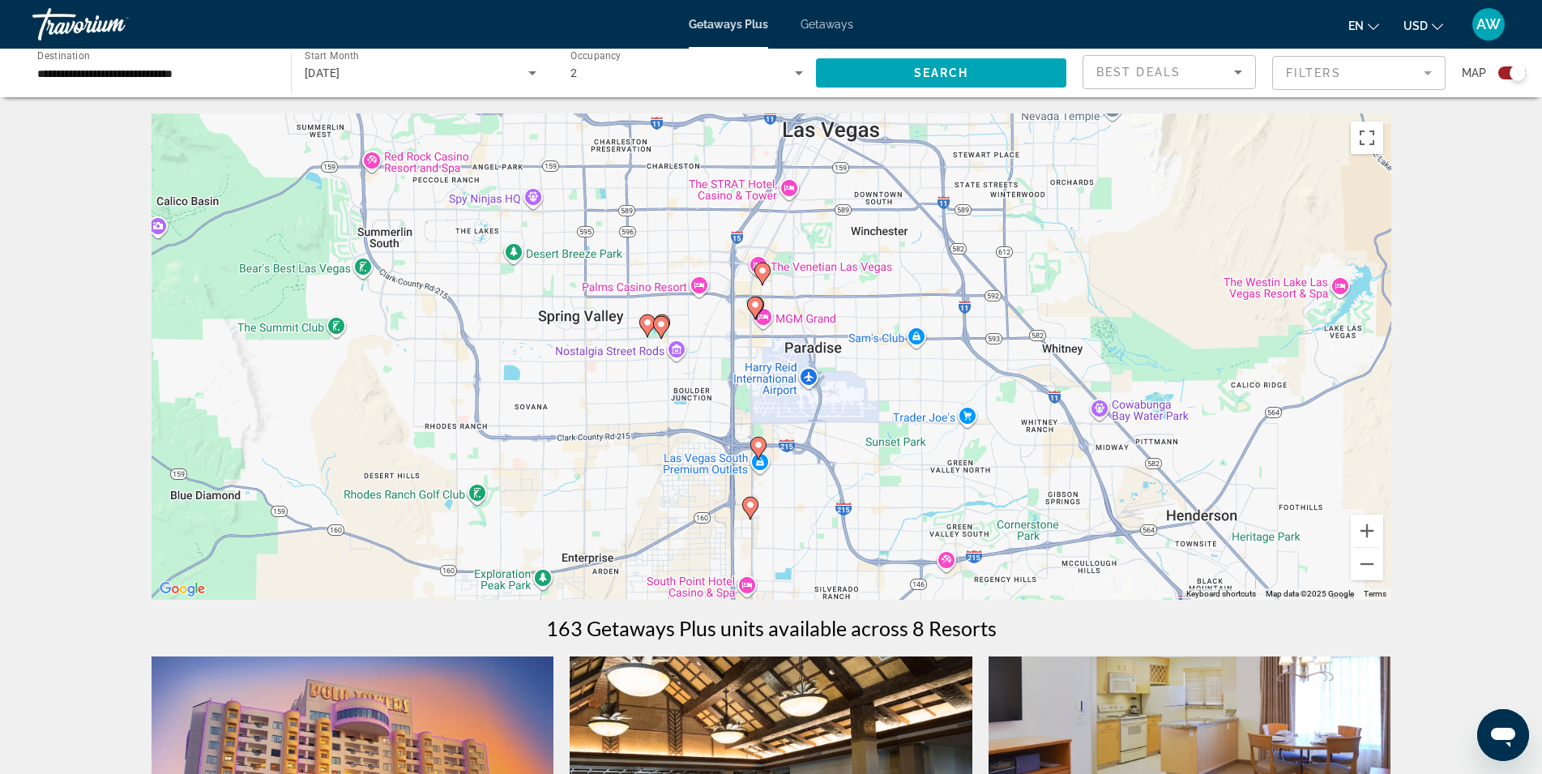
drag, startPoint x: 851, startPoint y: 424, endPoint x: 1043, endPoint y: 384, distance: 196.1
click at [840, 395] on div "To navigate, press the arrow keys. To activate drag with keyboard, press Alt + …" at bounding box center [772, 356] width 1240 height 486
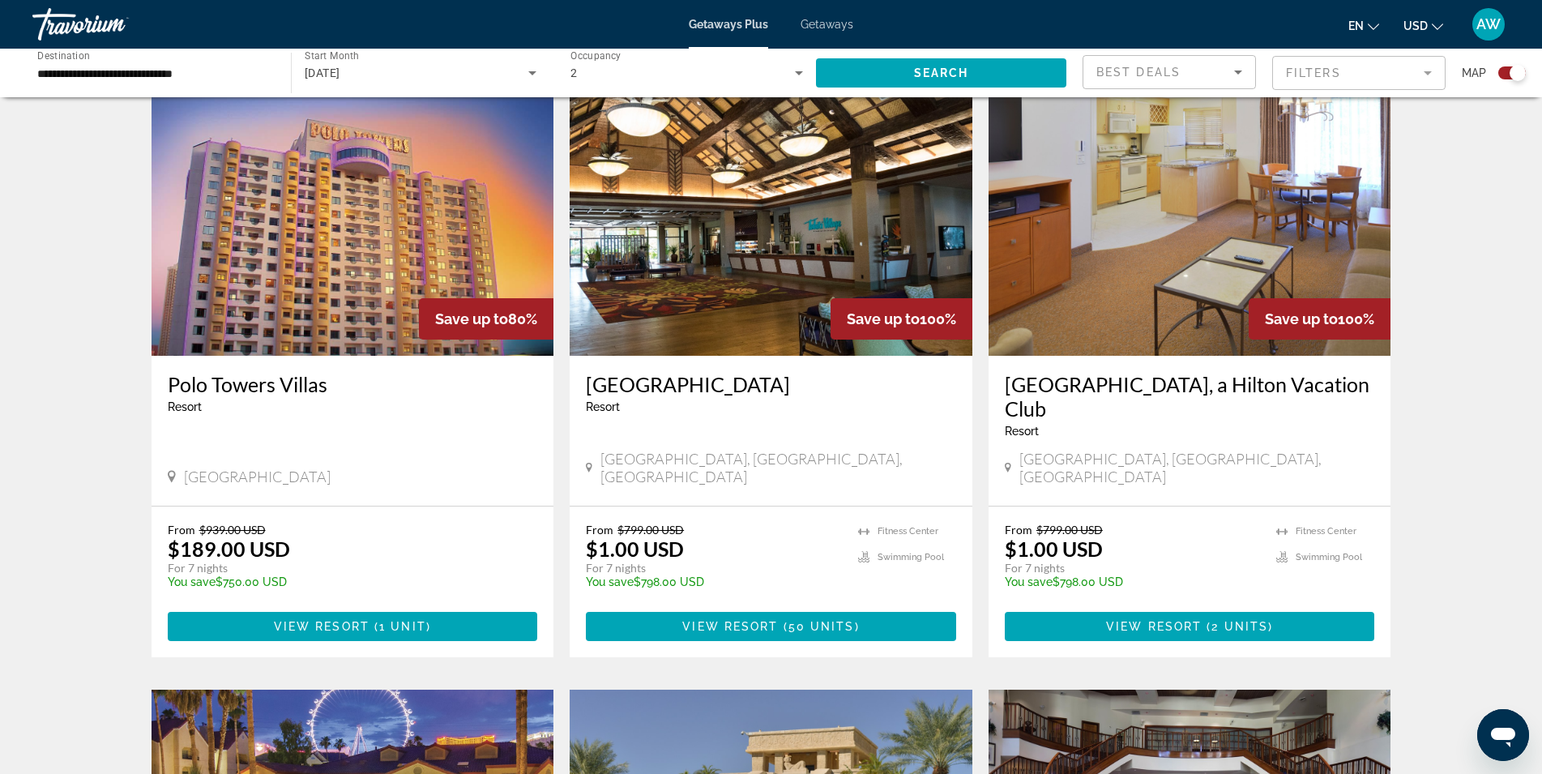
scroll to position [567, 0]
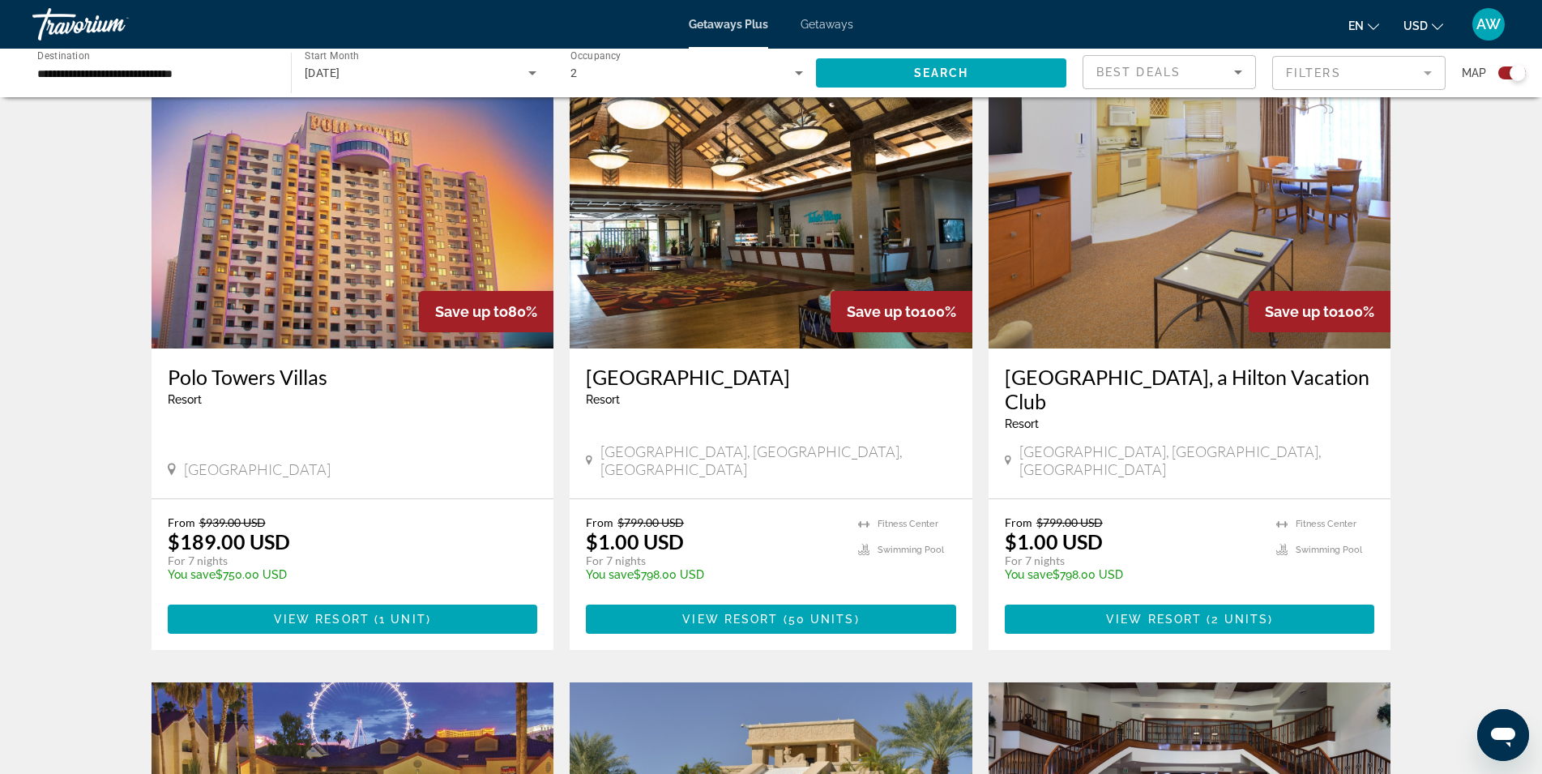
click at [1453, 262] on div "To navigate the map with touch gestures double-tap and hold your finger on the …" at bounding box center [771, 711] width 1542 height 2330
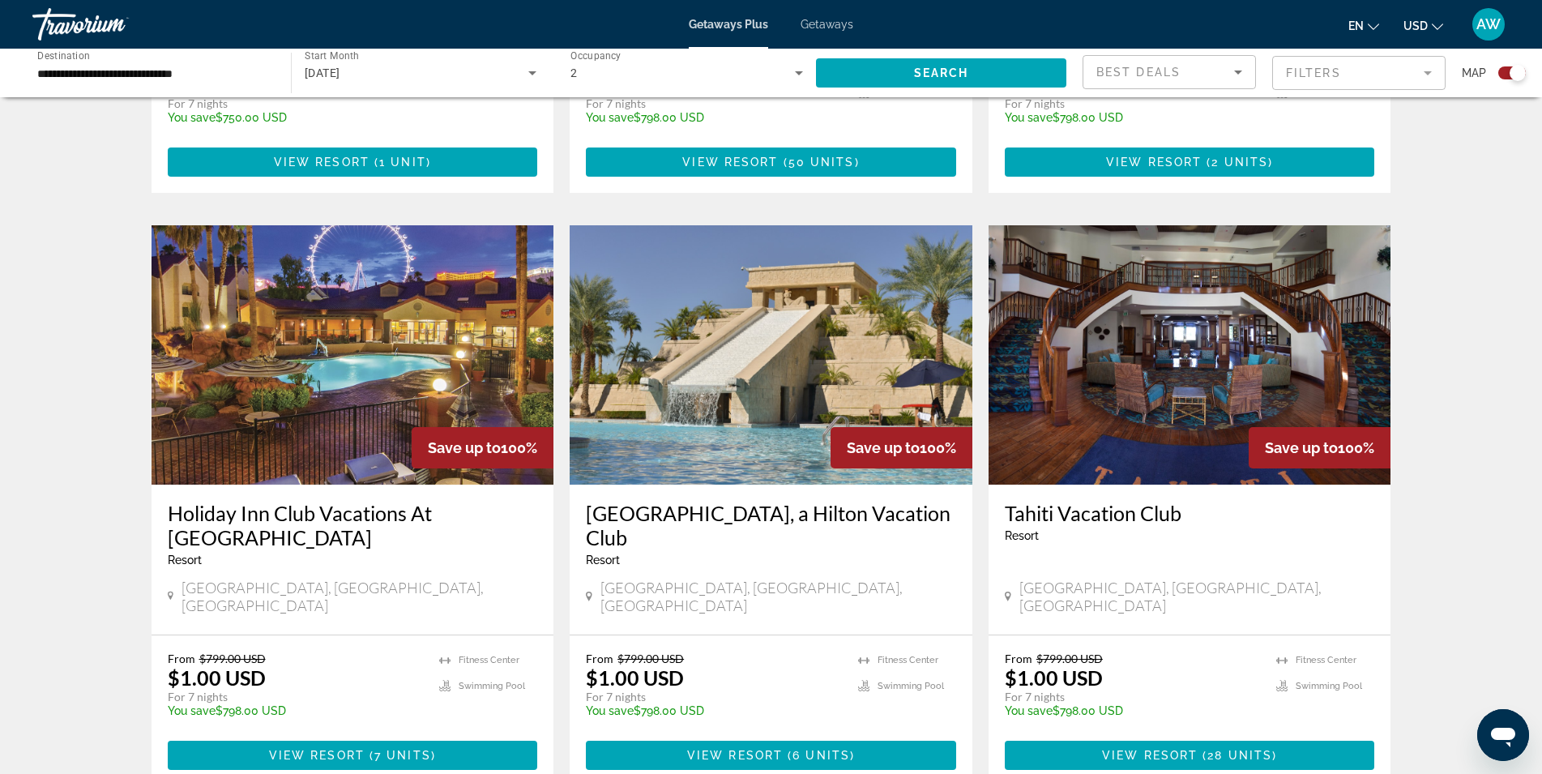
scroll to position [1053, 0]
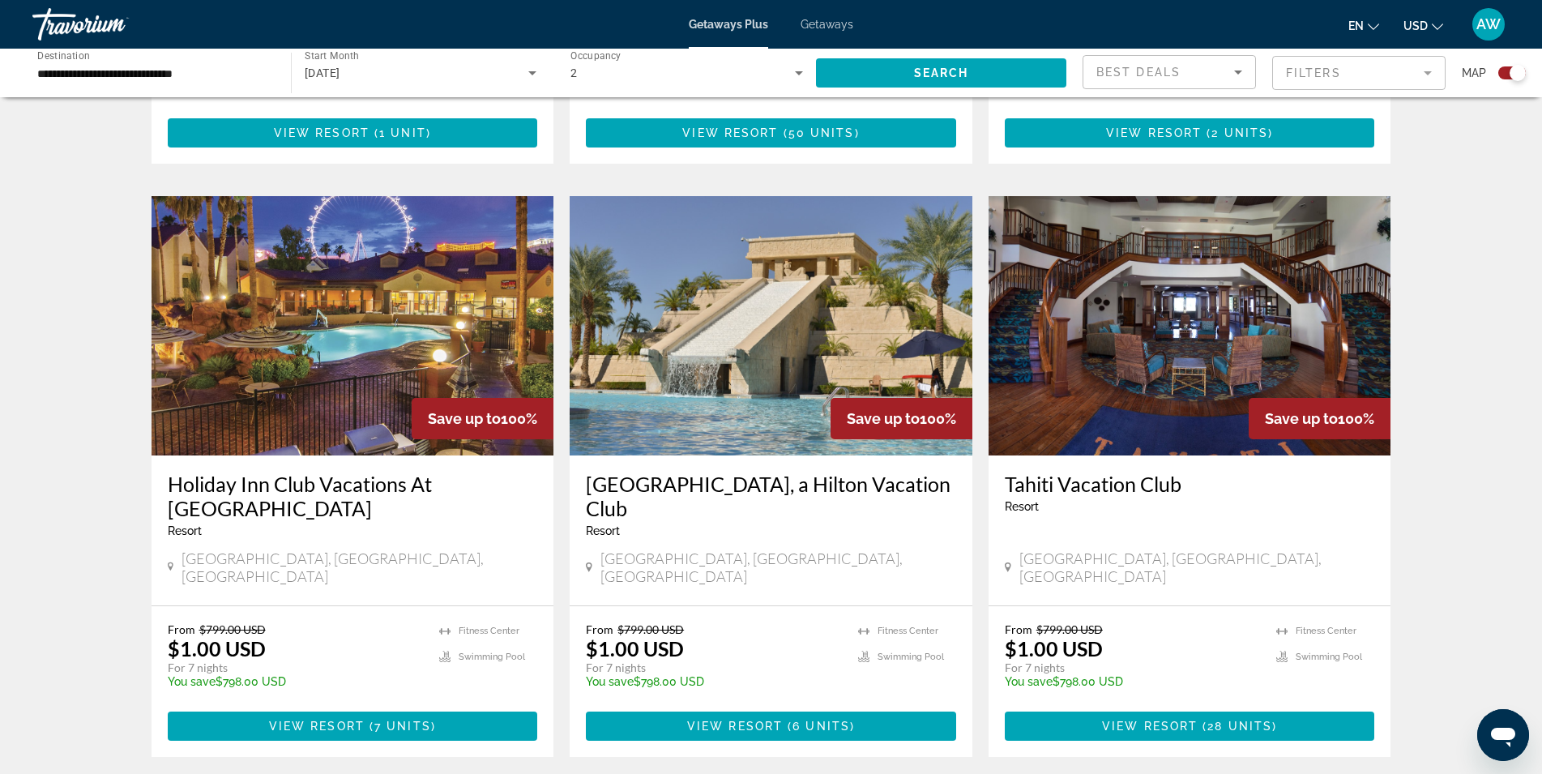
click at [1442, 276] on div "To navigate the map with touch gestures double-tap and hold your finger on the …" at bounding box center [771, 225] width 1542 height 2330
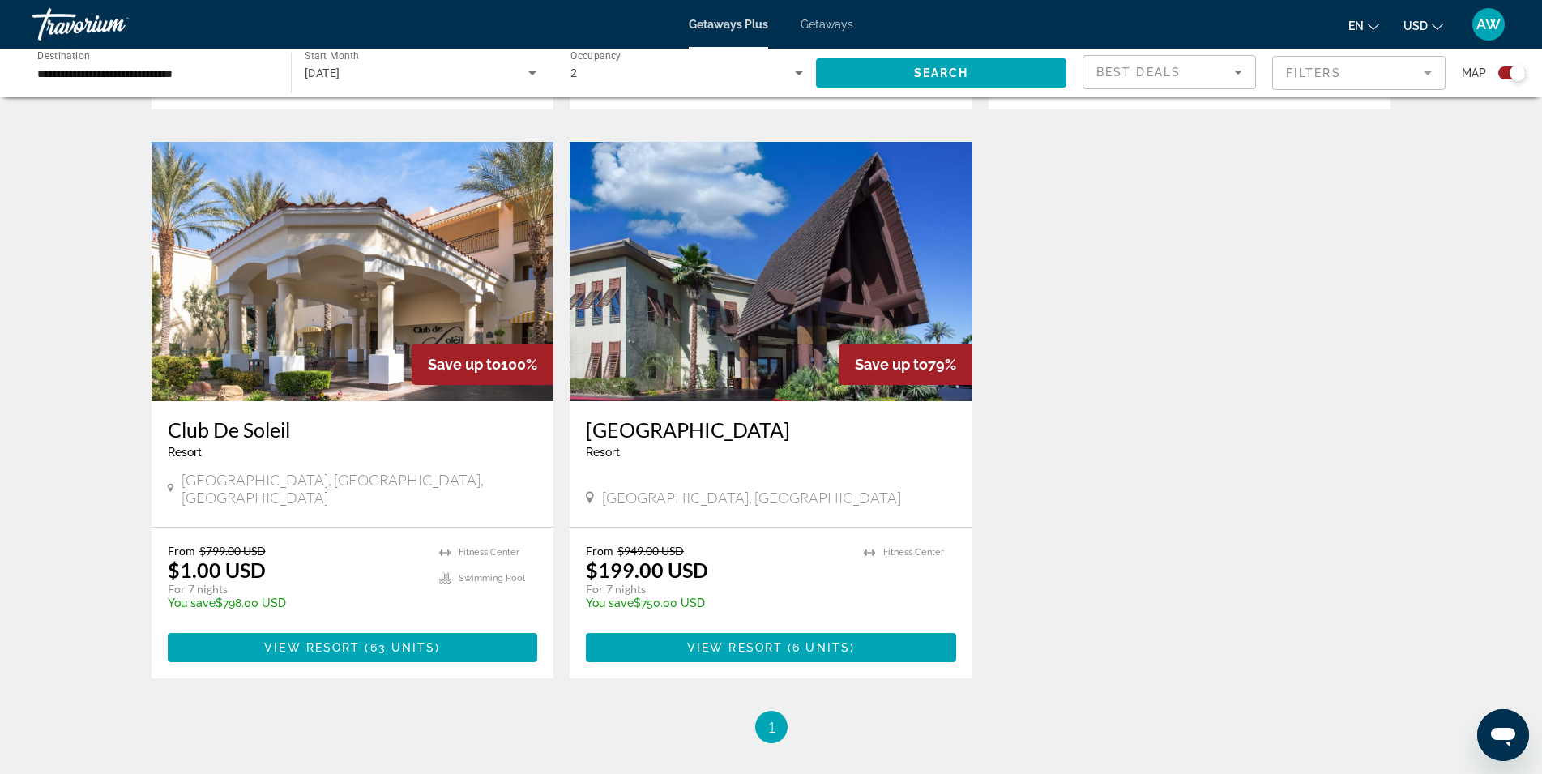
scroll to position [1702, 0]
click at [493, 710] on ul "1 / 1 You're on page 1" at bounding box center [772, 726] width 1240 height 32
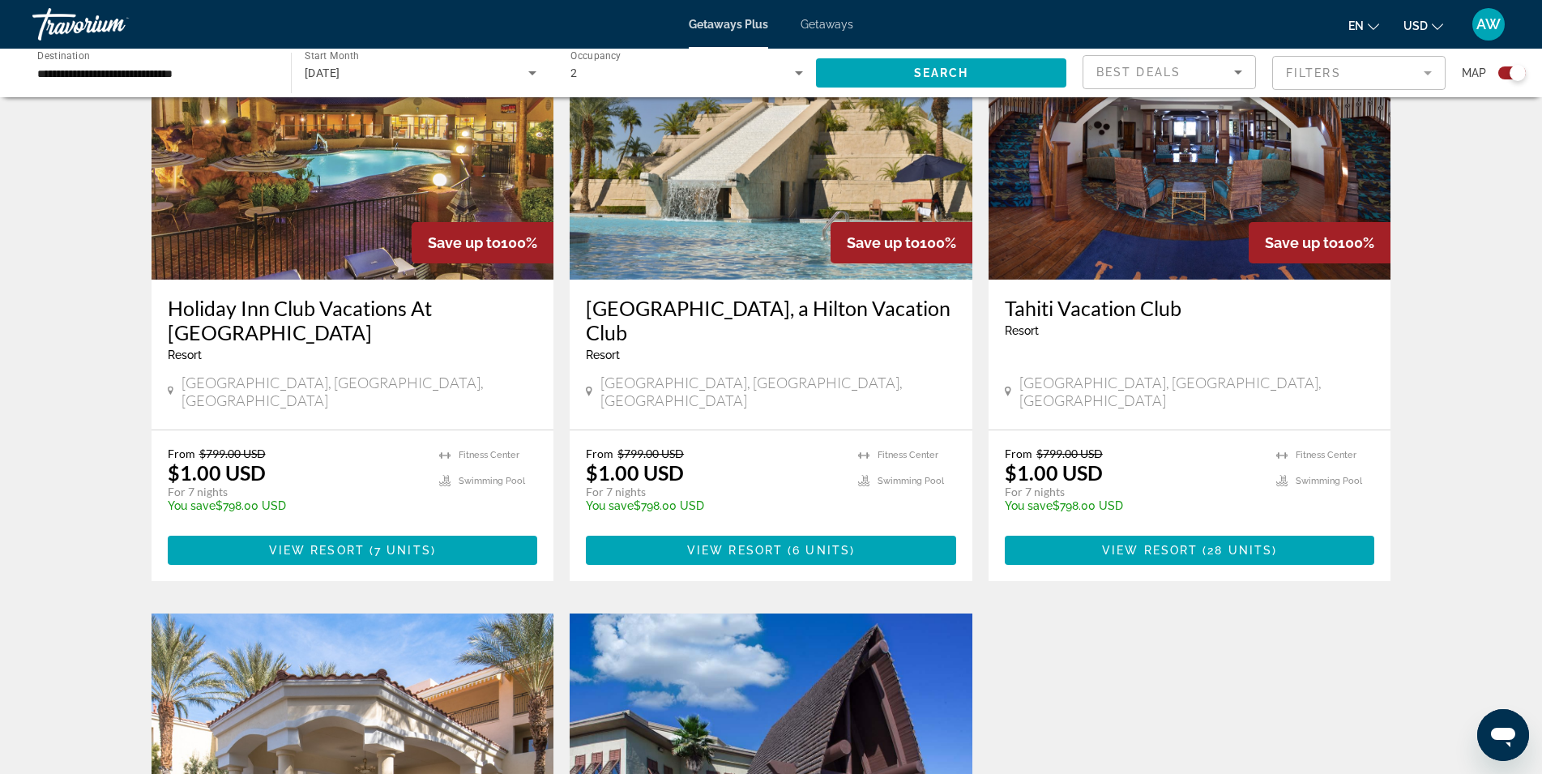
scroll to position [1053, 0]
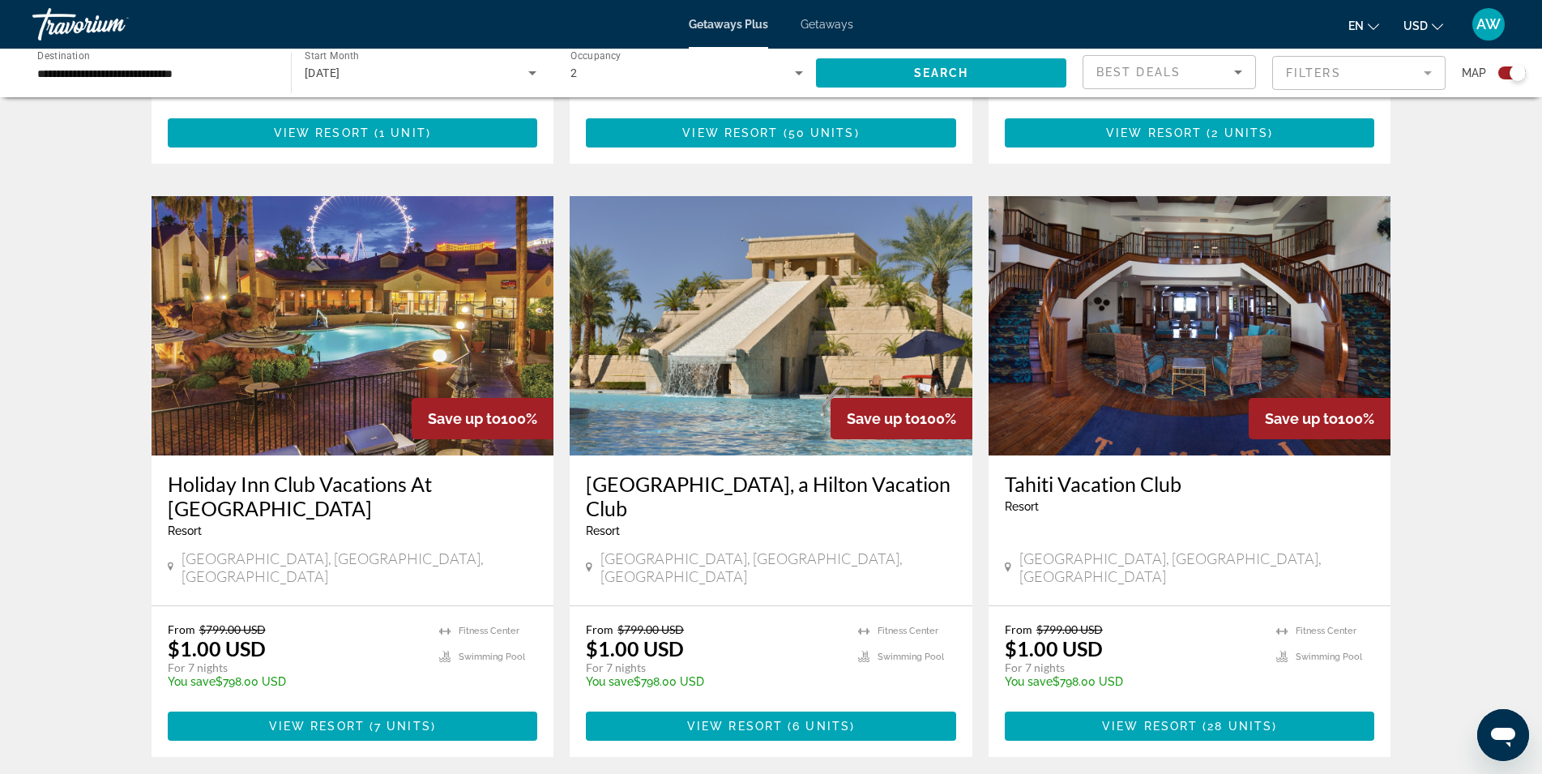
click at [1486, 431] on div "To navigate the map with touch gestures double-tap and hold your finger on the …" at bounding box center [771, 225] width 1542 height 2330
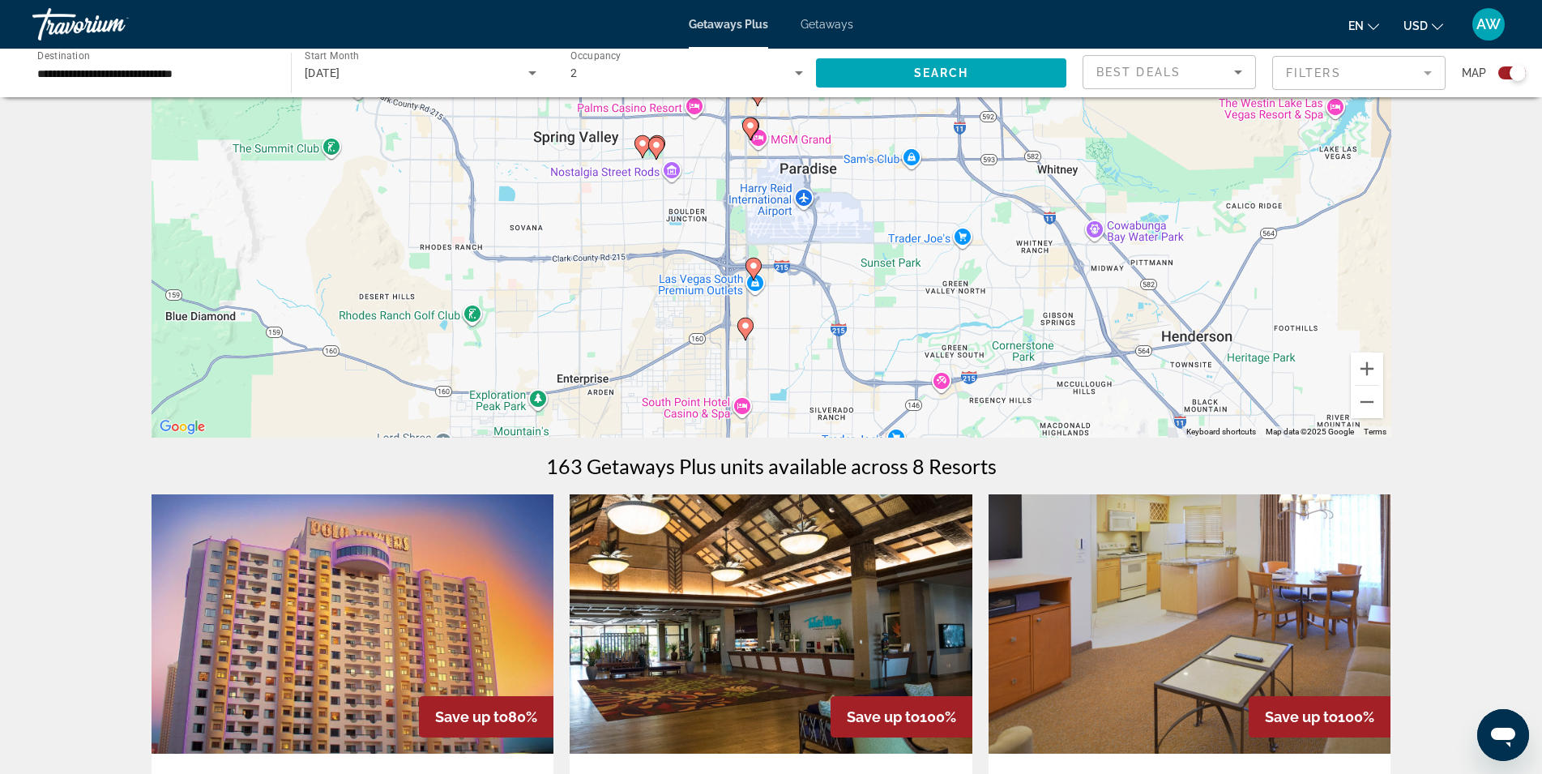
scroll to position [0, 0]
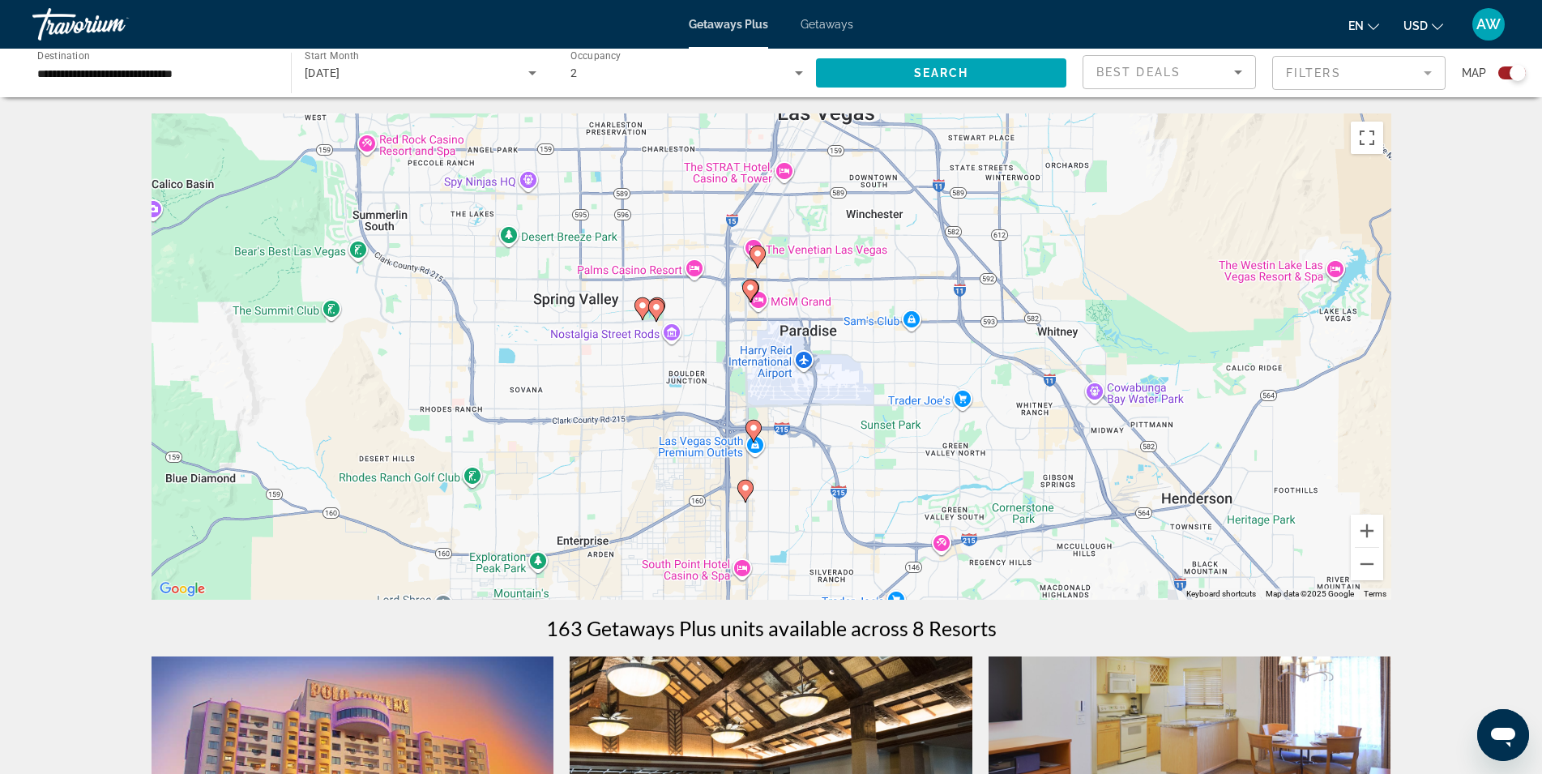
click at [1368, 569] on button "Zoom out" at bounding box center [1367, 564] width 32 height 32
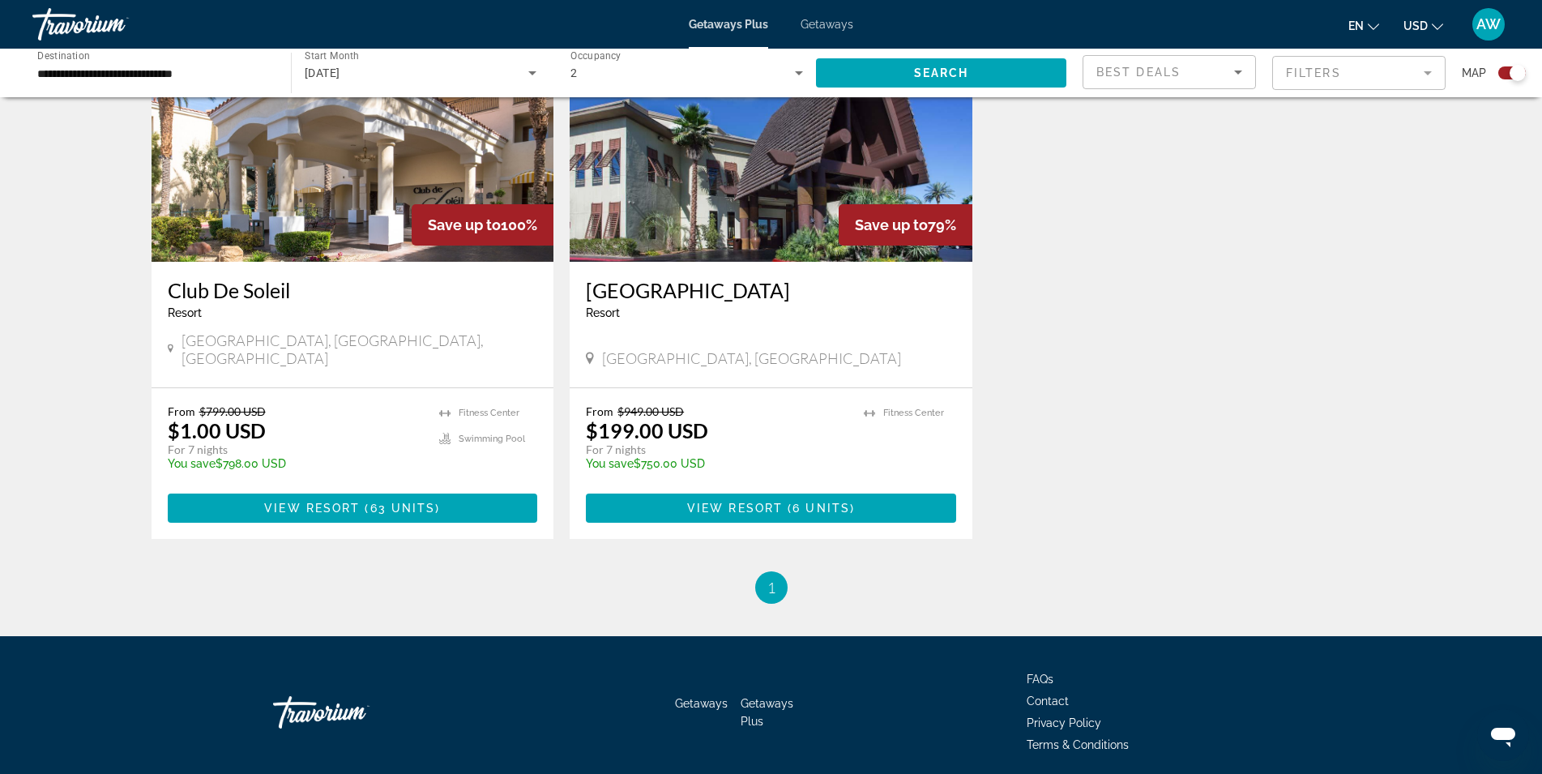
scroll to position [1847, 0]
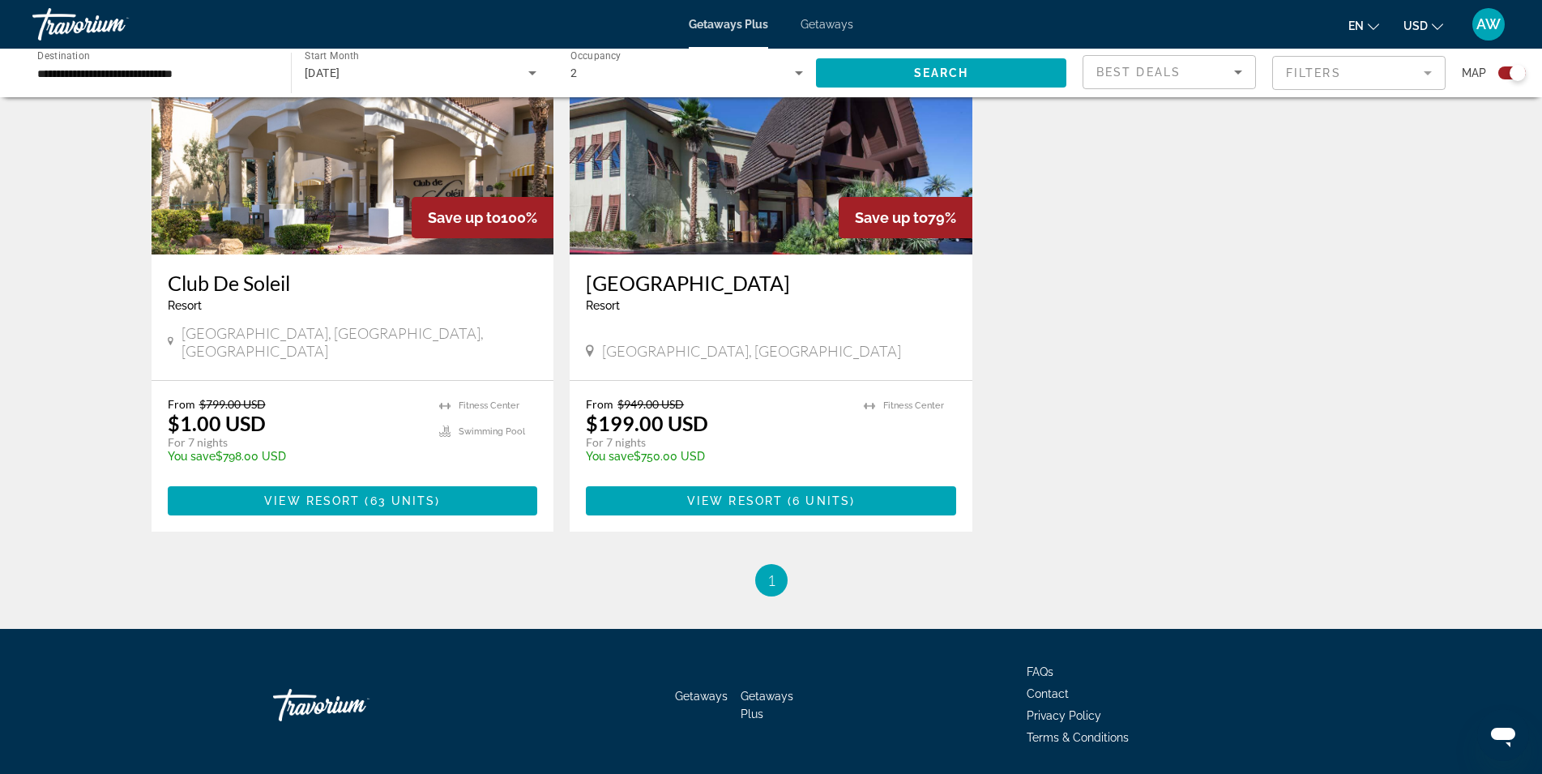
click at [545, 564] on ul "1 / 1 You're on page 1" at bounding box center [772, 580] width 1240 height 32
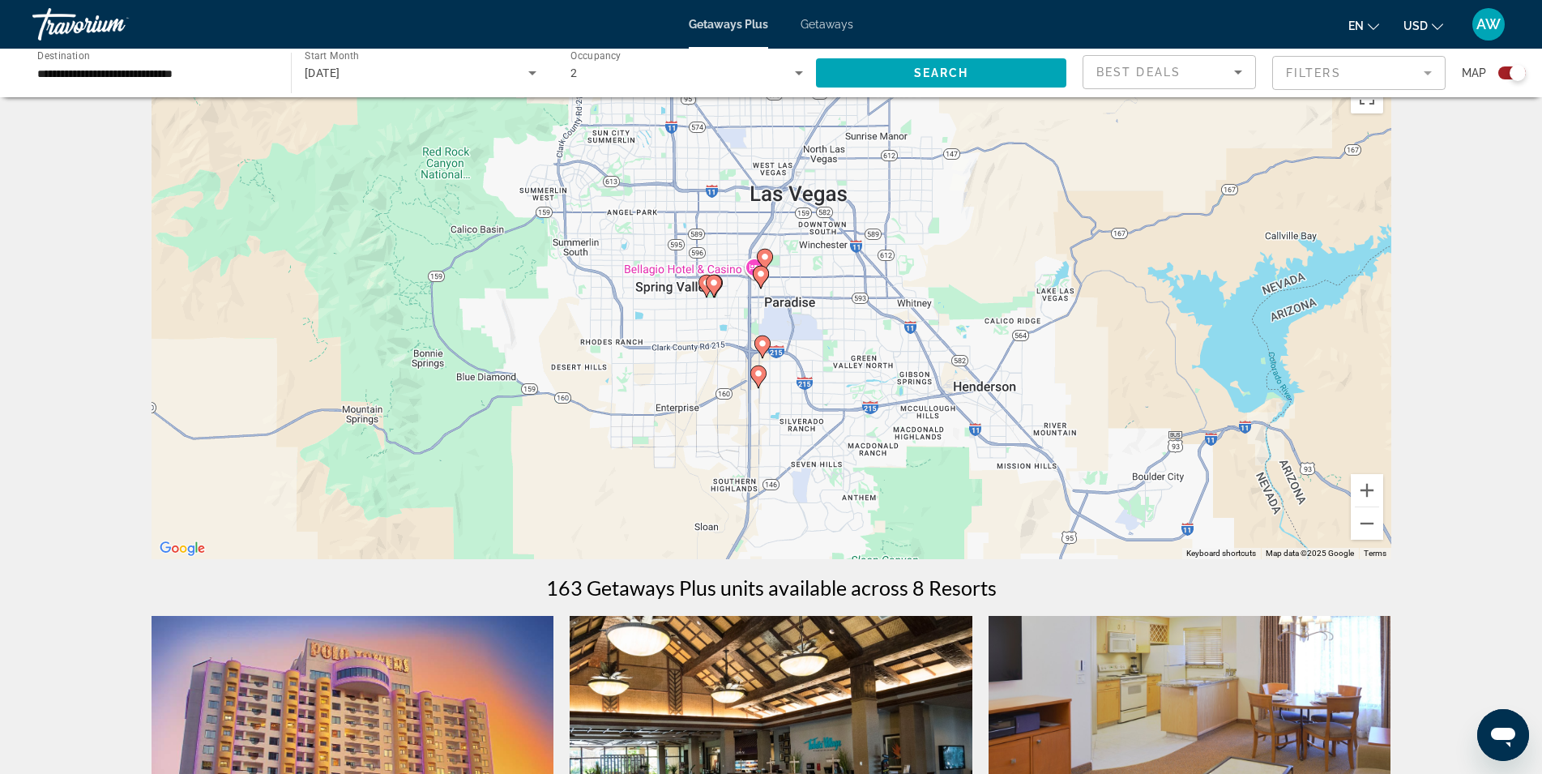
scroll to position [0, 0]
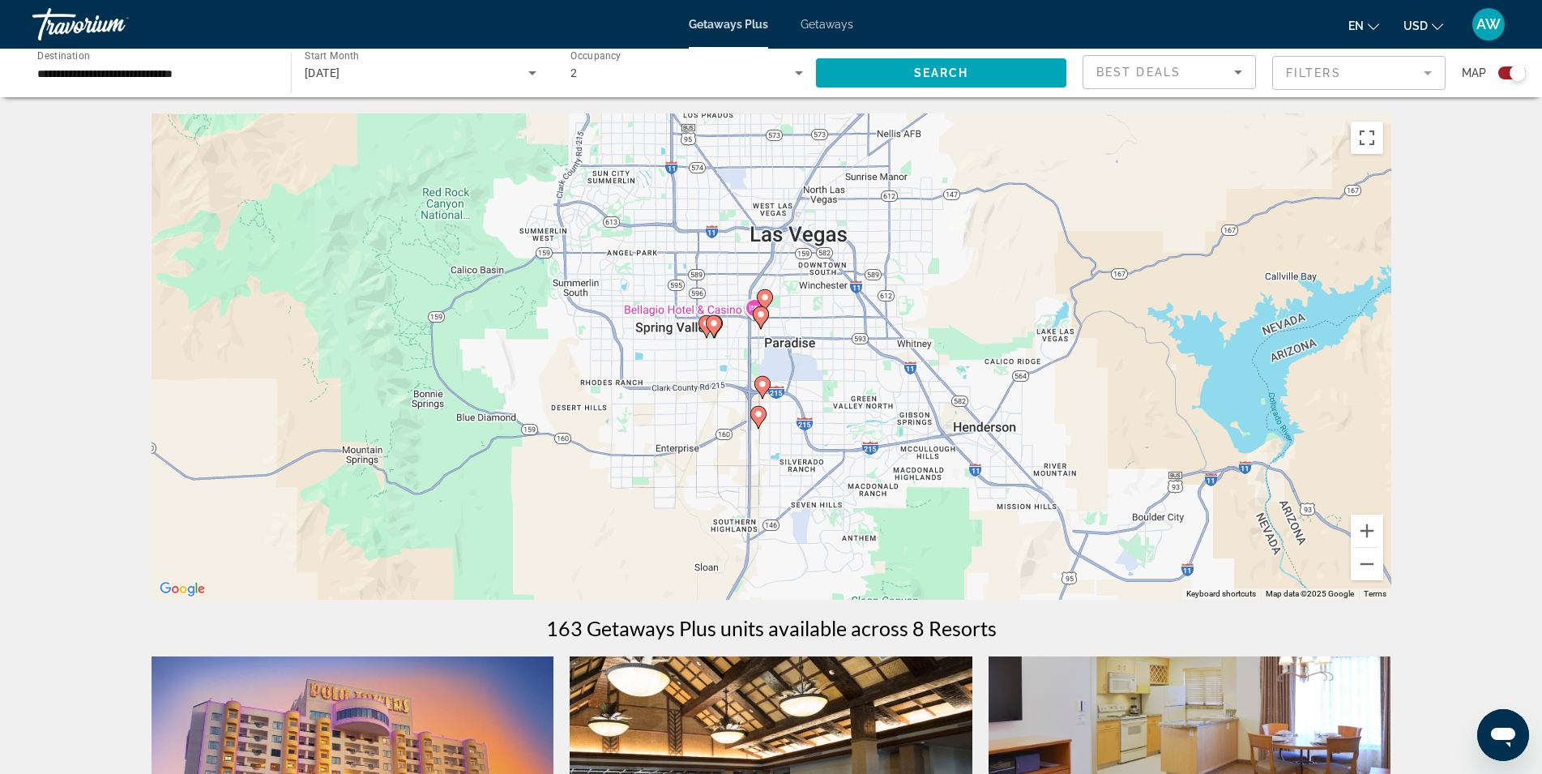
click at [1359, 570] on button "Zoom out" at bounding box center [1367, 564] width 32 height 32
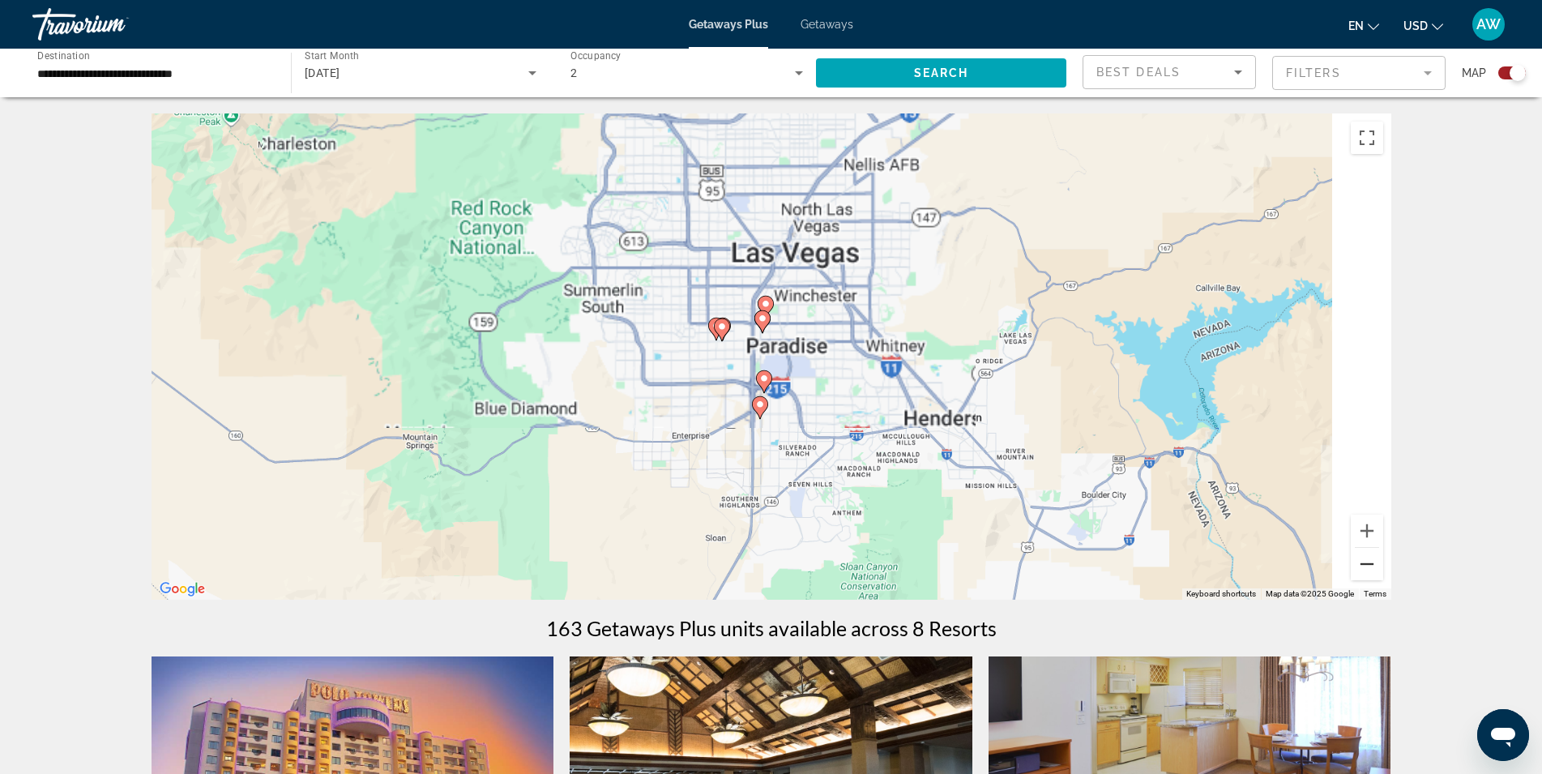
click at [1359, 570] on button "Zoom out" at bounding box center [1367, 564] width 32 height 32
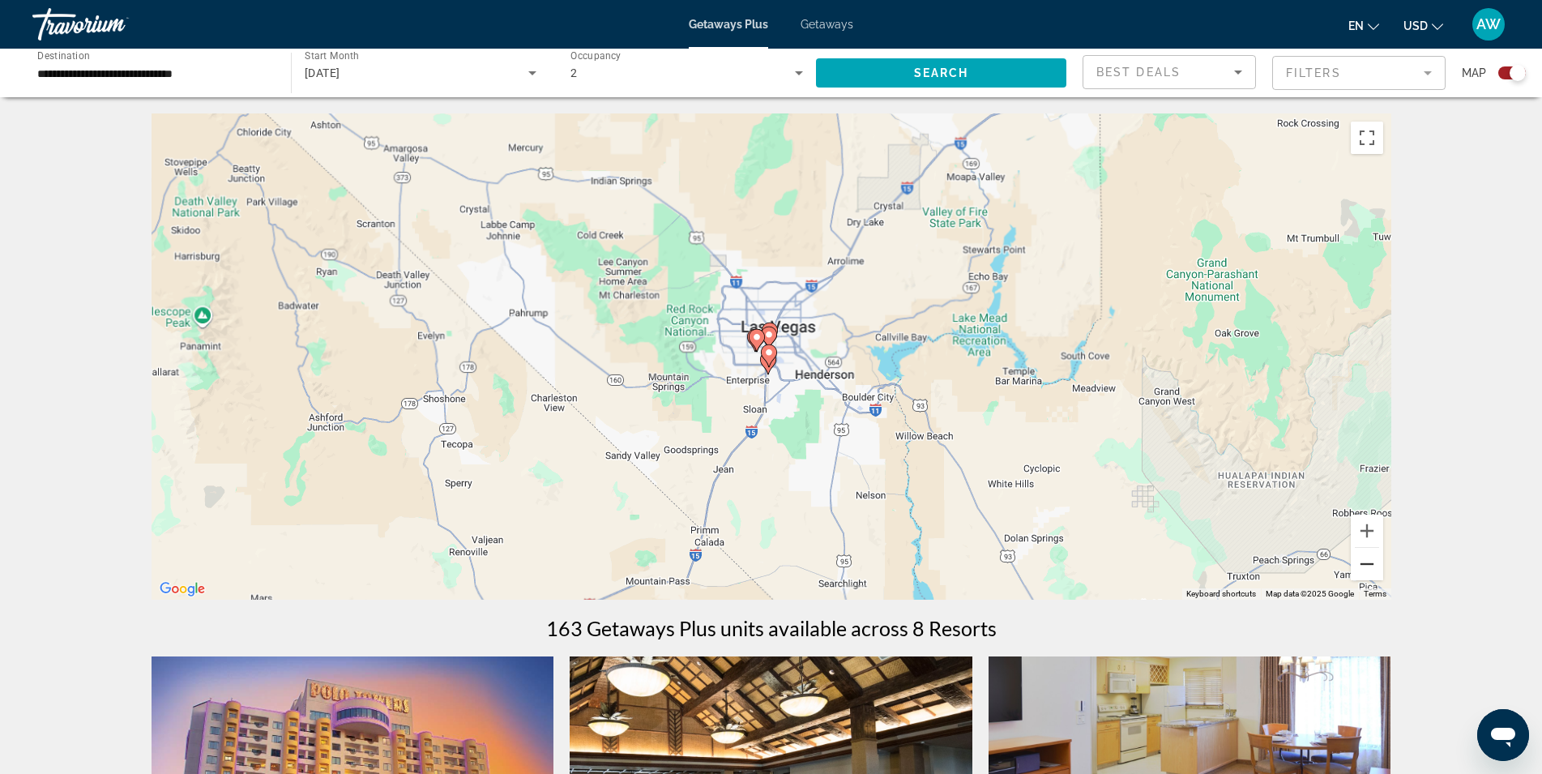
click at [1359, 569] on button "Zoom out" at bounding box center [1367, 564] width 32 height 32
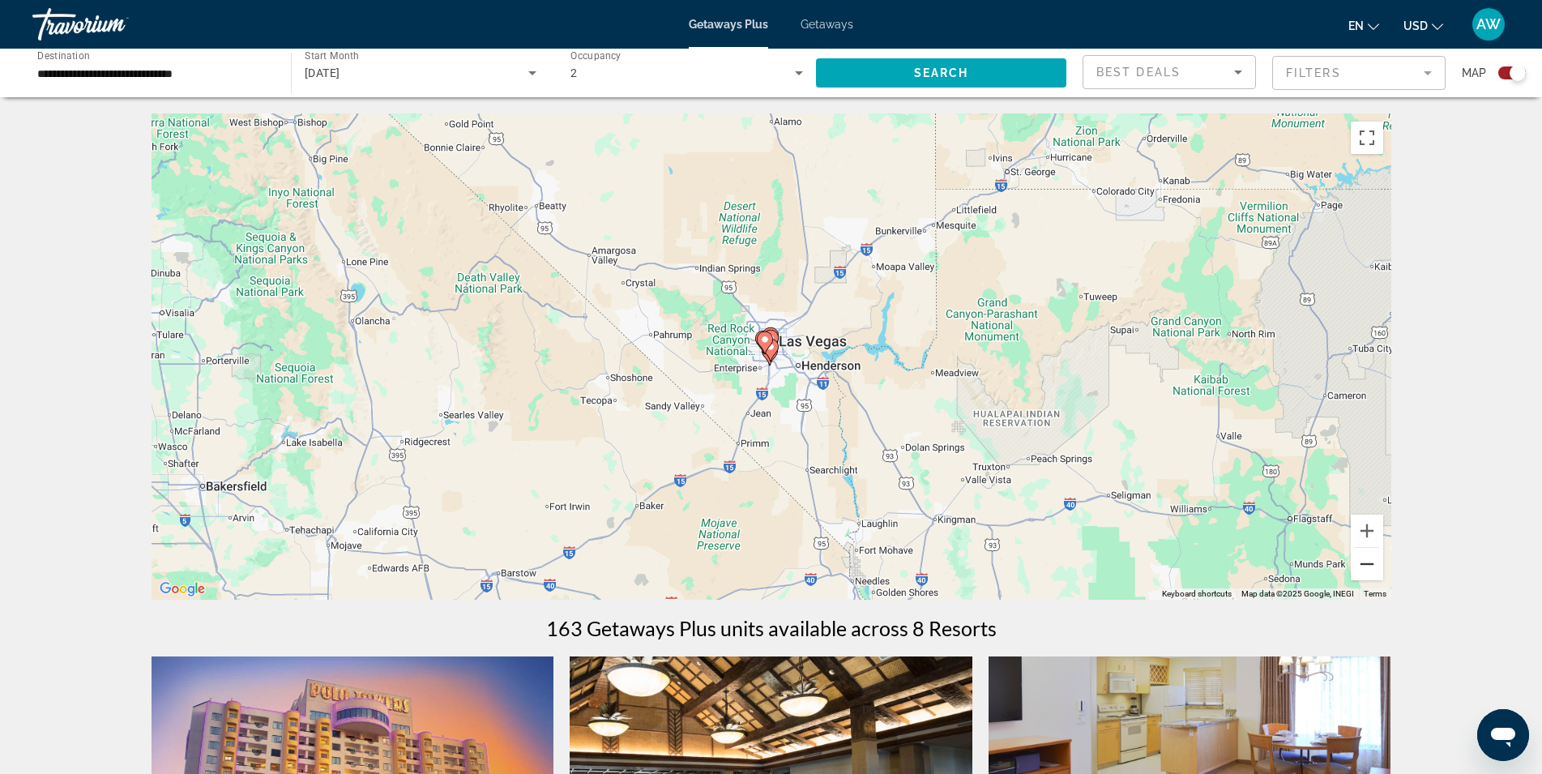
click at [1359, 569] on button "Zoom out" at bounding box center [1367, 564] width 32 height 32
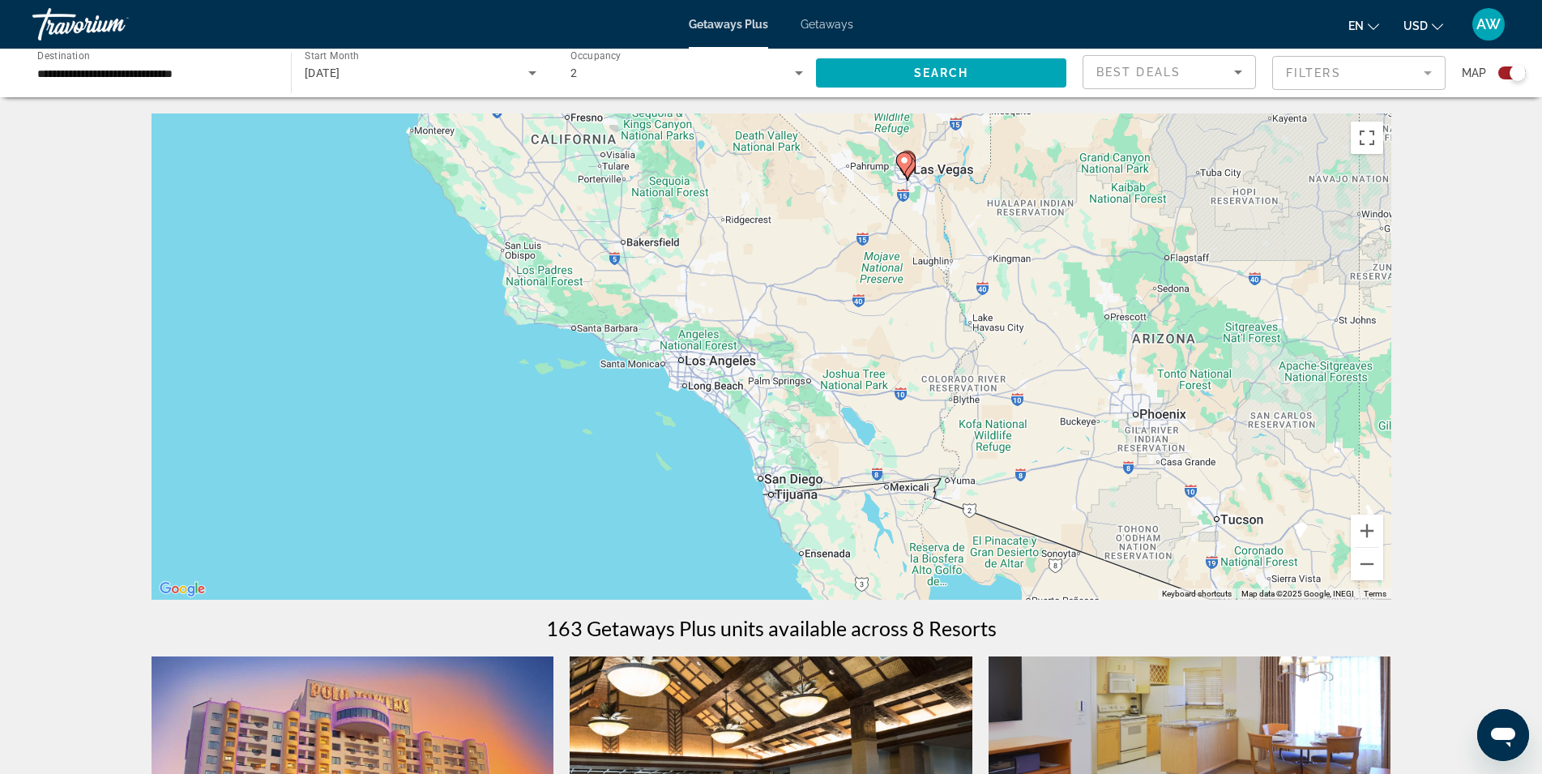
drag, startPoint x: 574, startPoint y: 477, endPoint x: 711, endPoint y: 298, distance: 225.4
click at [711, 298] on div "To navigate, press the arrow keys. To activate drag with keyboard, press Alt + …" at bounding box center [772, 356] width 1240 height 486
click at [1367, 527] on button "Zoom in" at bounding box center [1367, 531] width 32 height 32
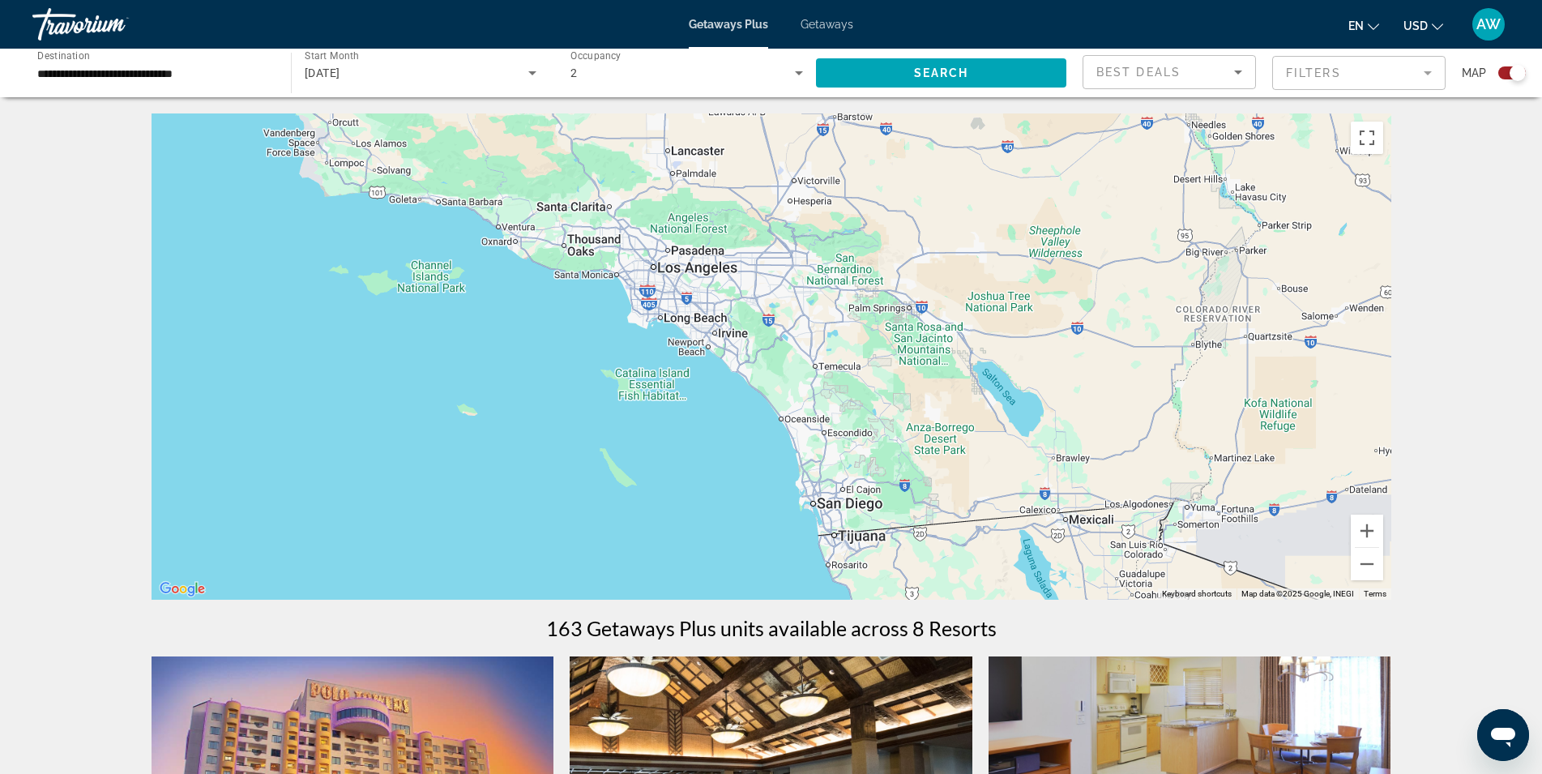
drag, startPoint x: 911, startPoint y: 423, endPoint x: 972, endPoint y: 313, distance: 125.8
click at [972, 313] on div "To navigate, press the arrow keys." at bounding box center [772, 356] width 1240 height 486
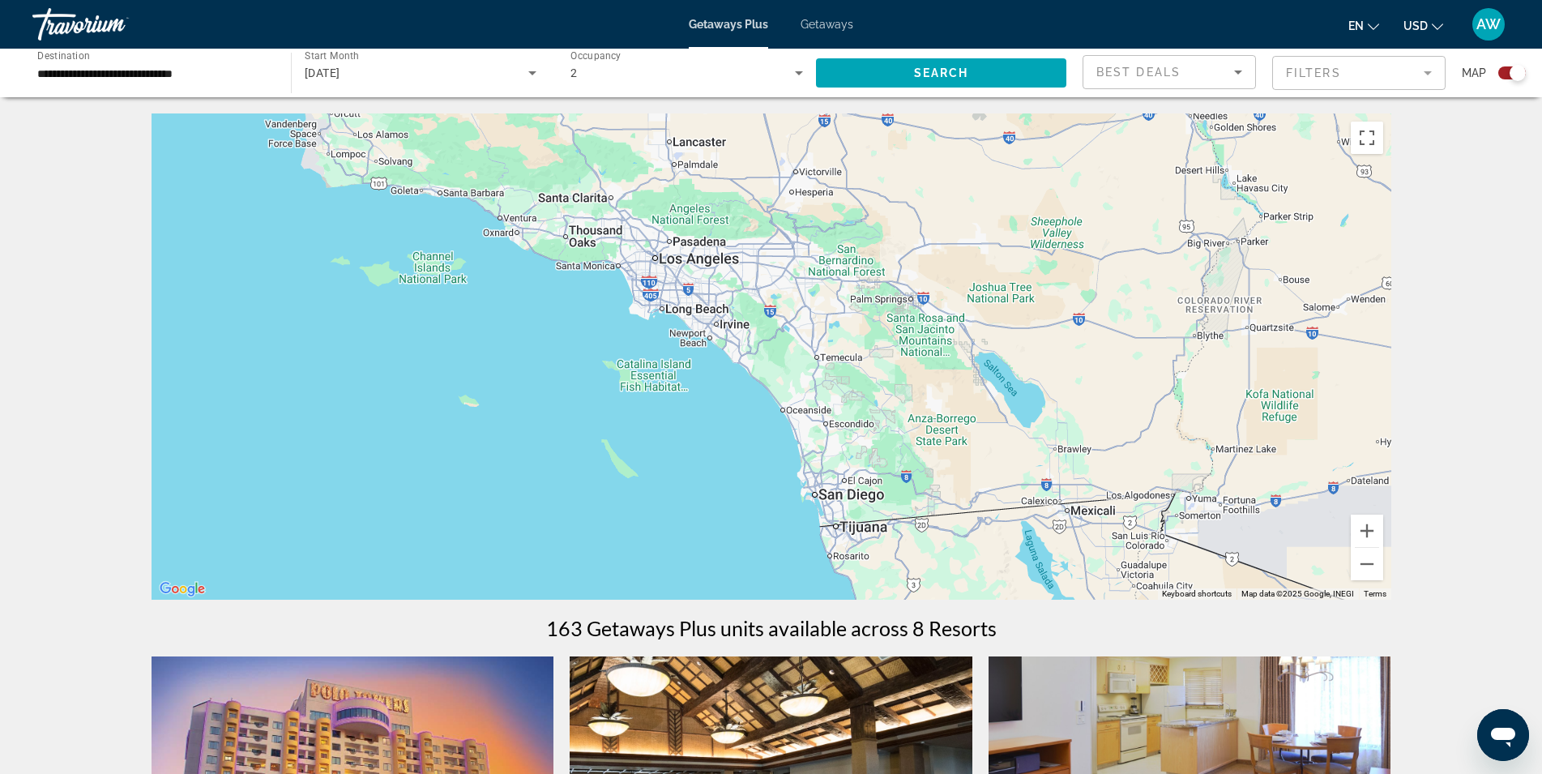
click at [736, 318] on div "To navigate, press the arrow keys." at bounding box center [772, 356] width 1240 height 486
click at [1368, 135] on button "Toggle fullscreen view" at bounding box center [1367, 138] width 32 height 32
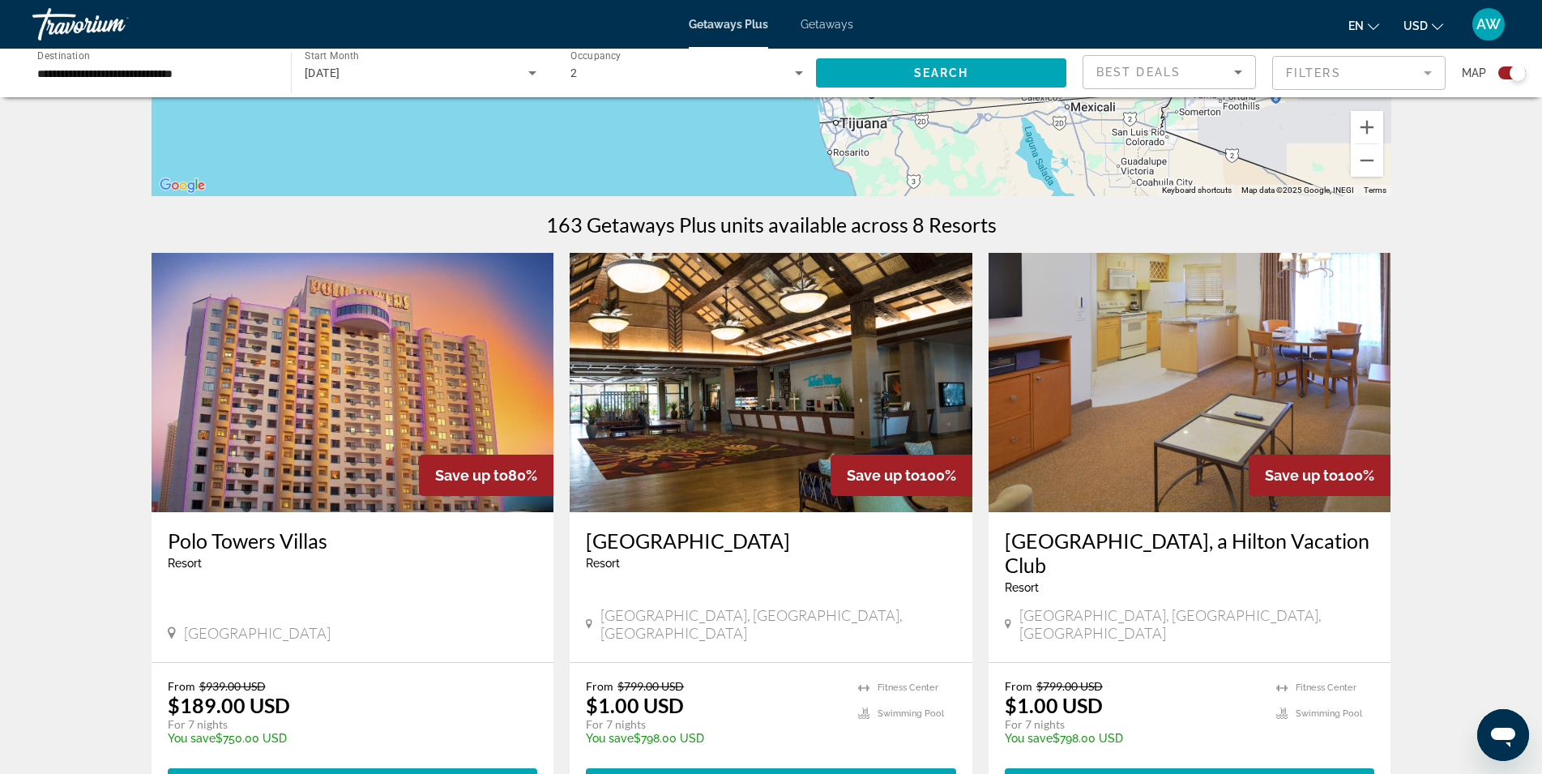
scroll to position [405, 0]
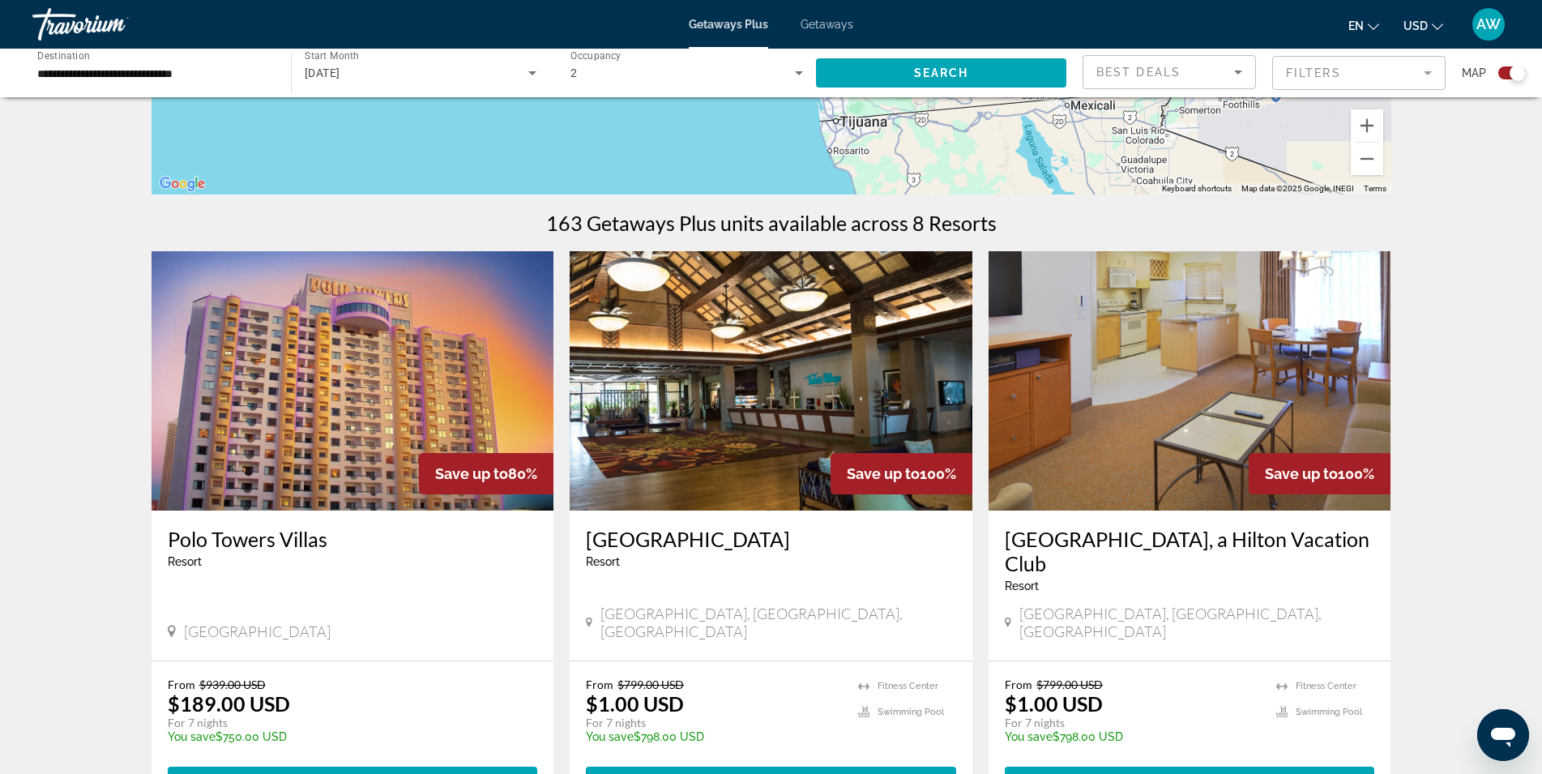
click at [1504, 67] on div "Search widget" at bounding box center [1512, 72] width 28 height 13
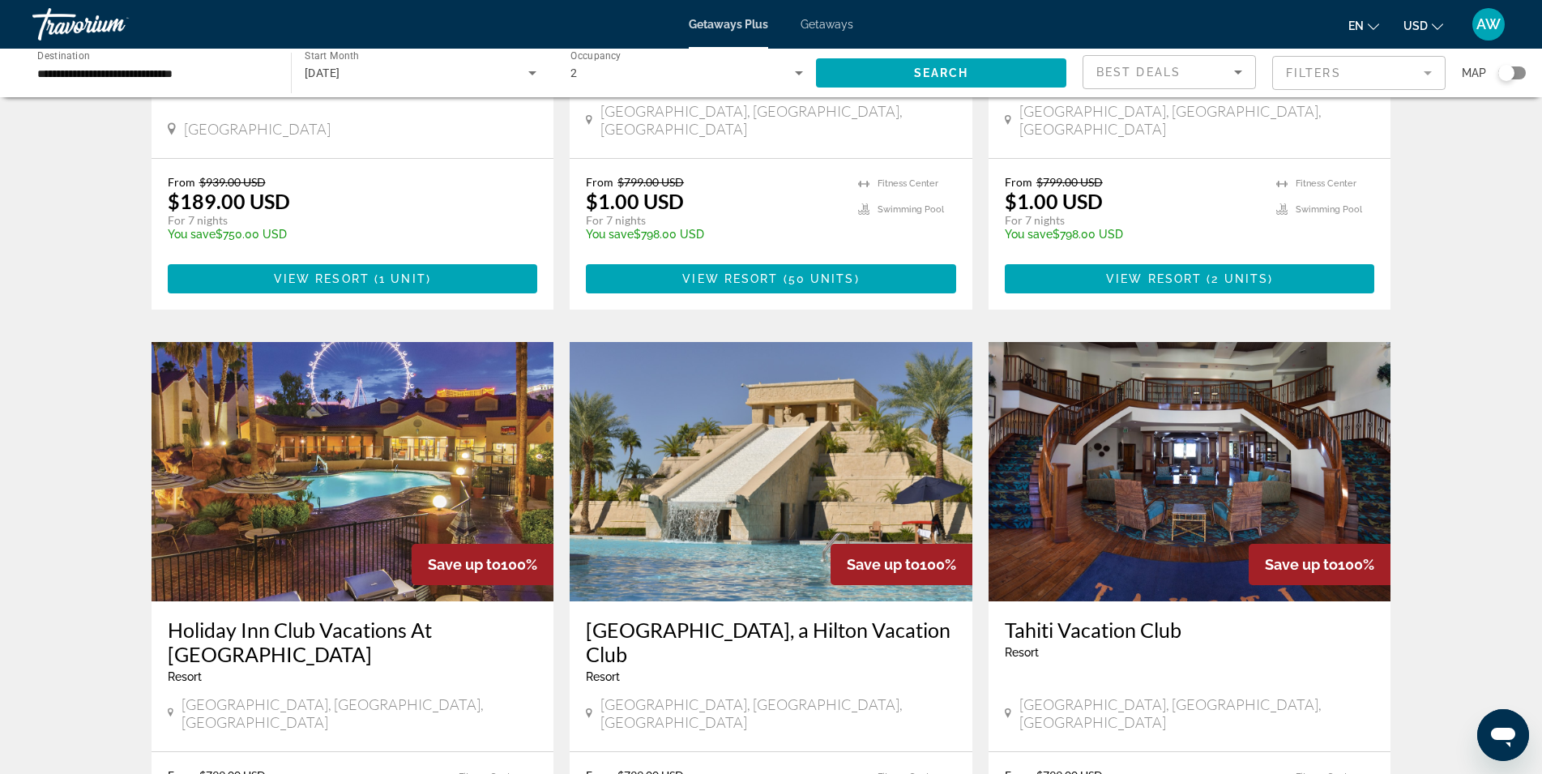
scroll to position [0, 0]
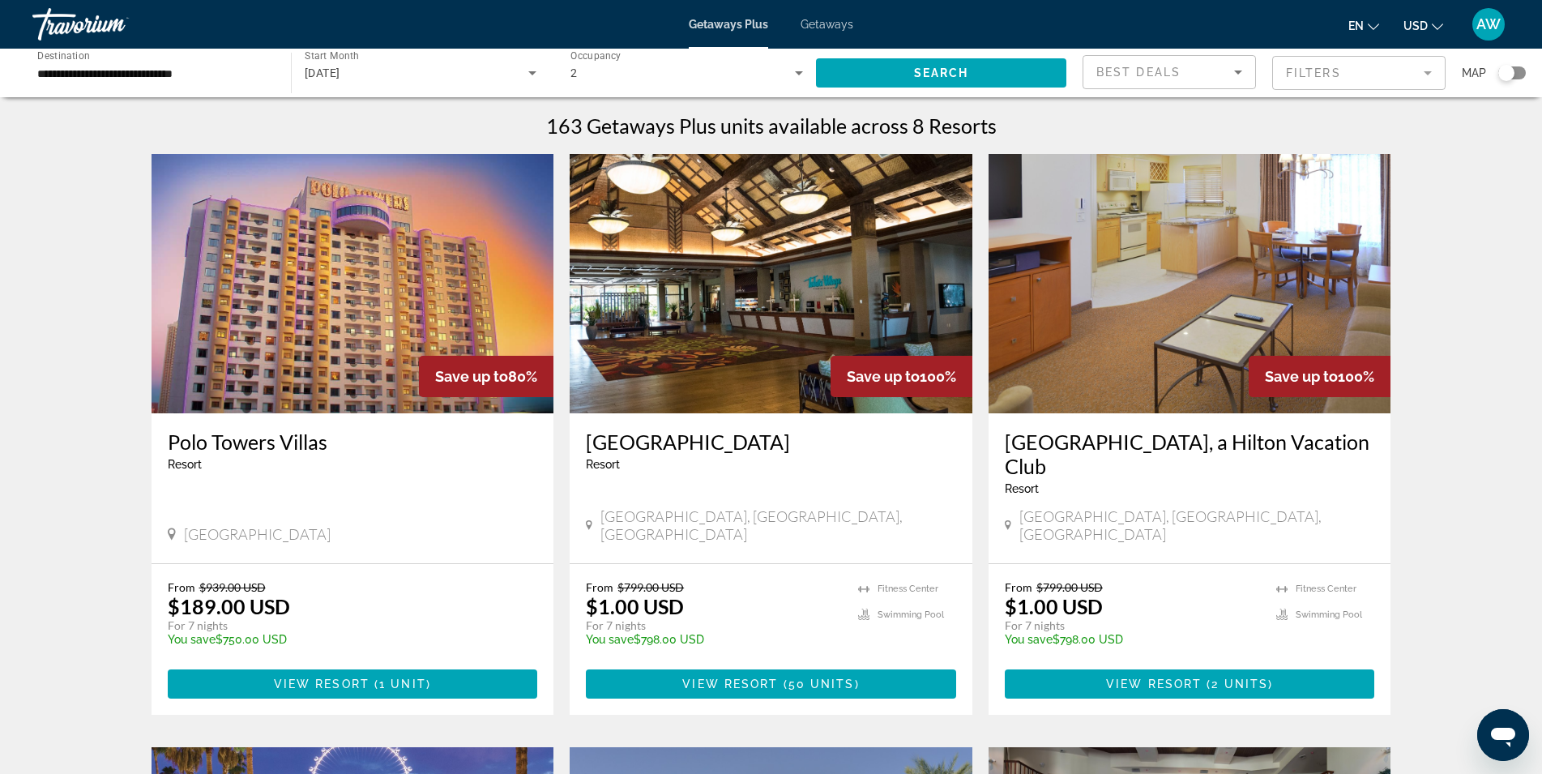
click at [1504, 67] on div "Search widget" at bounding box center [1506, 73] width 16 height 16
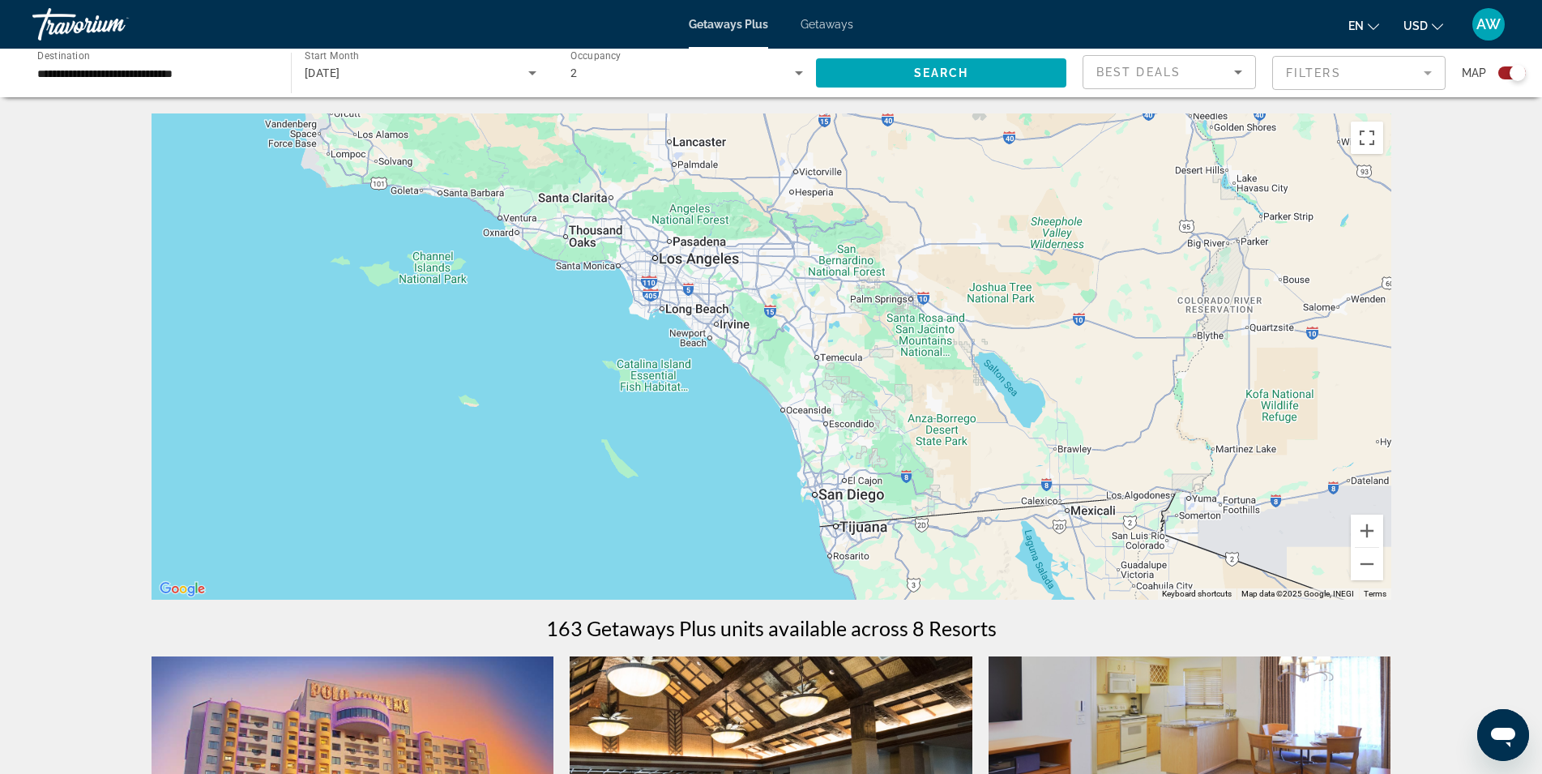
click at [737, 15] on div "Getaways Plus Getaways en English Español Français Italiano Português русский U…" at bounding box center [771, 24] width 1542 height 42
click at [735, 28] on span "Getaways Plus" at bounding box center [728, 24] width 79 height 13
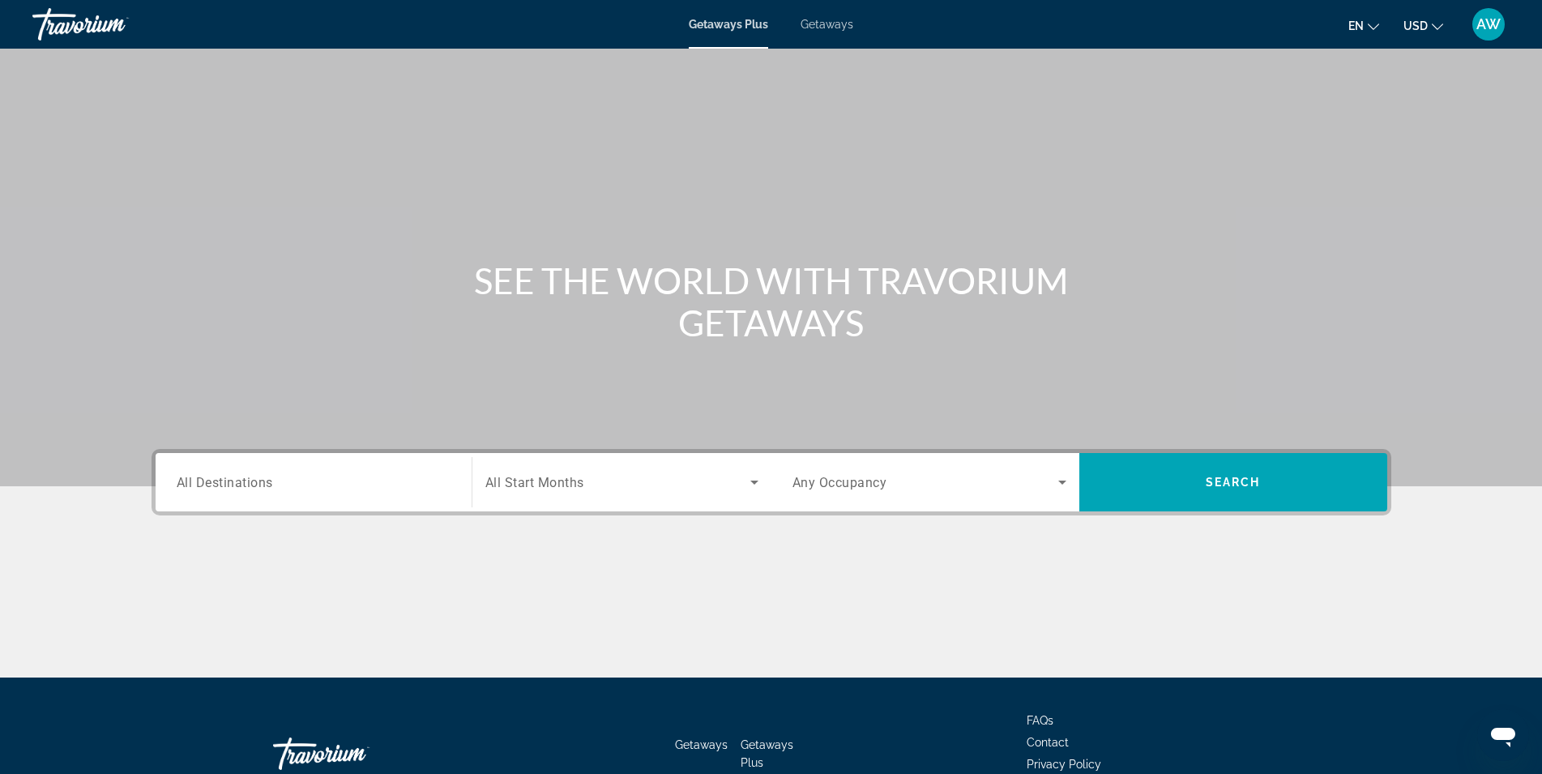
click at [375, 485] on input "Destination All Destinations" at bounding box center [314, 482] width 274 height 19
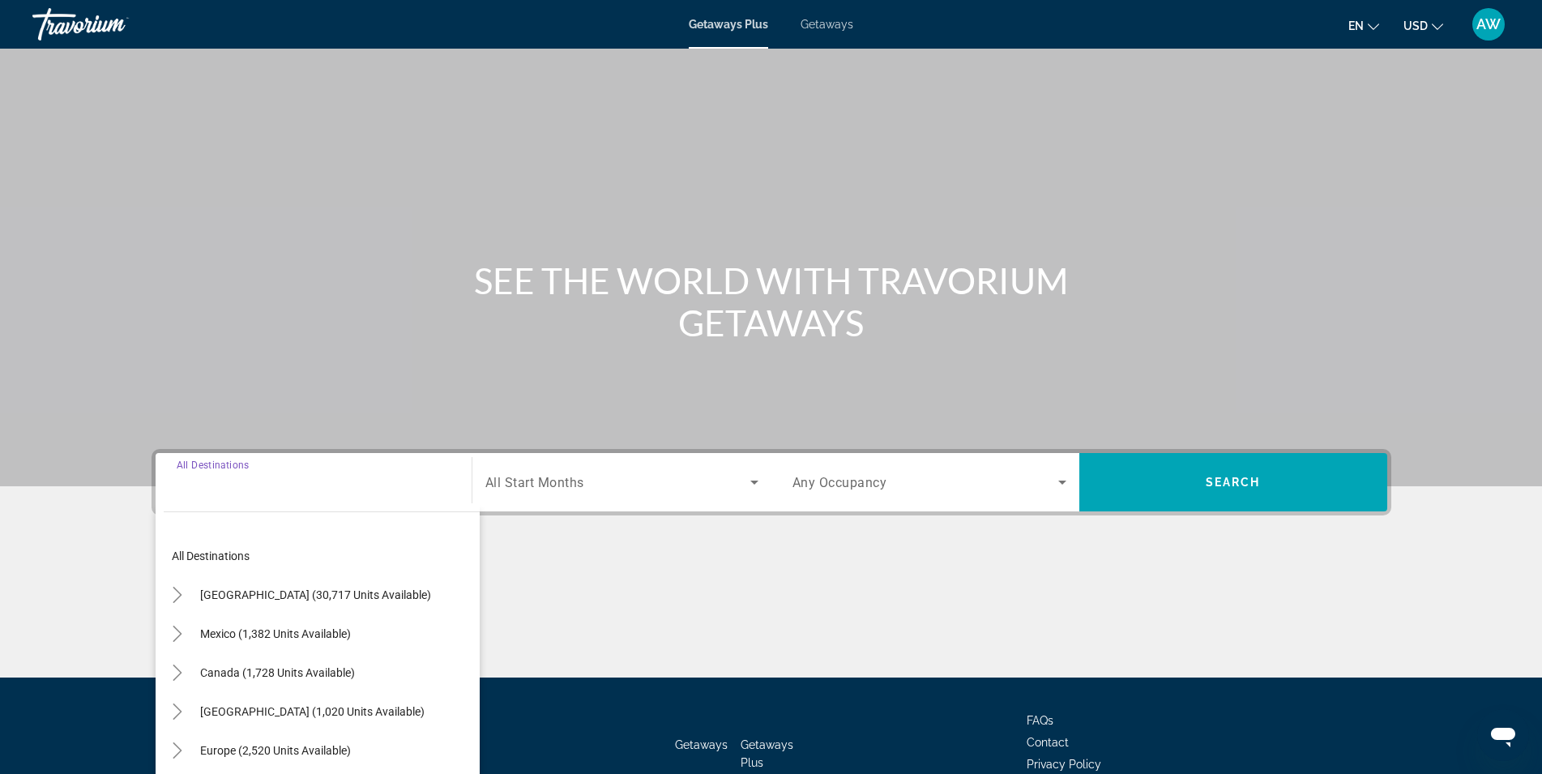
scroll to position [102, 0]
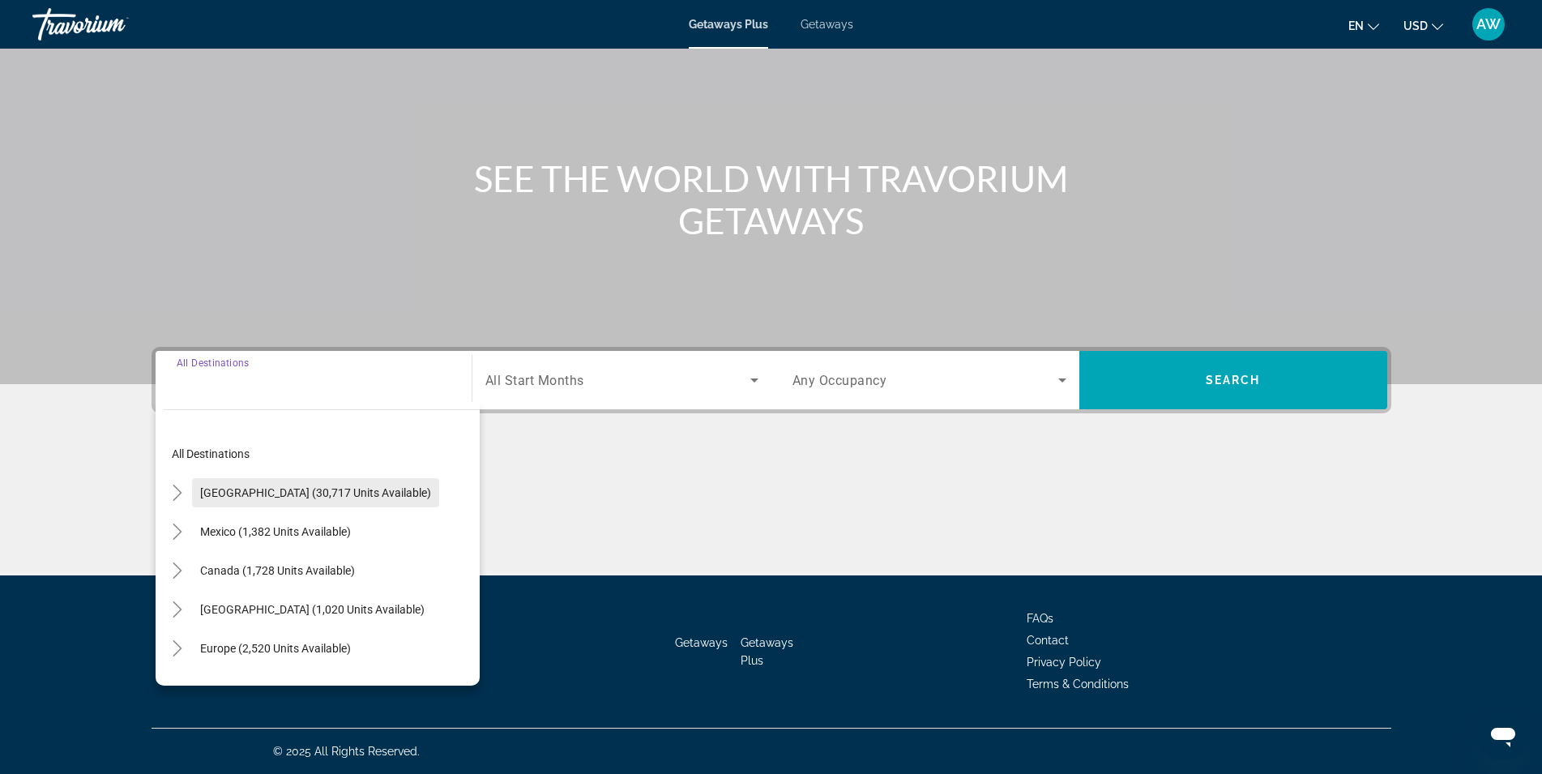
click at [304, 485] on span "Search widget" at bounding box center [315, 492] width 247 height 39
type input "**********"
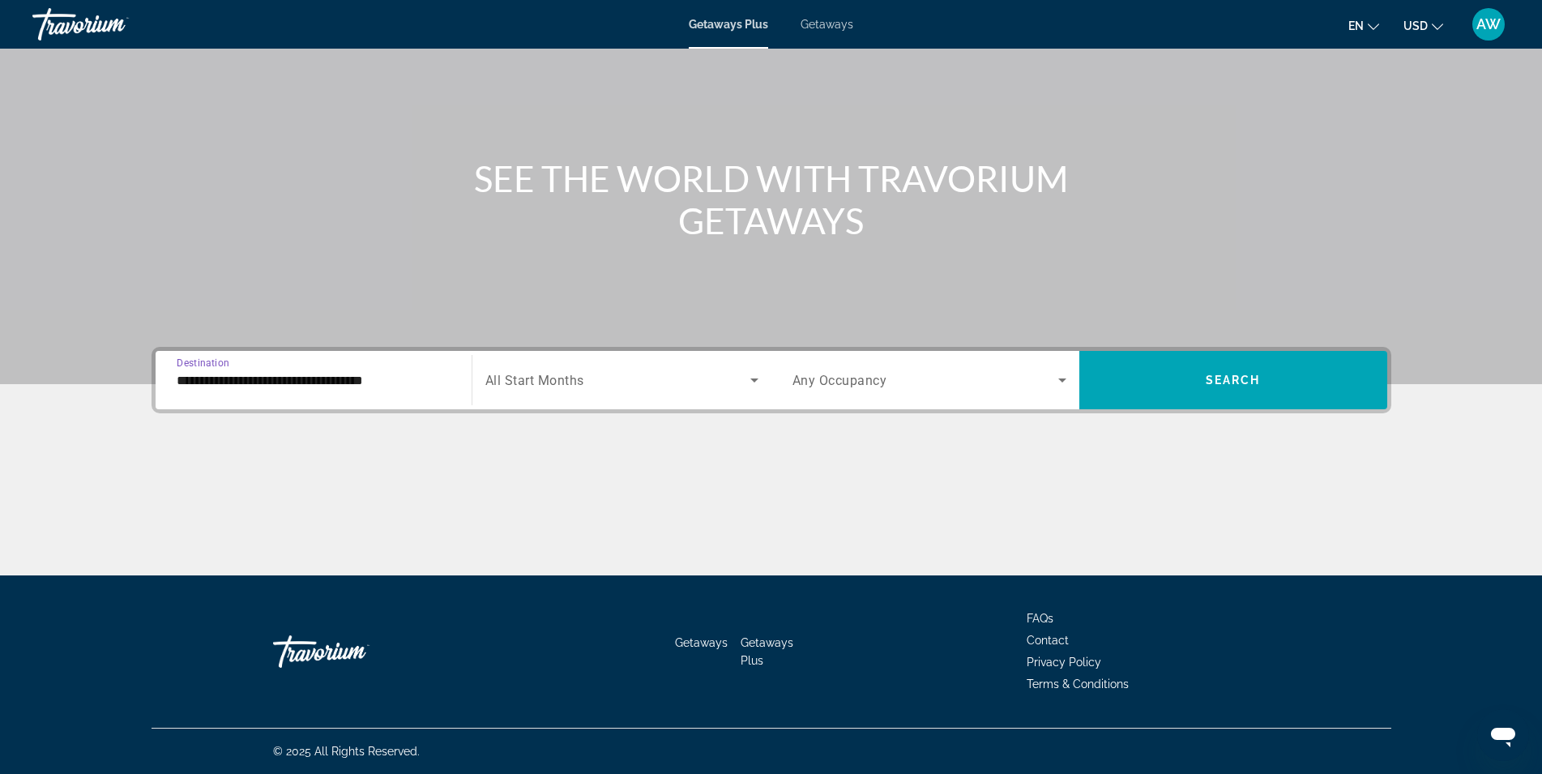
click at [634, 371] on span "Search widget" at bounding box center [617, 379] width 265 height 19
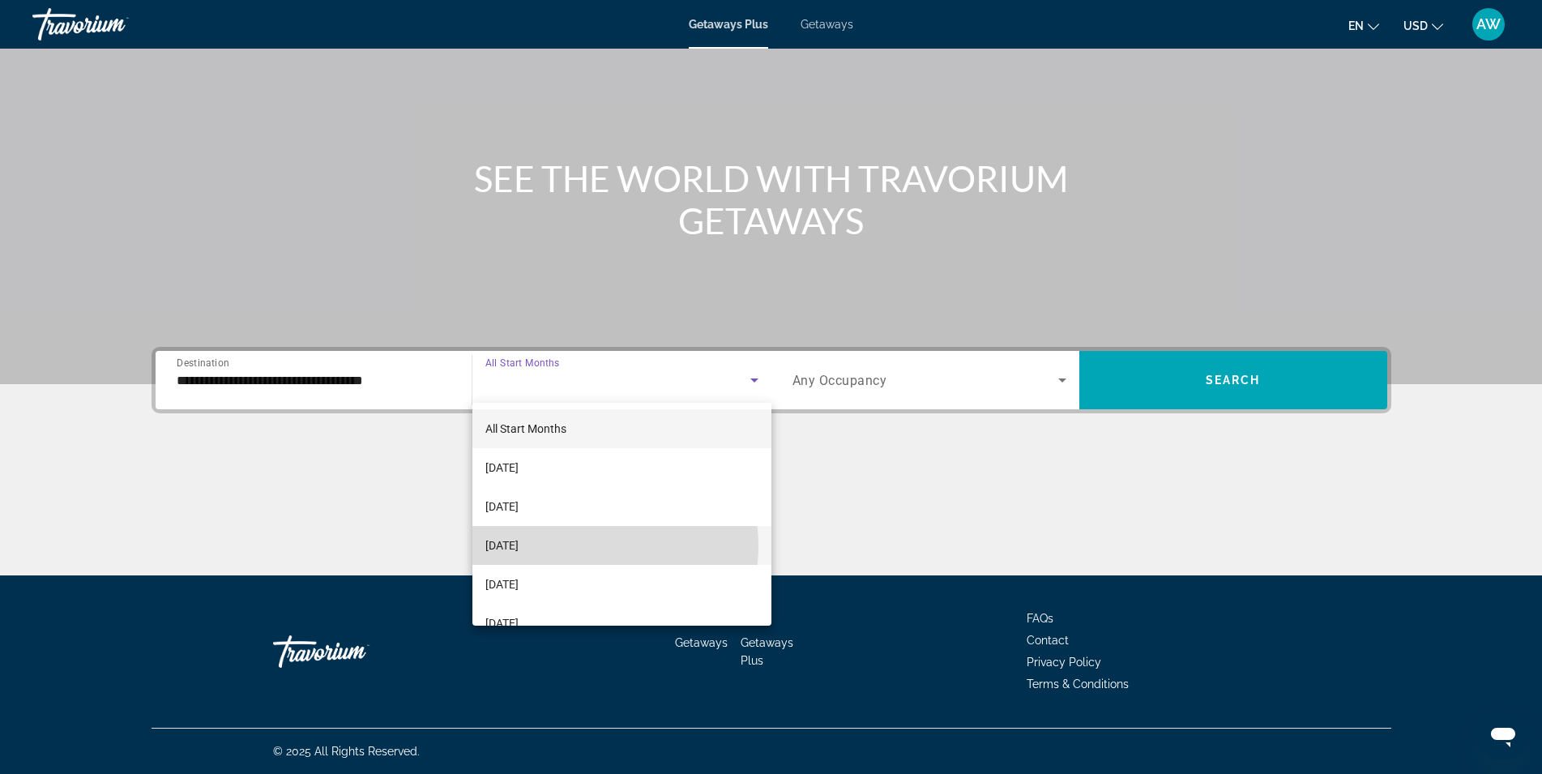
click at [585, 547] on mat-option "[DATE]" at bounding box center [621, 545] width 299 height 39
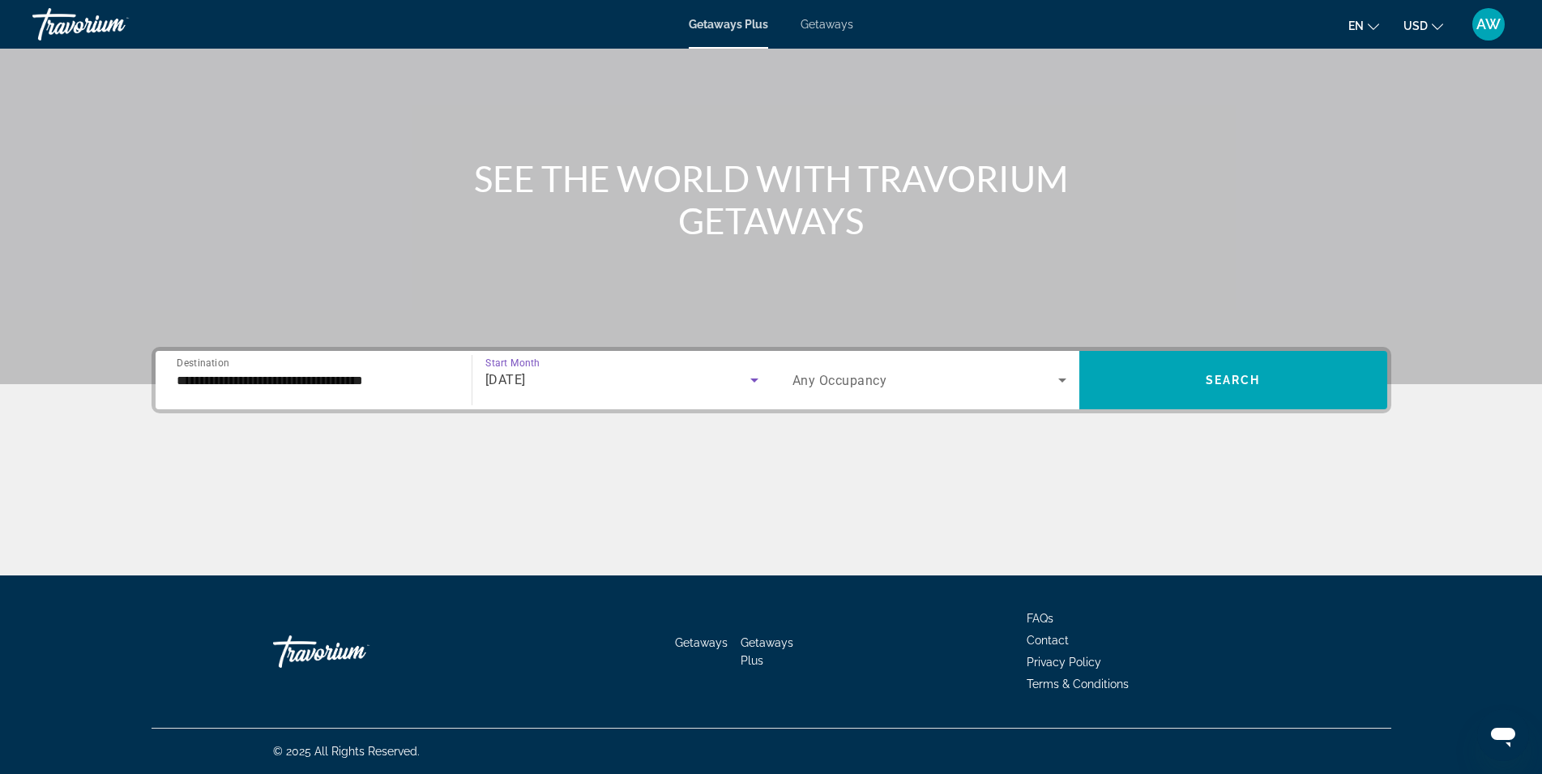
click at [919, 402] on div "Search widget" at bounding box center [929, 379] width 274 height 45
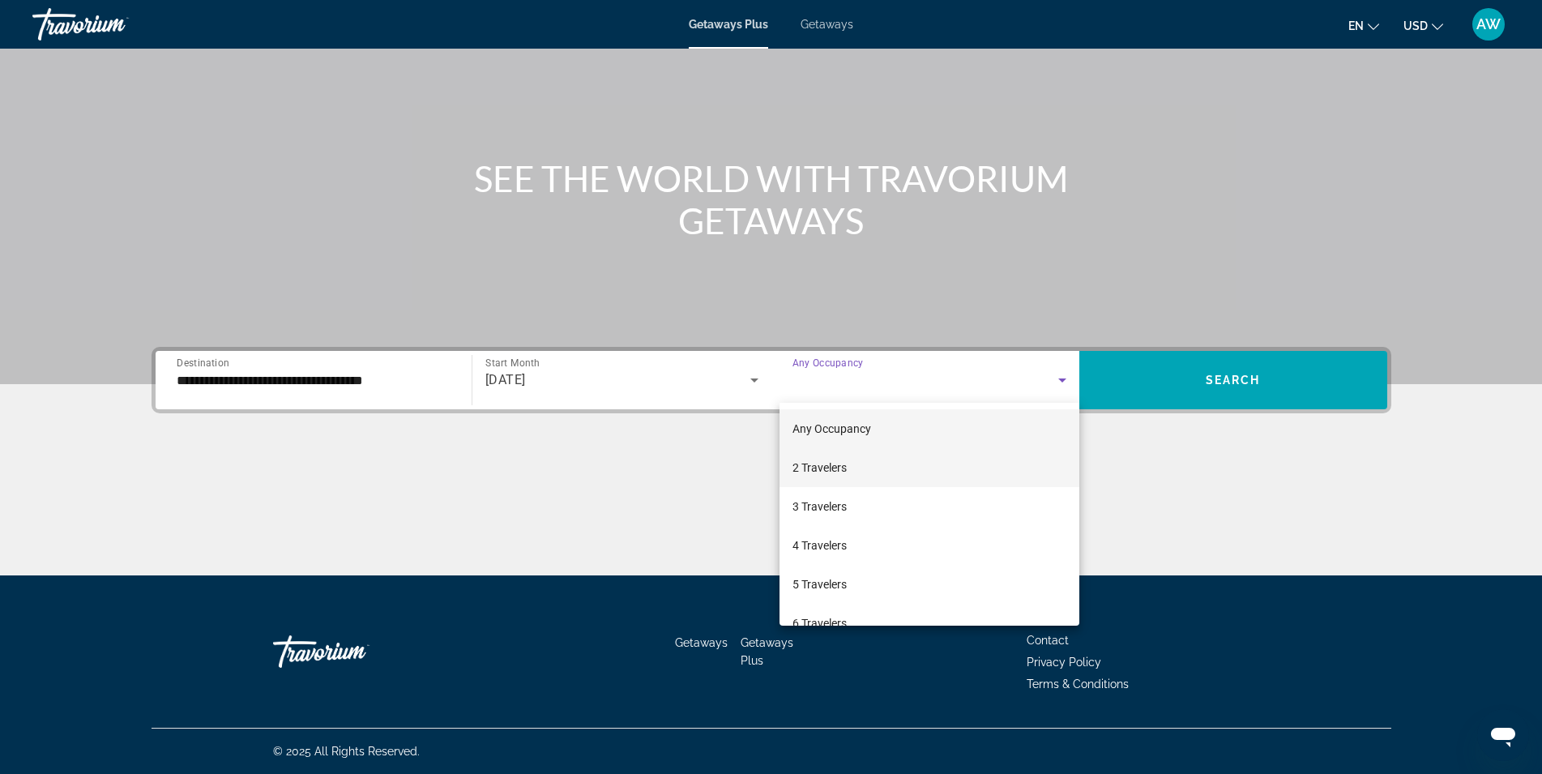
click at [842, 463] on span "2 Travelers" at bounding box center [819, 467] width 54 height 19
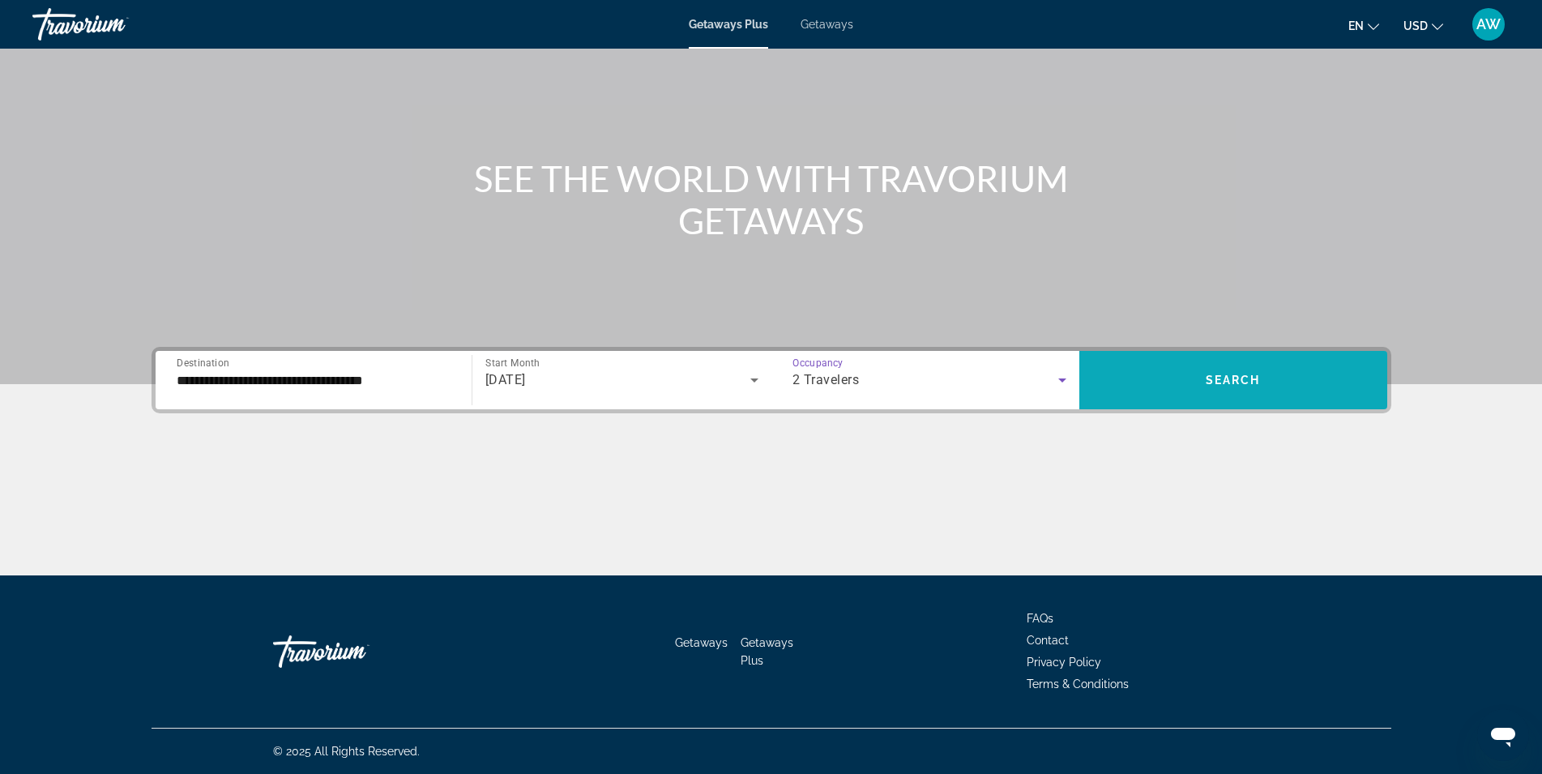
click at [1174, 374] on span "Search widget" at bounding box center [1233, 380] width 308 height 39
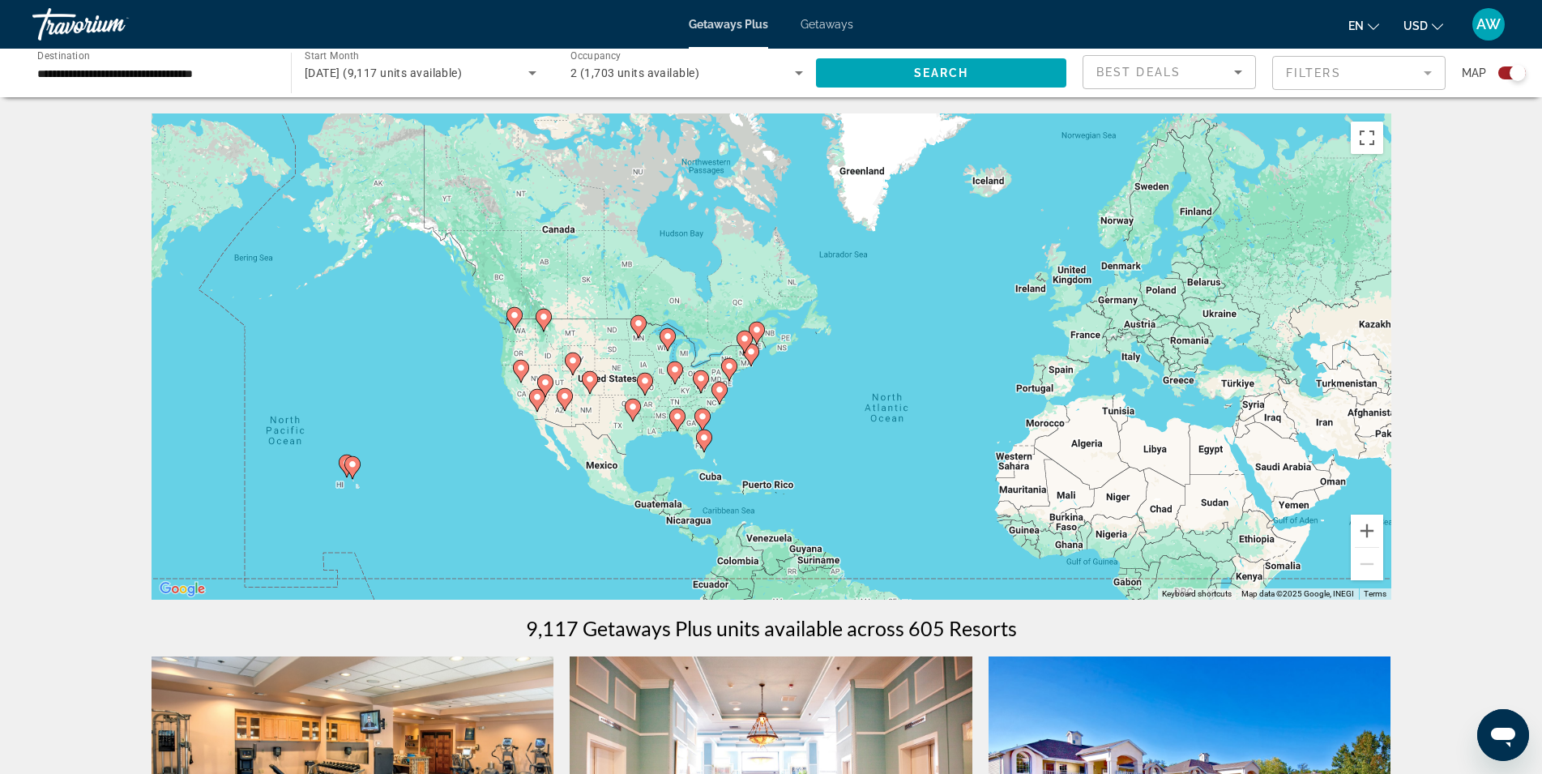
drag, startPoint x: 382, startPoint y: 345, endPoint x: 547, endPoint y: 421, distance: 180.9
click at [547, 421] on div "To activate drag with keyboard, press Alt + Enter. Once in keyboard drag state,…" at bounding box center [772, 356] width 1240 height 486
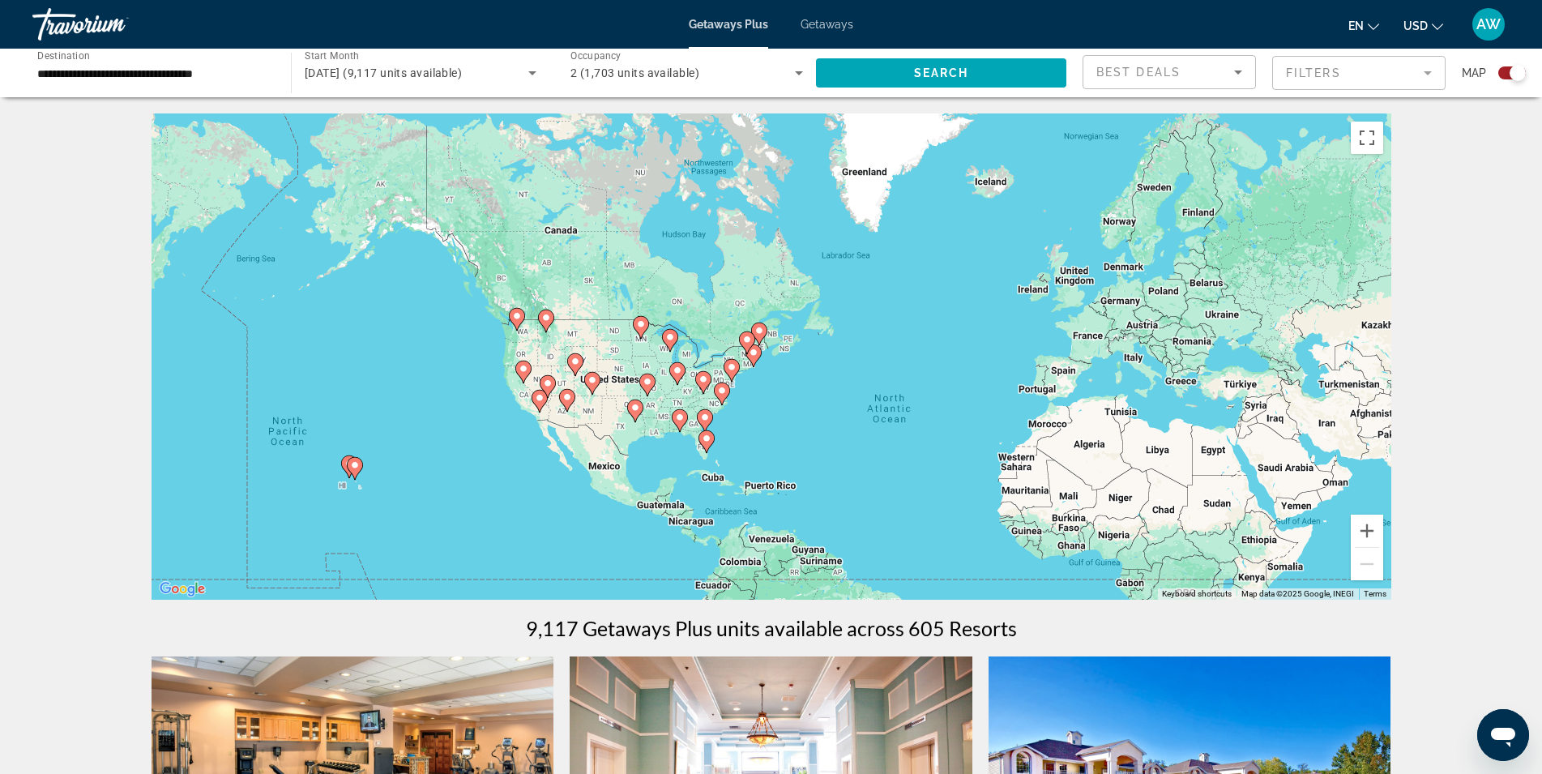
click at [538, 396] on image "Main content" at bounding box center [540, 398] width 10 height 10
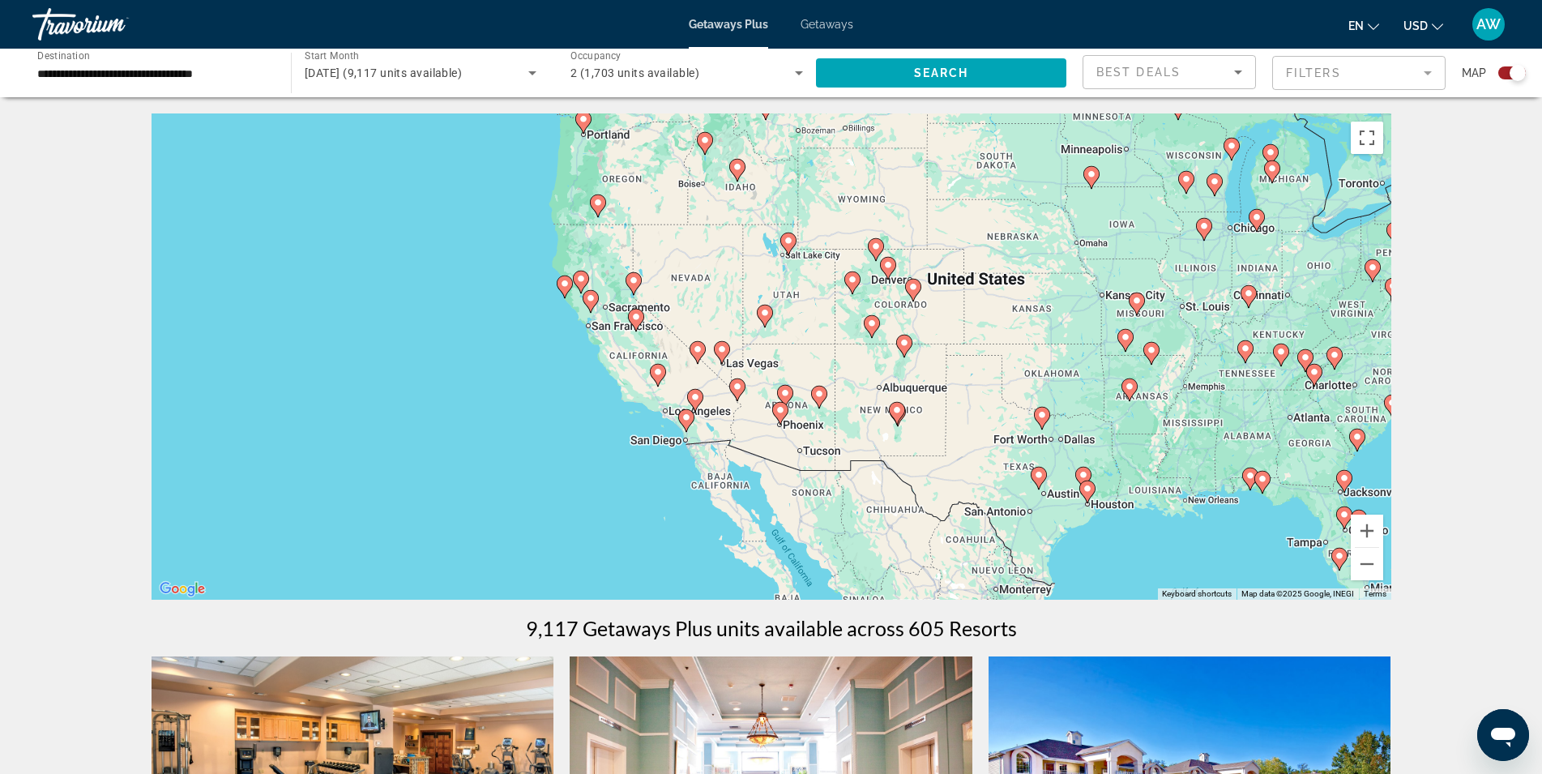
drag, startPoint x: 745, startPoint y: 399, endPoint x: 686, endPoint y: 437, distance: 69.2
click at [686, 437] on div "To navigate, press the arrow keys. To activate drag with keyboard, press Alt + …" at bounding box center [772, 356] width 1240 height 486
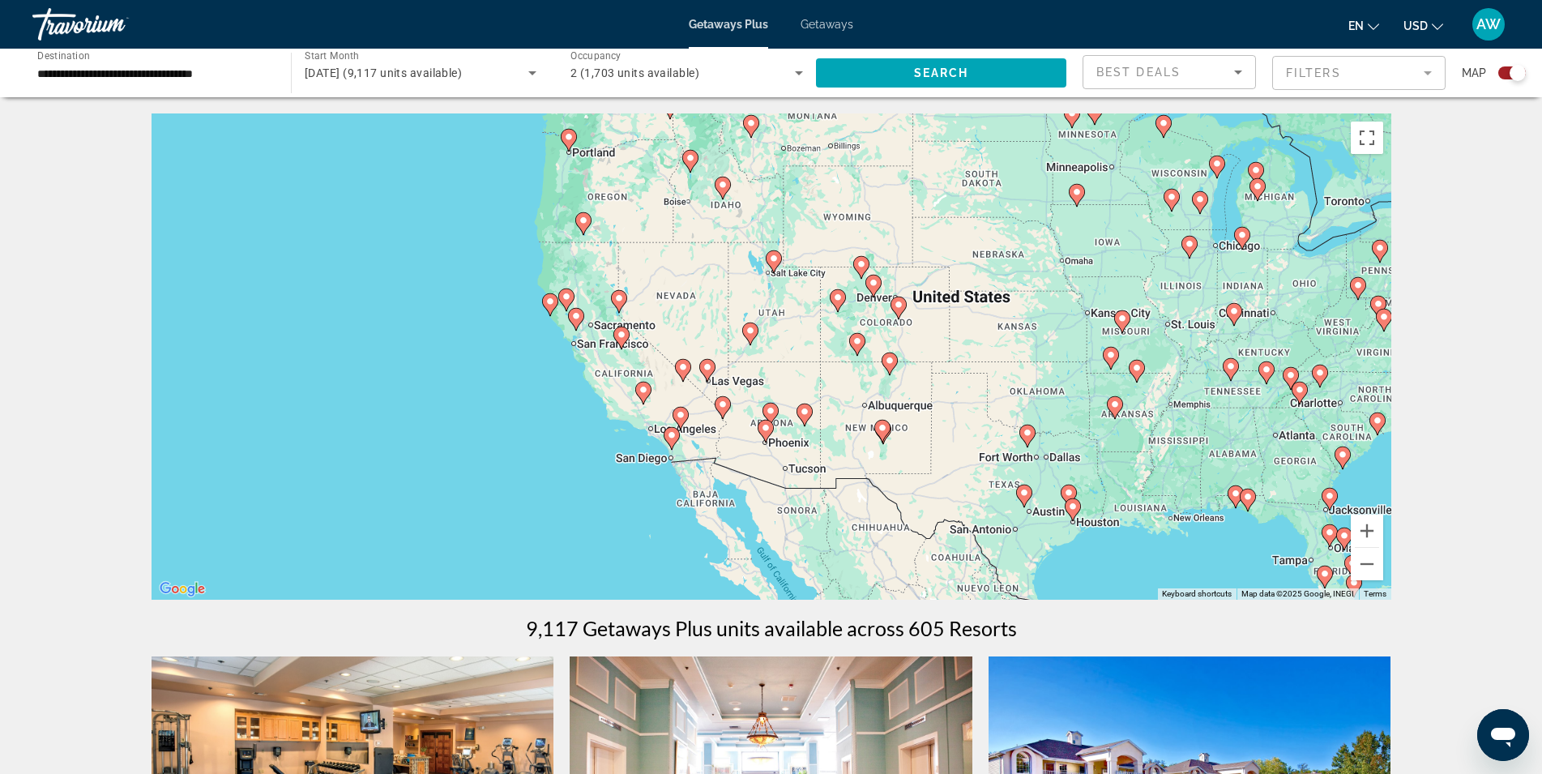
click at [680, 413] on image "Main content" at bounding box center [681, 415] width 10 height 10
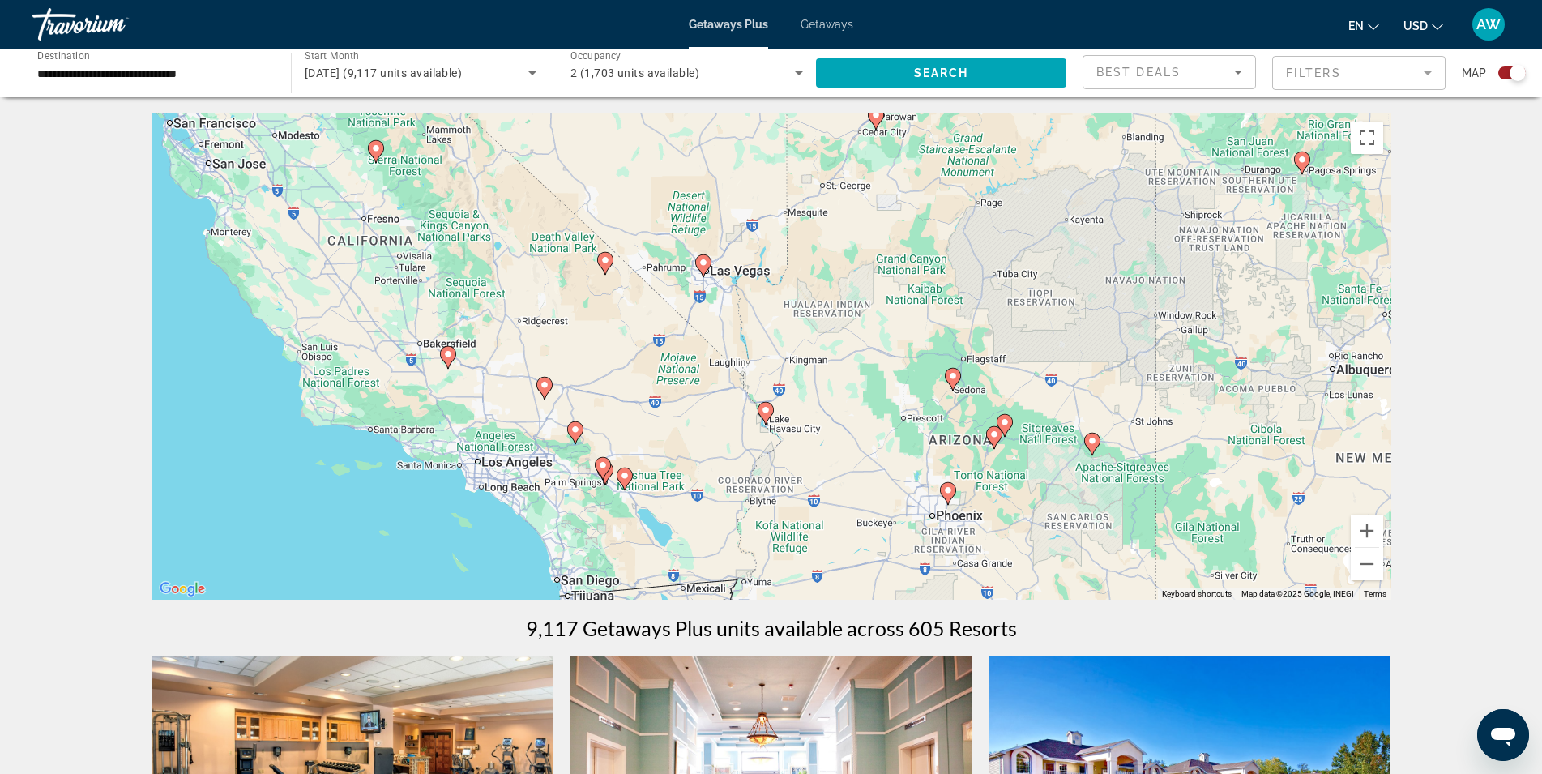
drag, startPoint x: 451, startPoint y: 519, endPoint x: 641, endPoint y: 329, distance: 268.1
click at [641, 329] on div "To navigate, press the arrow keys. To activate drag with keyboard, press Alt + …" at bounding box center [772, 356] width 1240 height 486
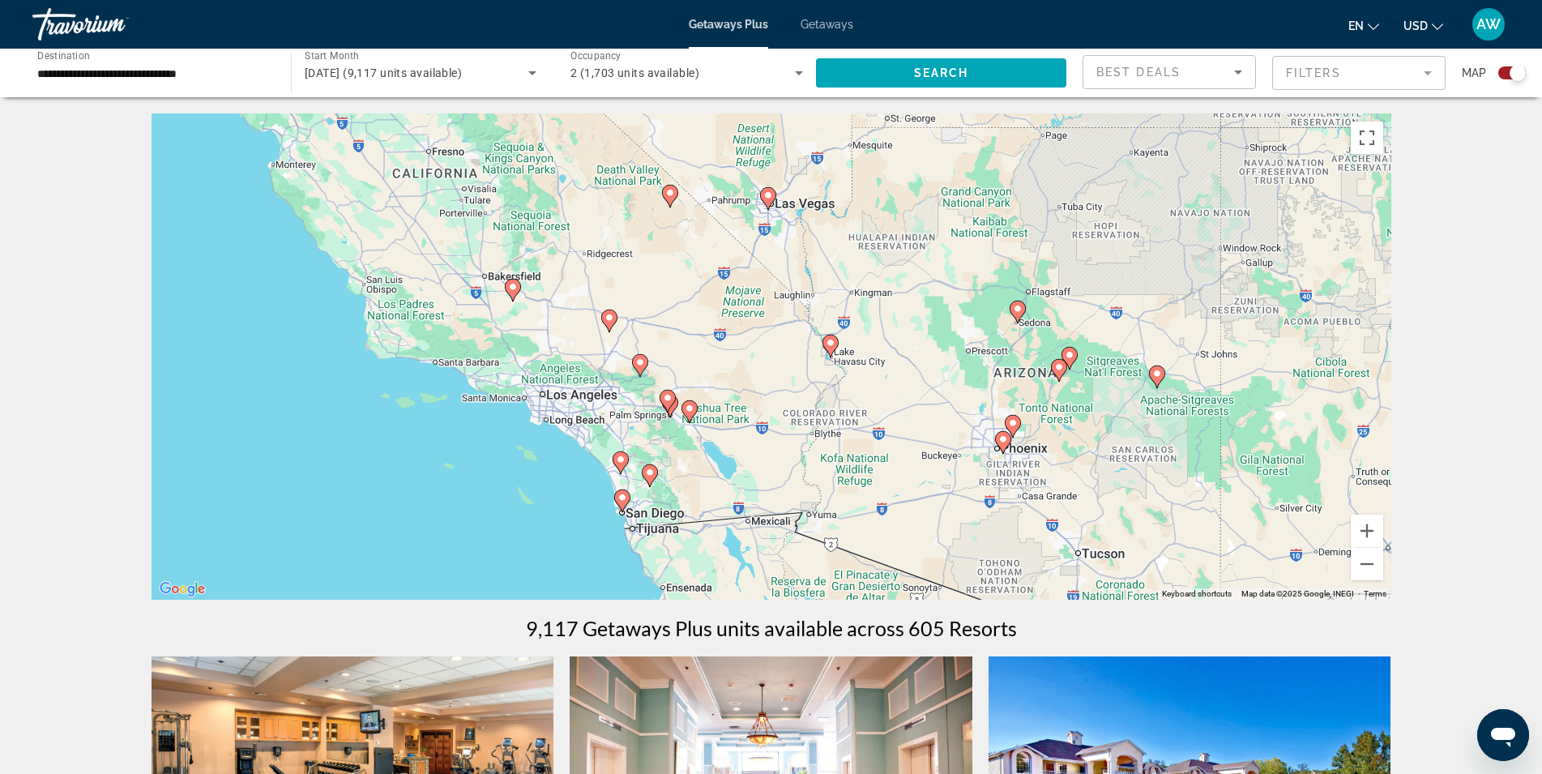
drag, startPoint x: 529, startPoint y: 477, endPoint x: 596, endPoint y: 410, distance: 94.5
click at [596, 410] on div "To navigate, press the arrow keys. To activate drag with keyboard, press Alt + …" at bounding box center [772, 356] width 1240 height 486
click at [574, 408] on div "To navigate, press the arrow keys. To activate drag with keyboard, press Alt + …" at bounding box center [772, 356] width 1240 height 486
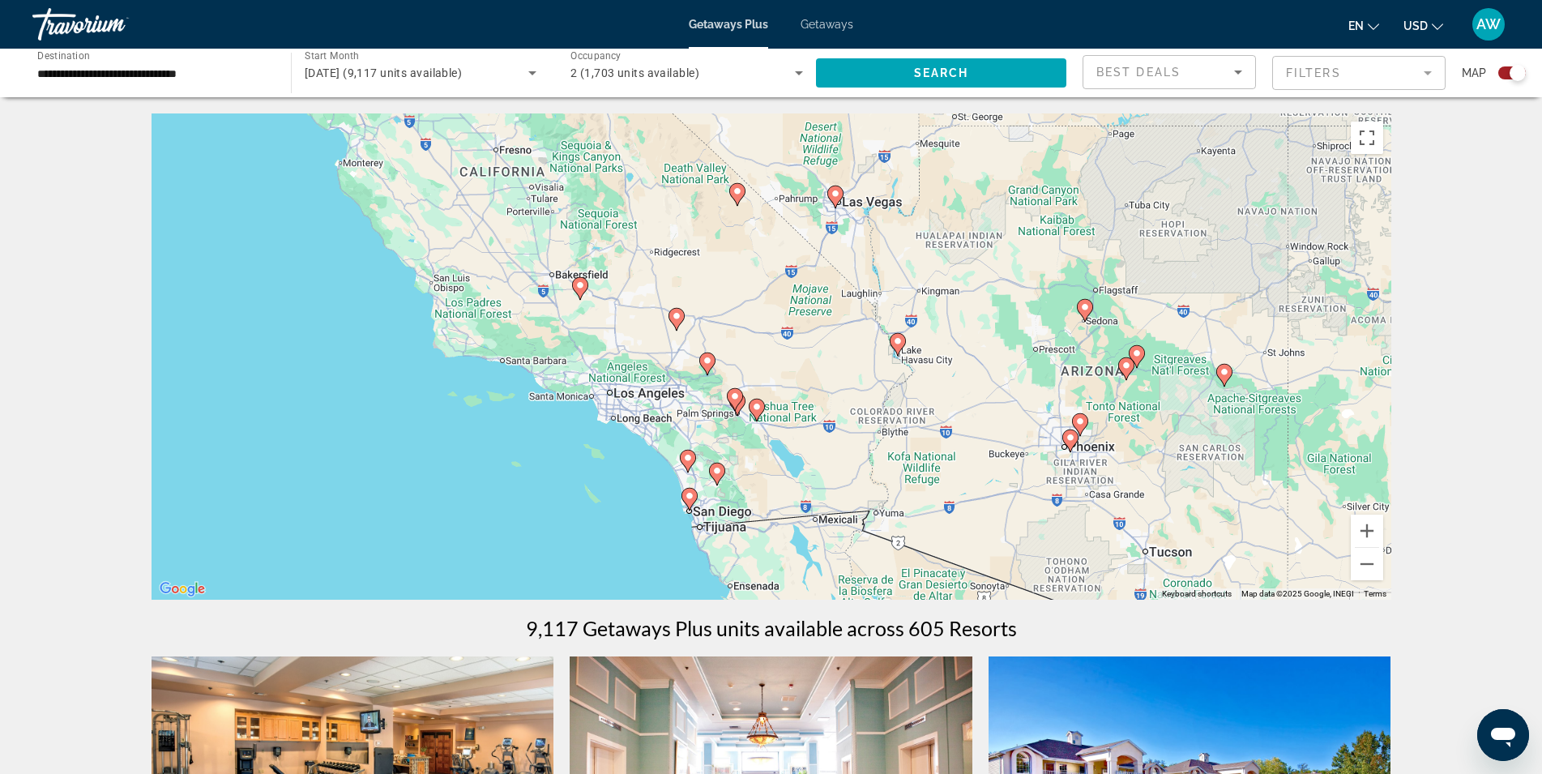
drag, startPoint x: 596, startPoint y: 412, endPoint x: 657, endPoint y: 412, distance: 61.6
click at [657, 412] on div "To navigate, press the arrow keys. To activate drag with keyboard, press Alt + …" at bounding box center [772, 356] width 1240 height 486
click at [688, 456] on image "Main content" at bounding box center [688, 458] width 10 height 10
type input "**********"
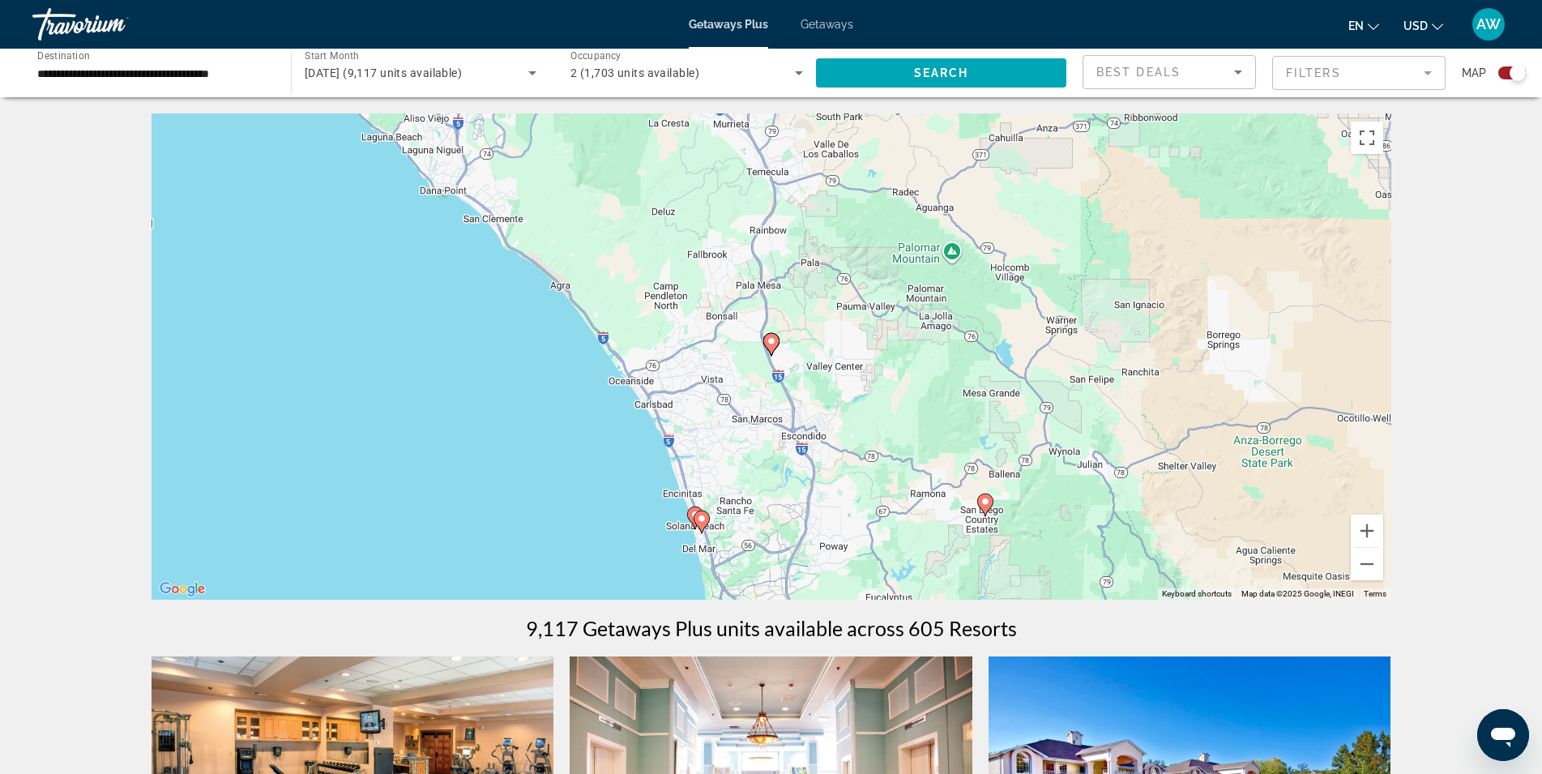
click at [771, 340] on image "Main content" at bounding box center [772, 341] width 10 height 10
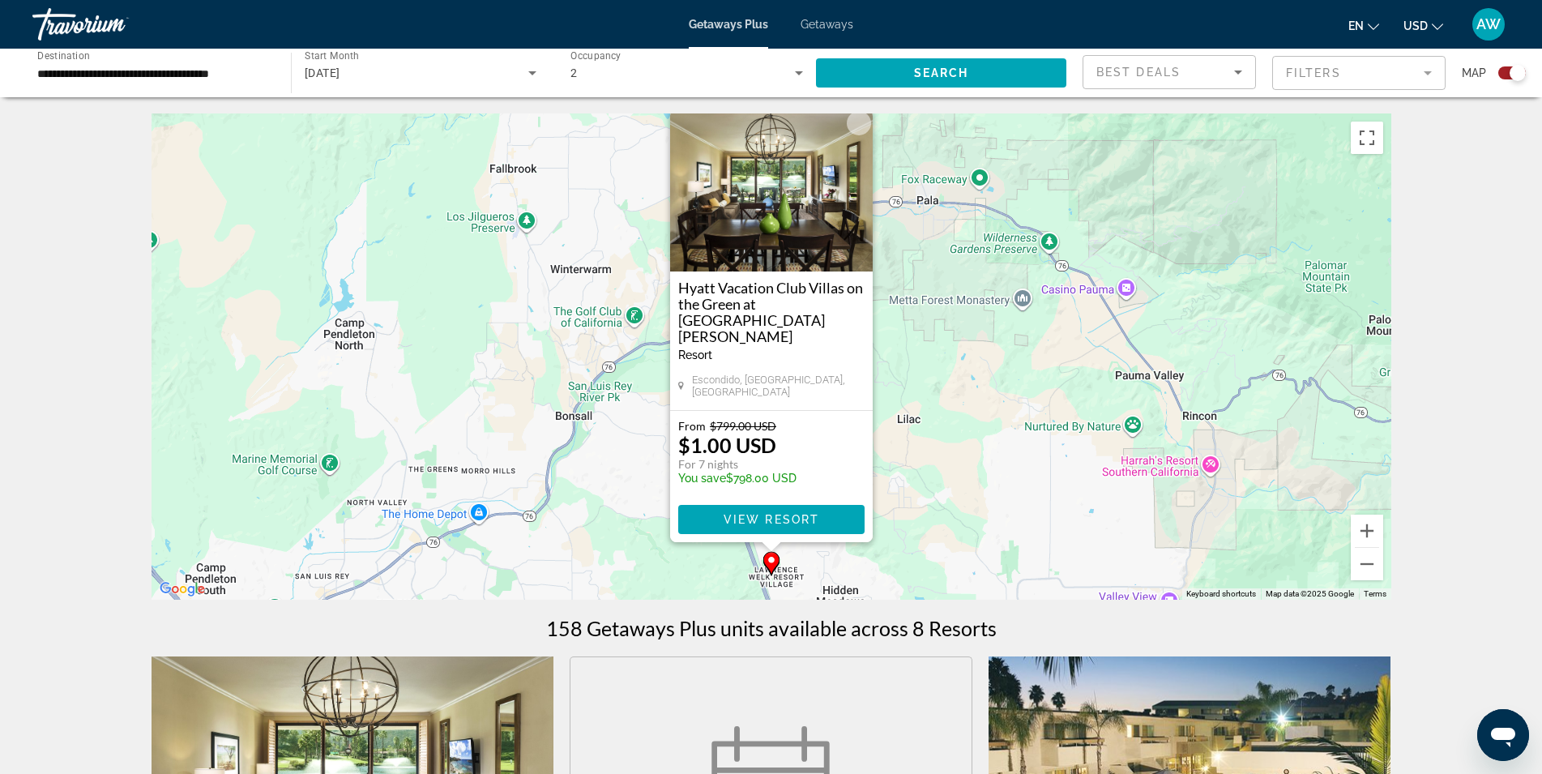
click at [928, 359] on div "To activate drag with keyboard, press Alt + Enter. Once in keyboard drag state,…" at bounding box center [772, 356] width 1240 height 486
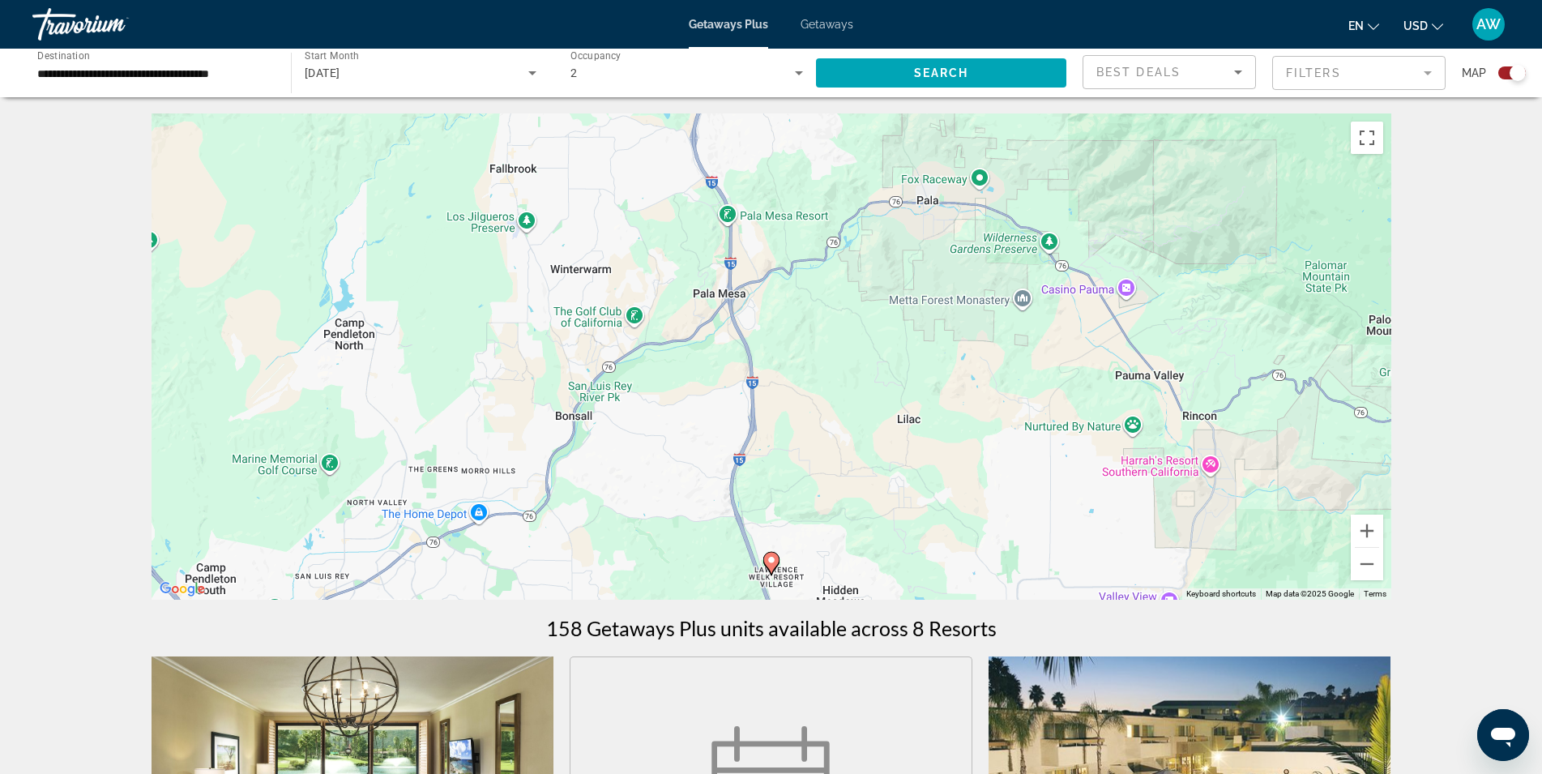
click at [83, 33] on div "Travorium" at bounding box center [113, 24] width 162 height 42
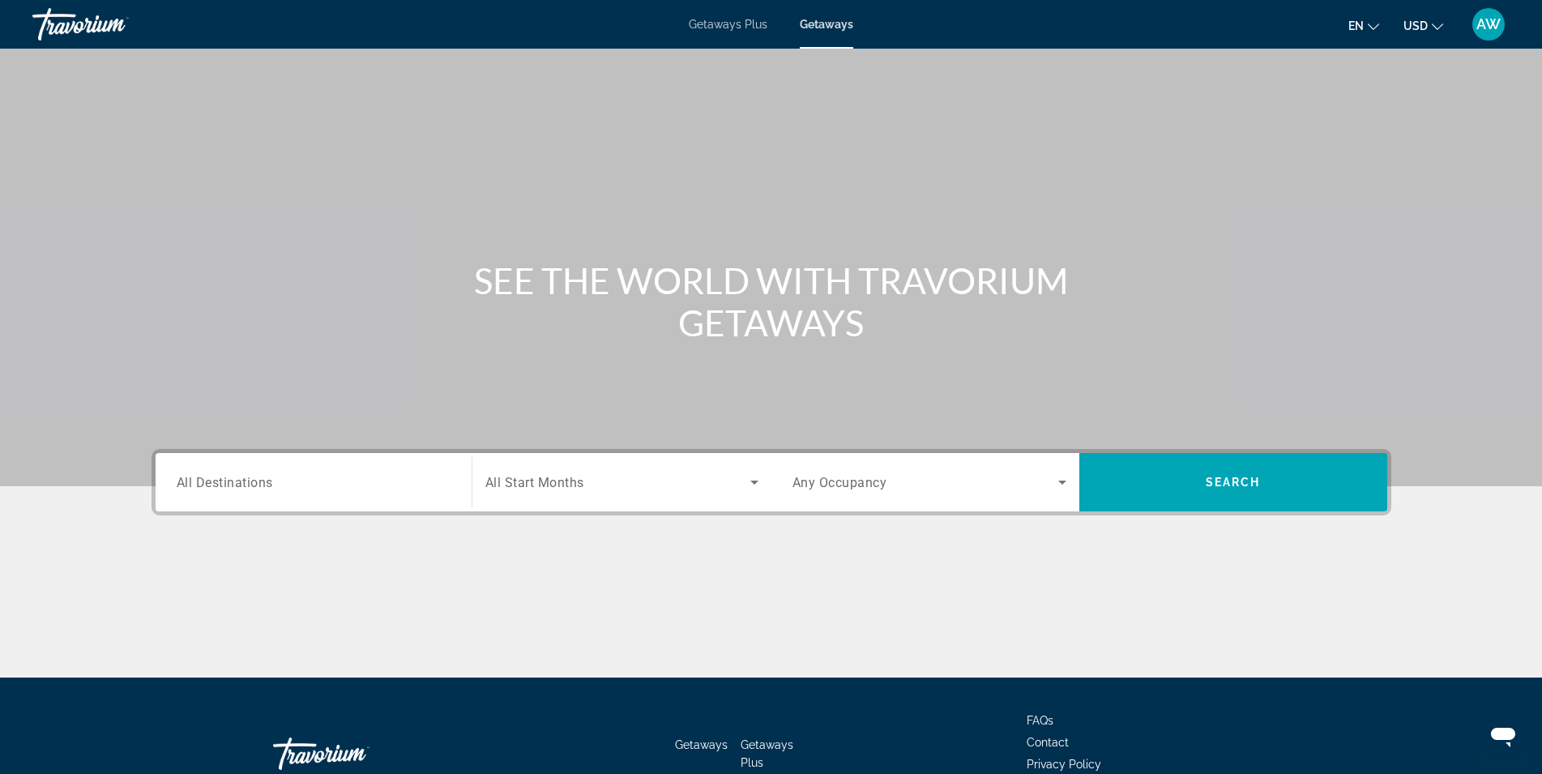
click at [353, 473] on input "Destination All Destinations" at bounding box center [314, 482] width 274 height 19
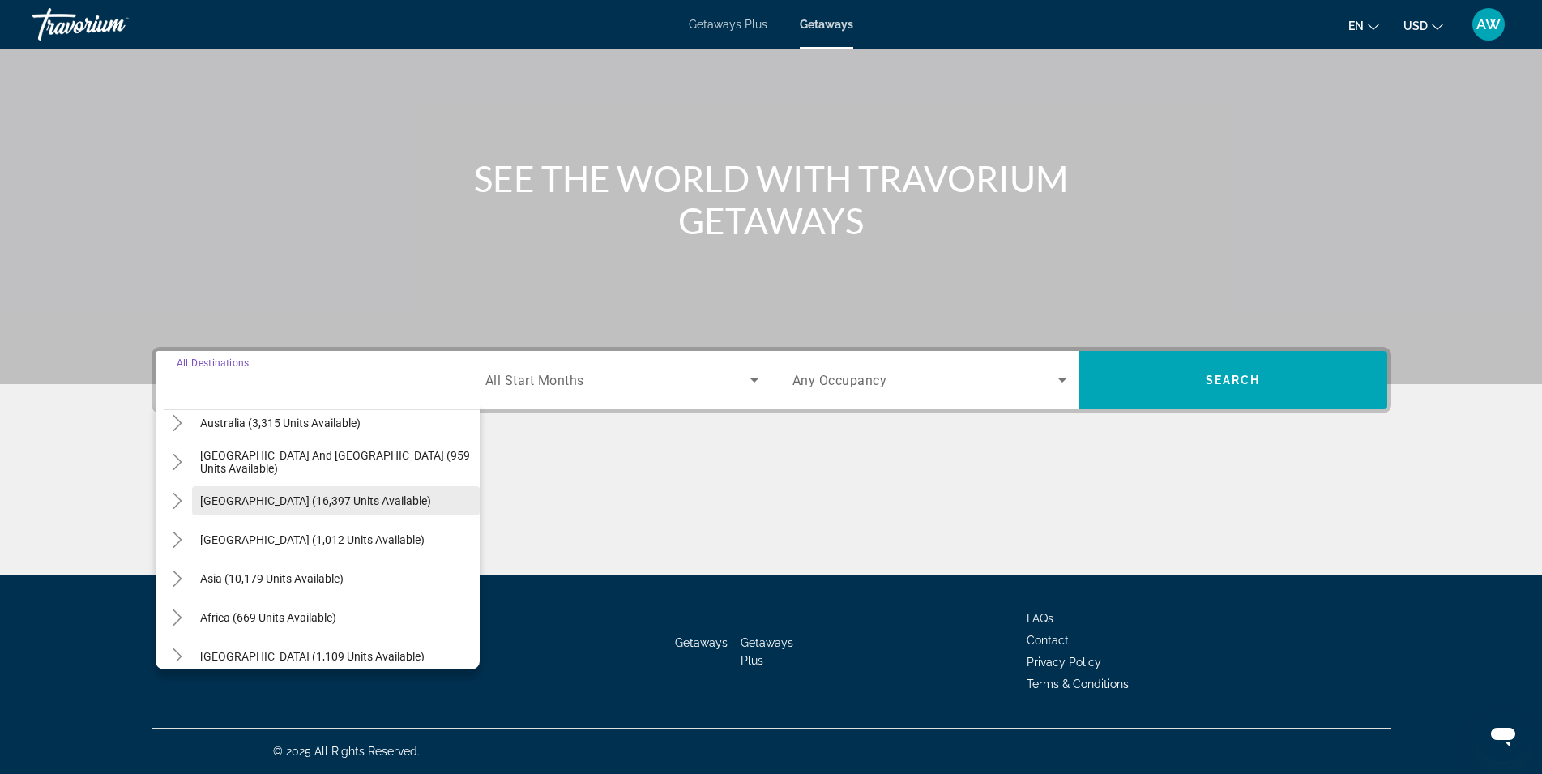
scroll to position [263, 0]
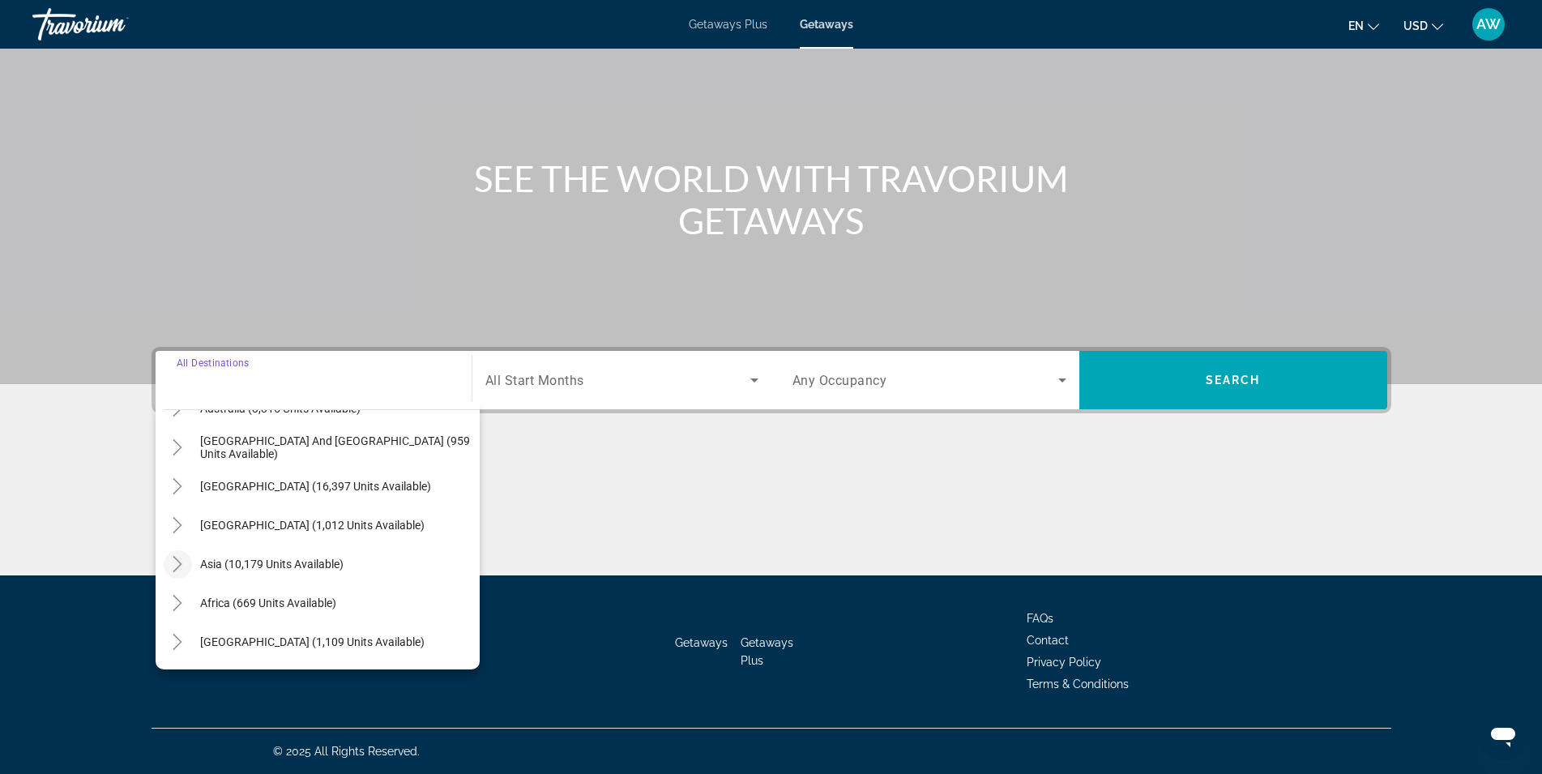
click at [173, 560] on icon "Toggle Asia (10,179 units available)" at bounding box center [177, 564] width 16 height 16
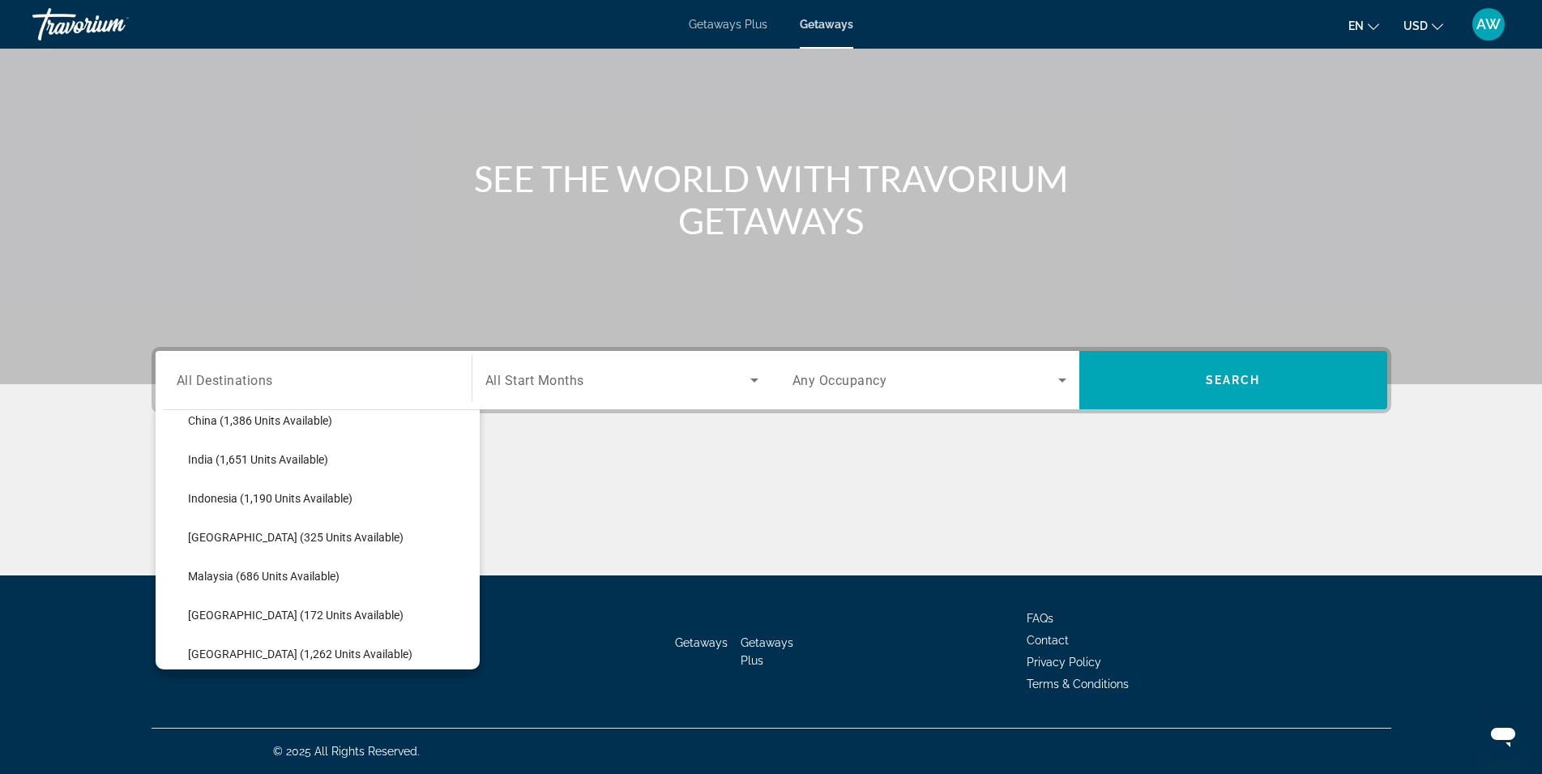
scroll to position [559, 0]
click at [218, 498] on span "[GEOGRAPHIC_DATA] (325 units available)" at bounding box center [296, 500] width 216 height 13
type input "**********"
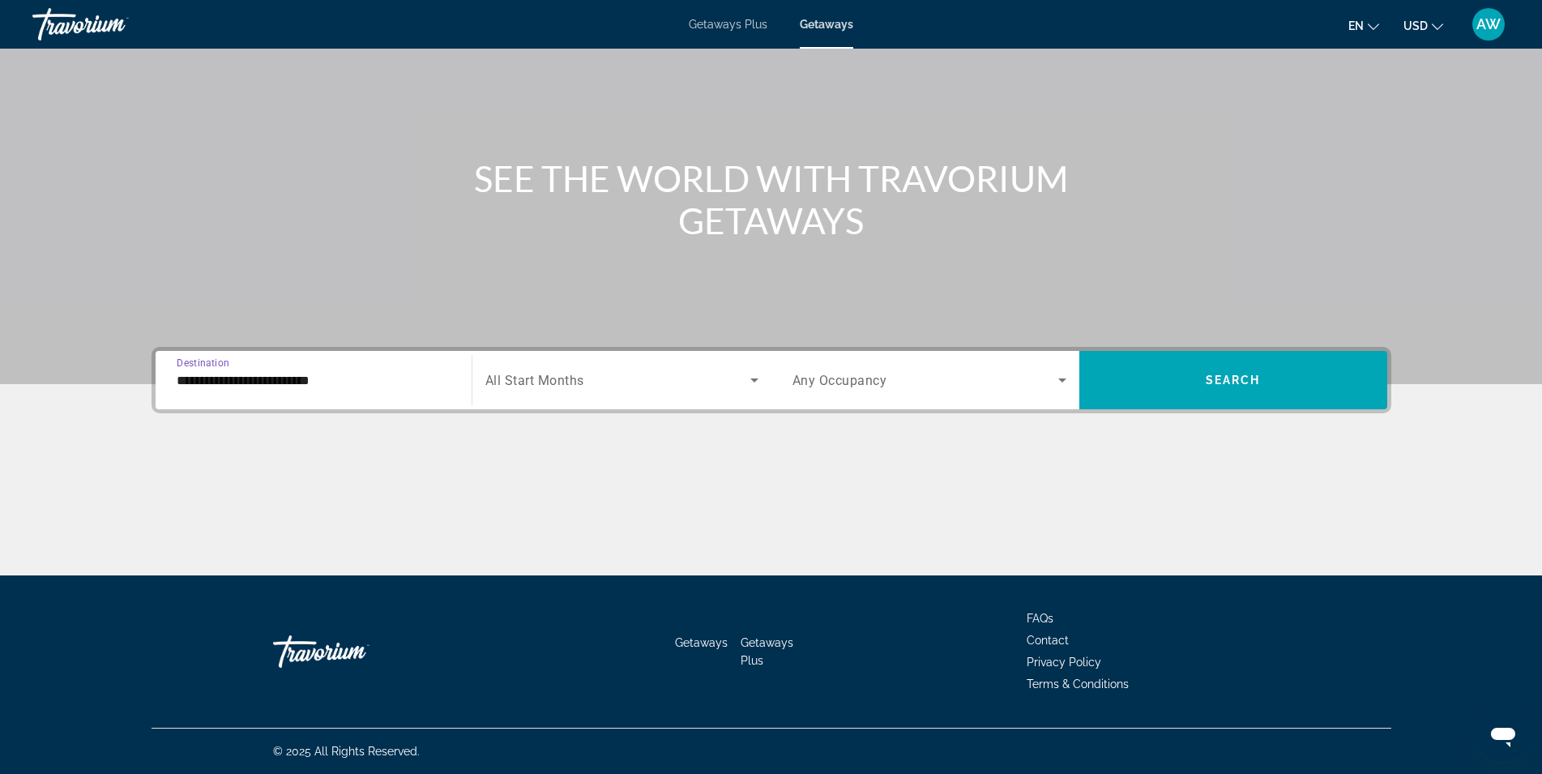
click at [632, 395] on div "Search widget" at bounding box center [621, 379] width 273 height 45
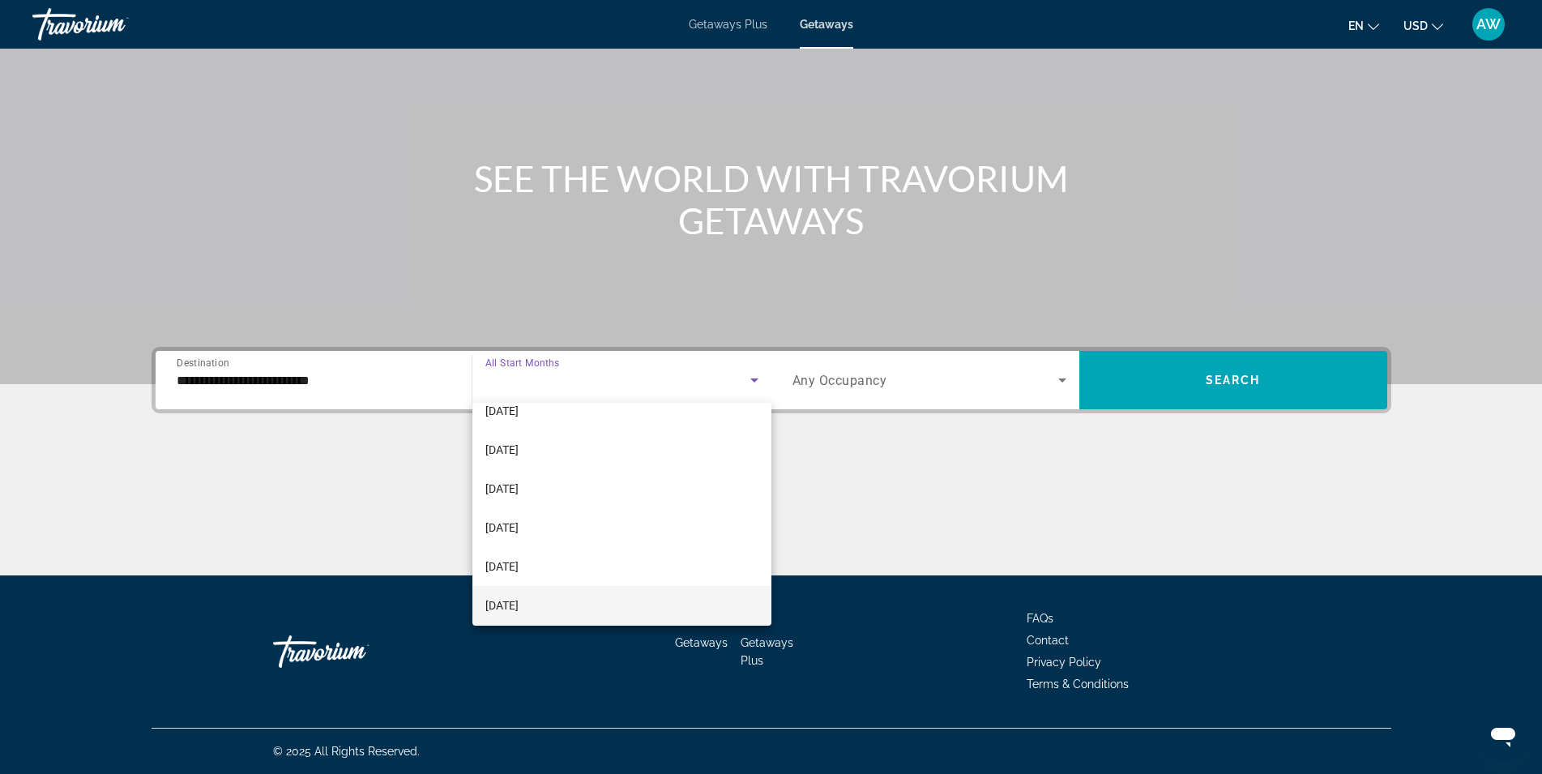
scroll to position [162, 0]
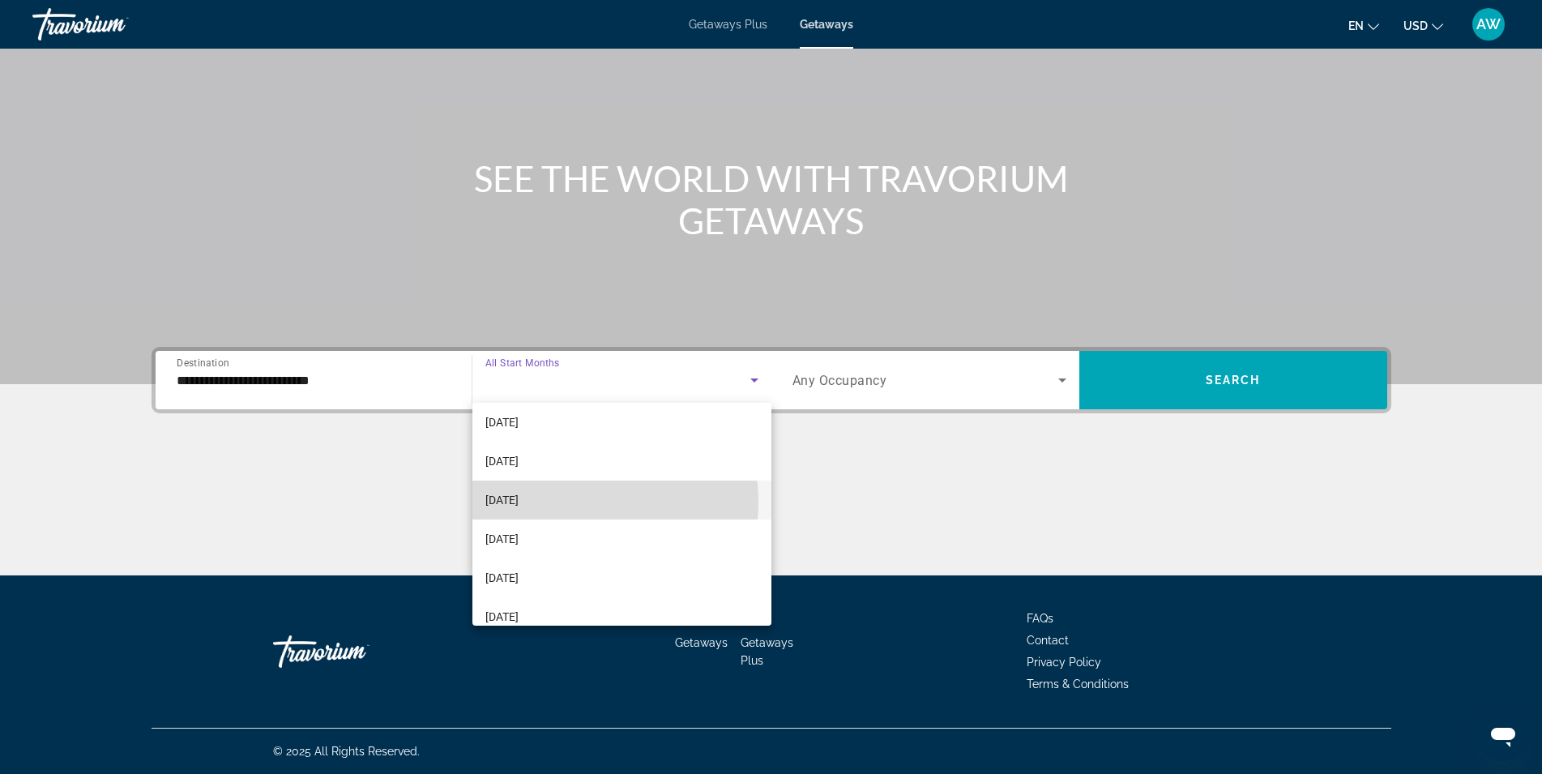
click at [567, 502] on mat-option "[DATE]" at bounding box center [621, 500] width 299 height 39
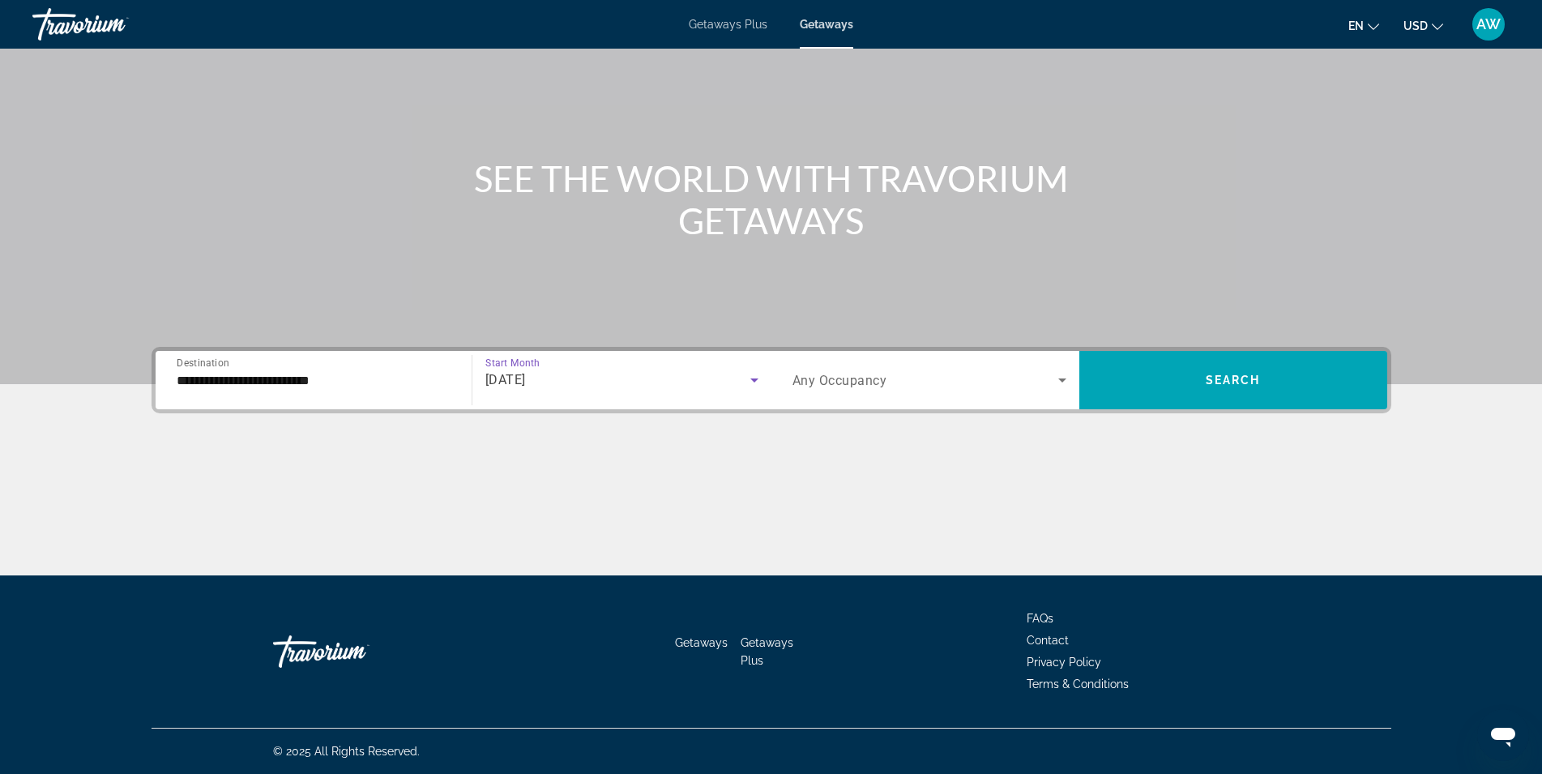
click at [894, 386] on span "Search widget" at bounding box center [925, 379] width 266 height 19
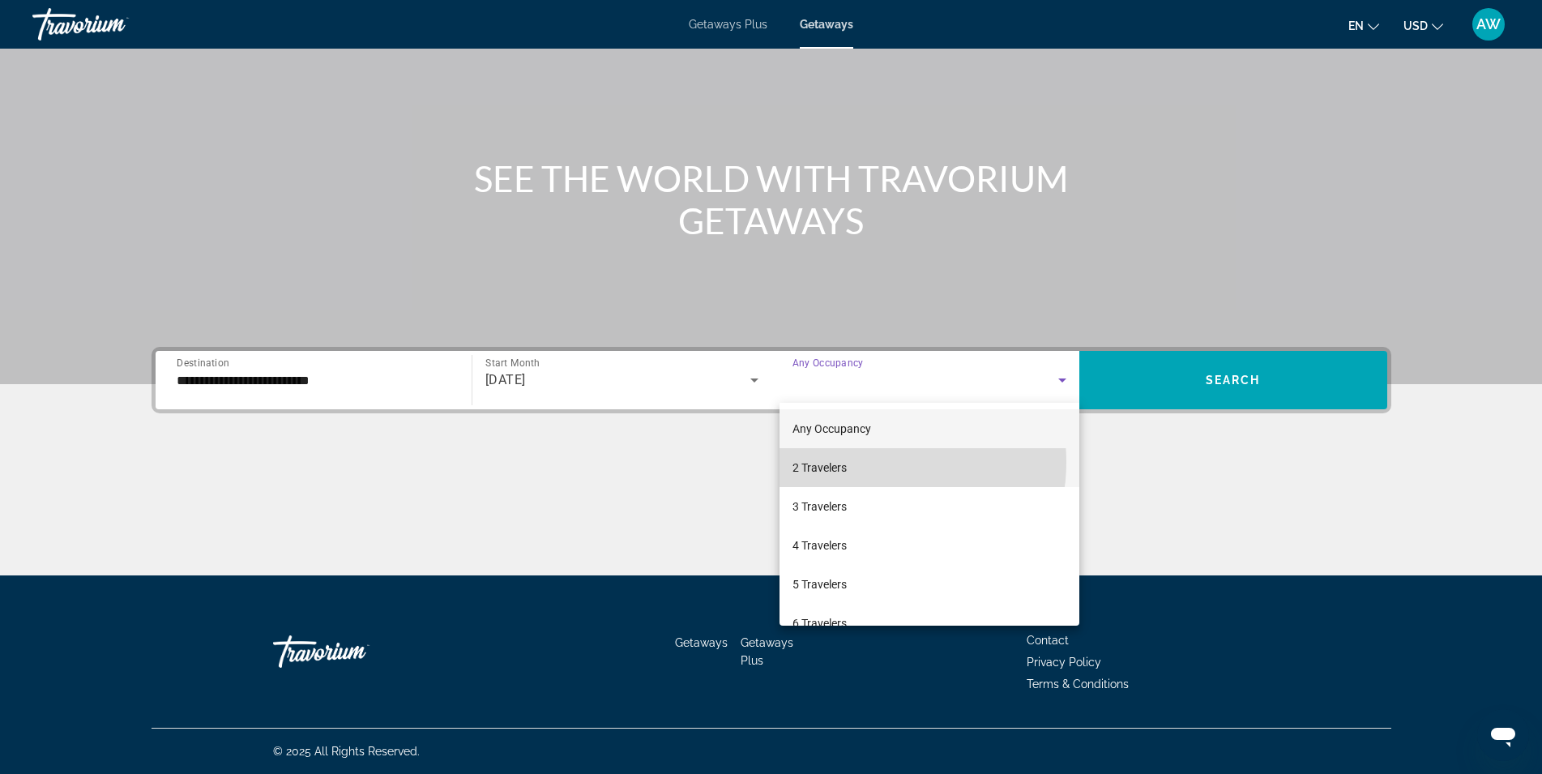
click at [873, 462] on mat-option "2 Travelers" at bounding box center [930, 467] width 300 height 39
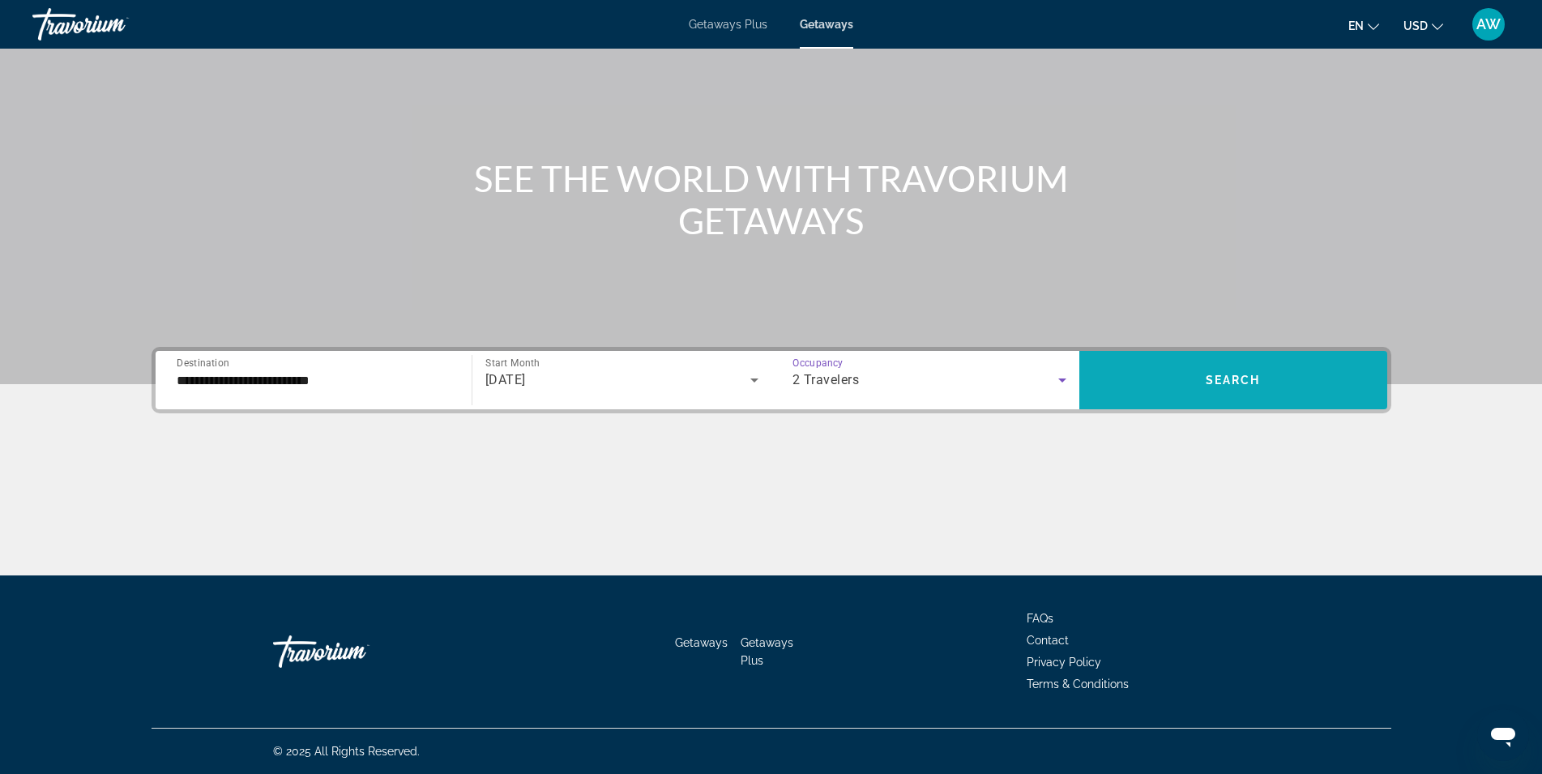
click at [1243, 367] on span "Search widget" at bounding box center [1233, 380] width 308 height 39
